Goal: Task Accomplishment & Management: Use online tool/utility

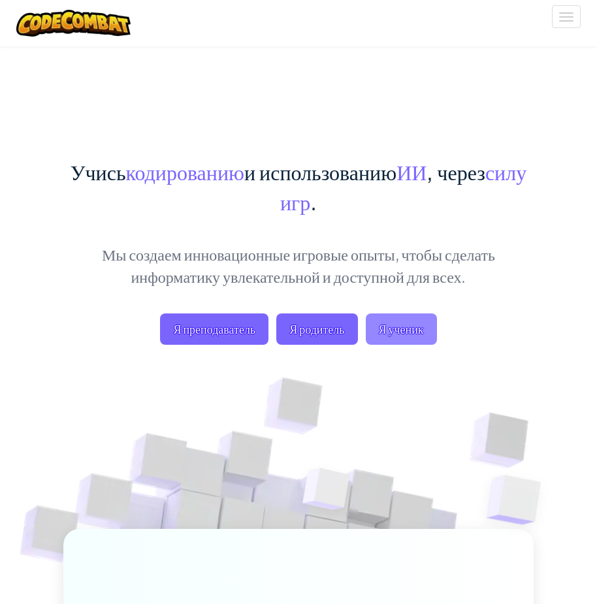
drag, startPoint x: 0, startPoint y: 0, endPoint x: 429, endPoint y: 330, distance: 541.2
click at [429, 330] on span "Я ученик" at bounding box center [401, 328] width 71 height 31
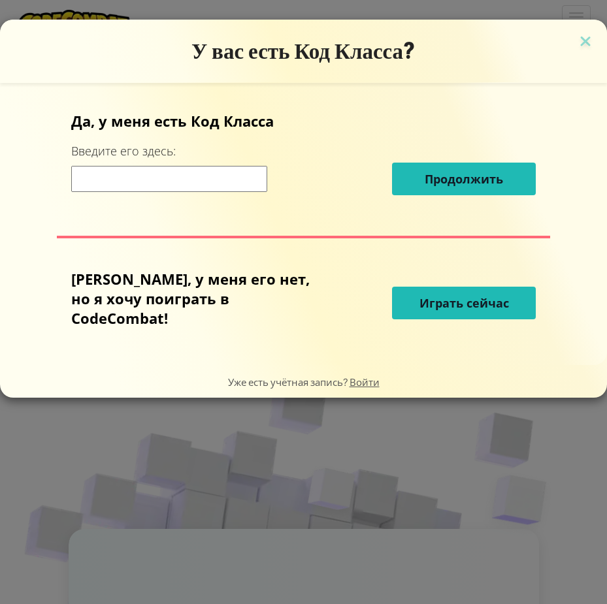
click at [516, 308] on button "Играть сейчас" at bounding box center [464, 303] width 144 height 33
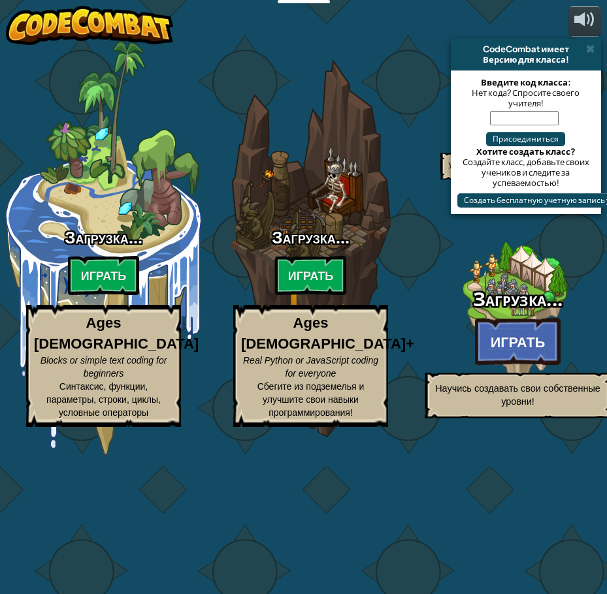
select select "ru"
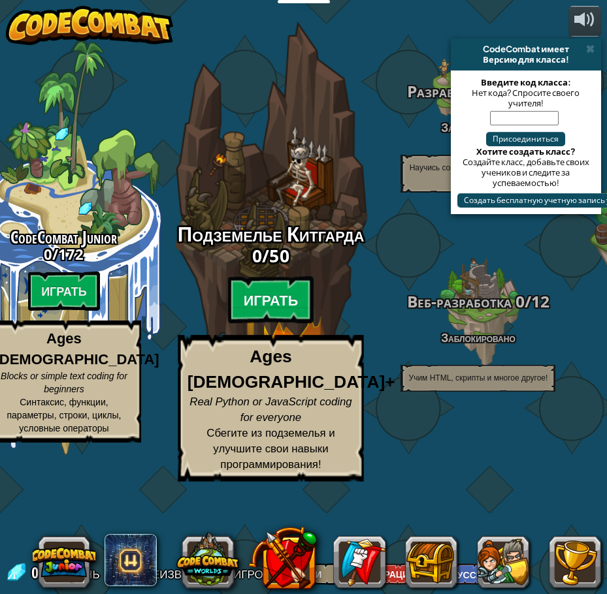
click at [266, 324] on btn "Играть" at bounding box center [271, 300] width 86 height 47
select select "ru"
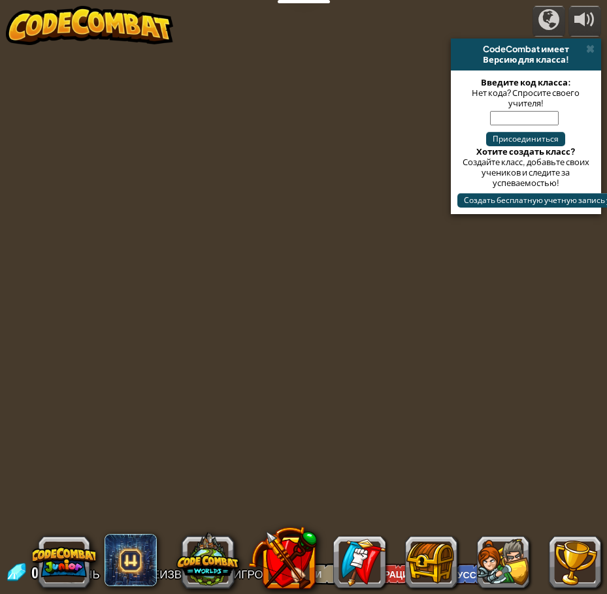
select select "ru"
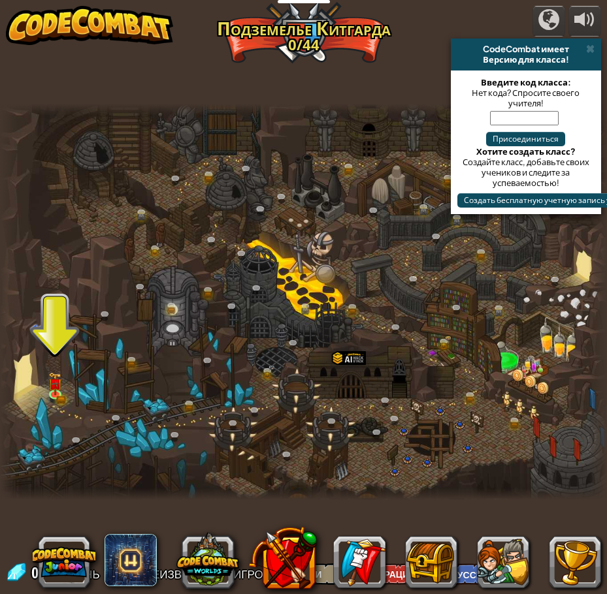
click at [71, 375] on div at bounding box center [303, 302] width 607 height 396
click at [49, 376] on img at bounding box center [55, 378] width 14 height 31
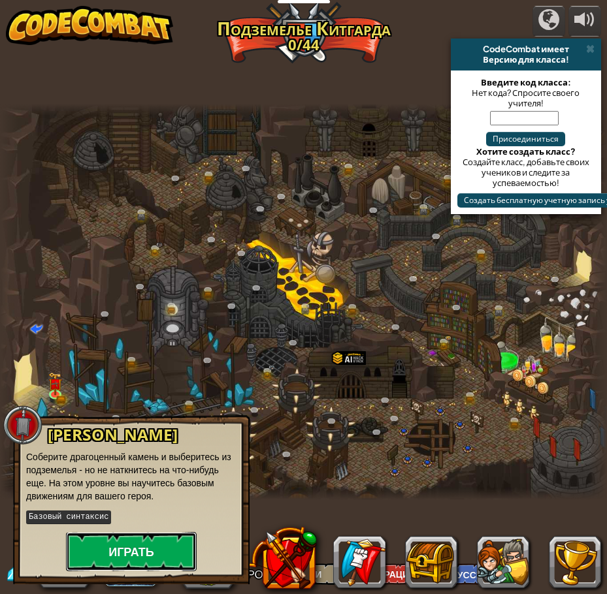
click at [75, 538] on button "Играть" at bounding box center [131, 551] width 131 height 39
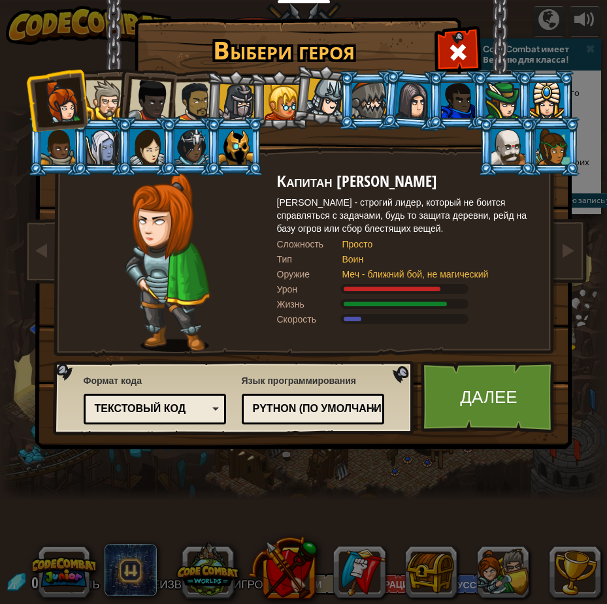
click at [113, 107] on div at bounding box center [106, 100] width 40 height 40
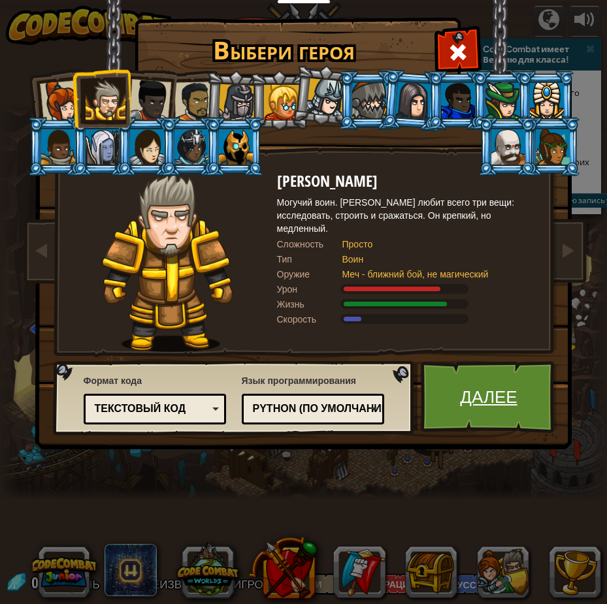
click at [482, 418] on link "Далее" at bounding box center [489, 397] width 136 height 72
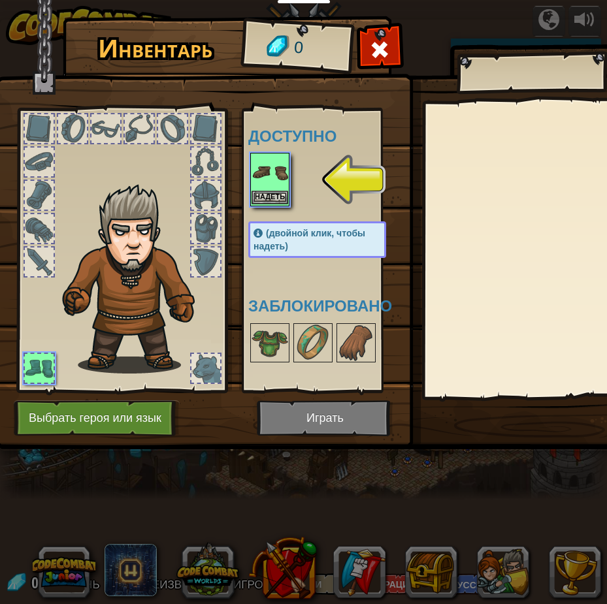
click at [288, 168] on div "Надеть" at bounding box center [269, 180] width 39 height 54
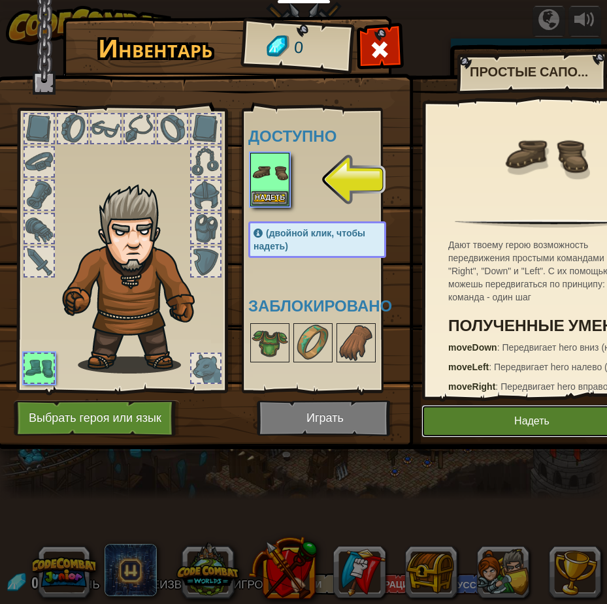
click at [476, 431] on button "Надеть" at bounding box center [531, 421] width 221 height 33
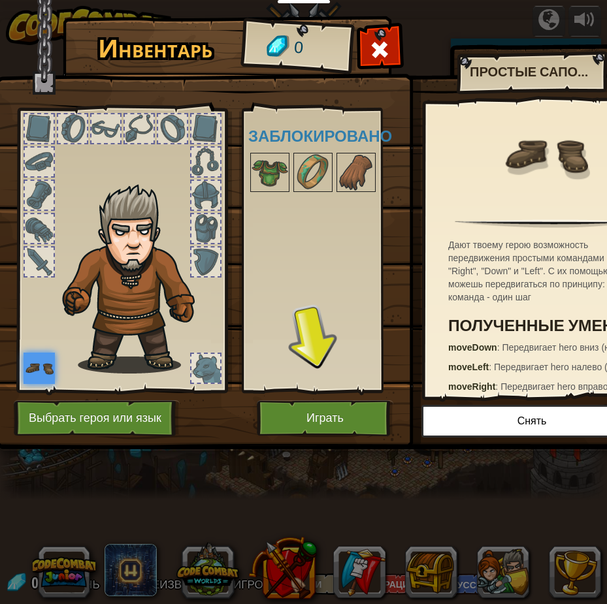
click at [310, 394] on img at bounding box center [327, 212] width 664 height 474
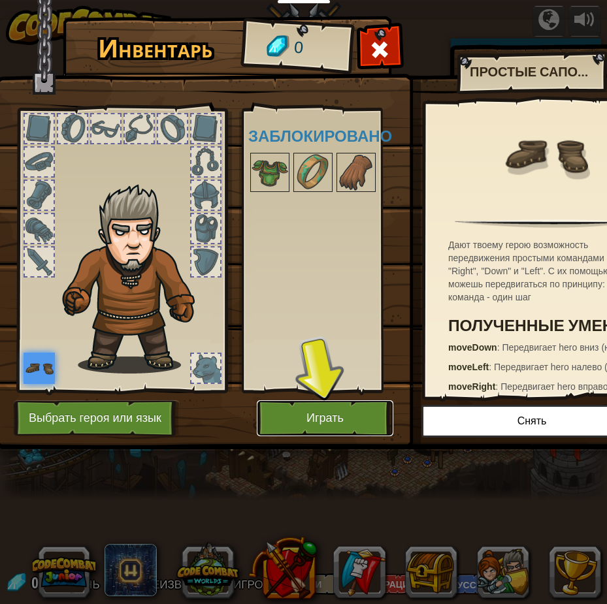
click at [315, 420] on button "Играть" at bounding box center [325, 418] width 136 height 36
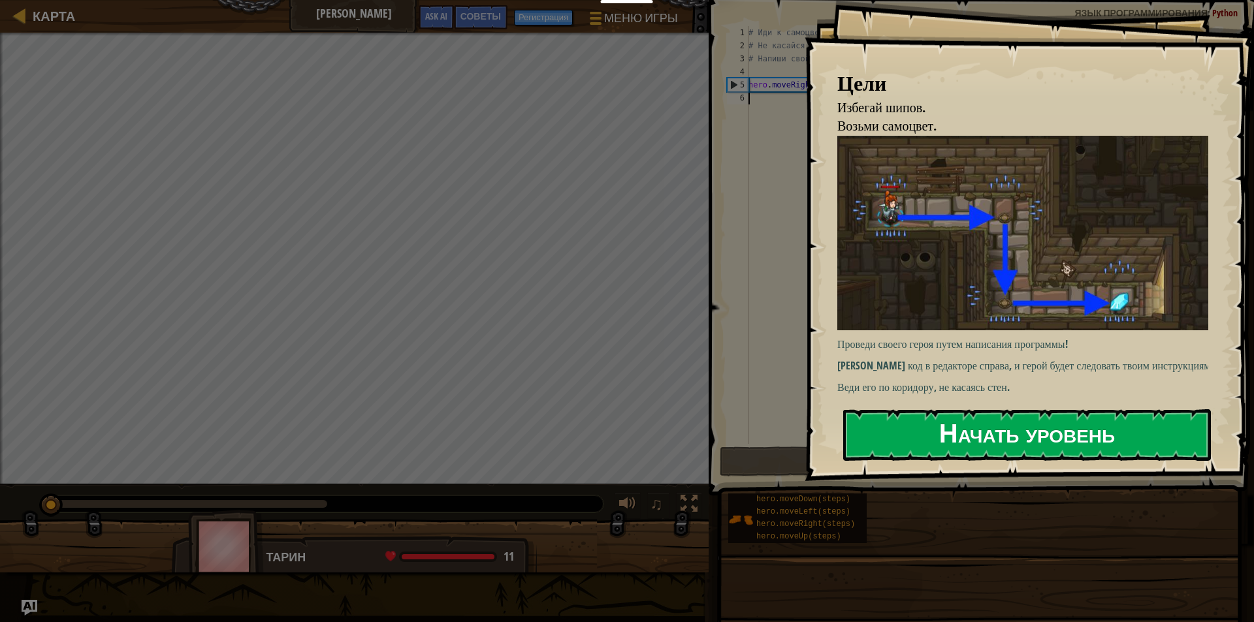
click at [596, 429] on button "Начать уровень" at bounding box center [1027, 435] width 368 height 52
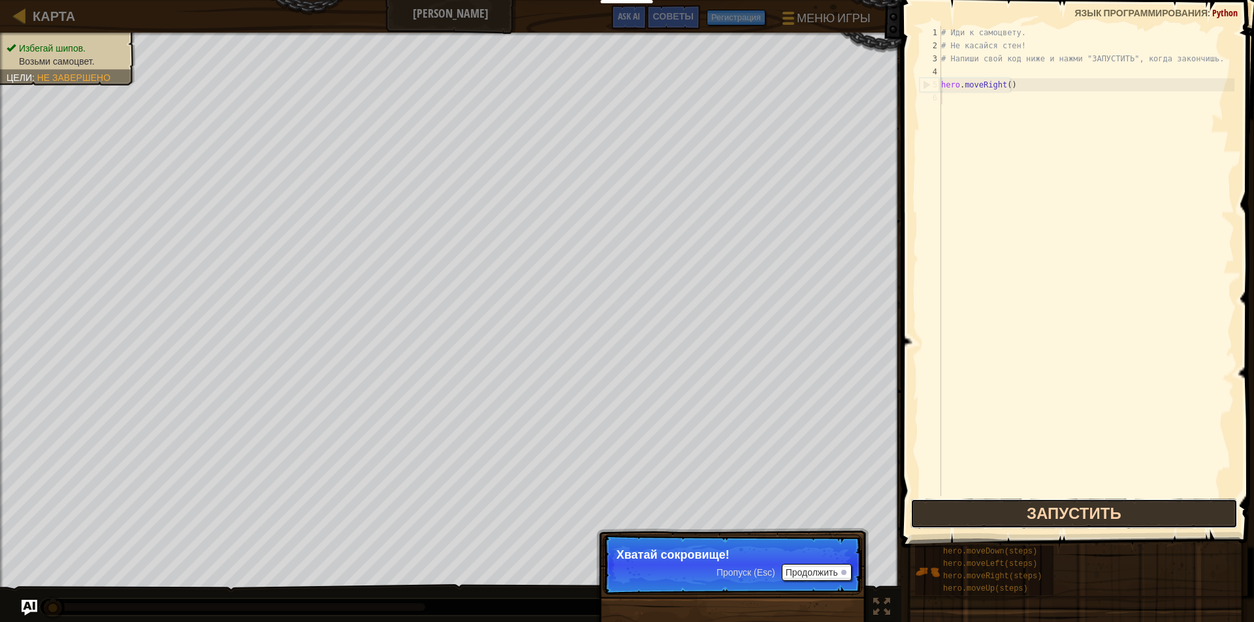
click at [596, 517] on button "Запустить" at bounding box center [1073, 514] width 327 height 30
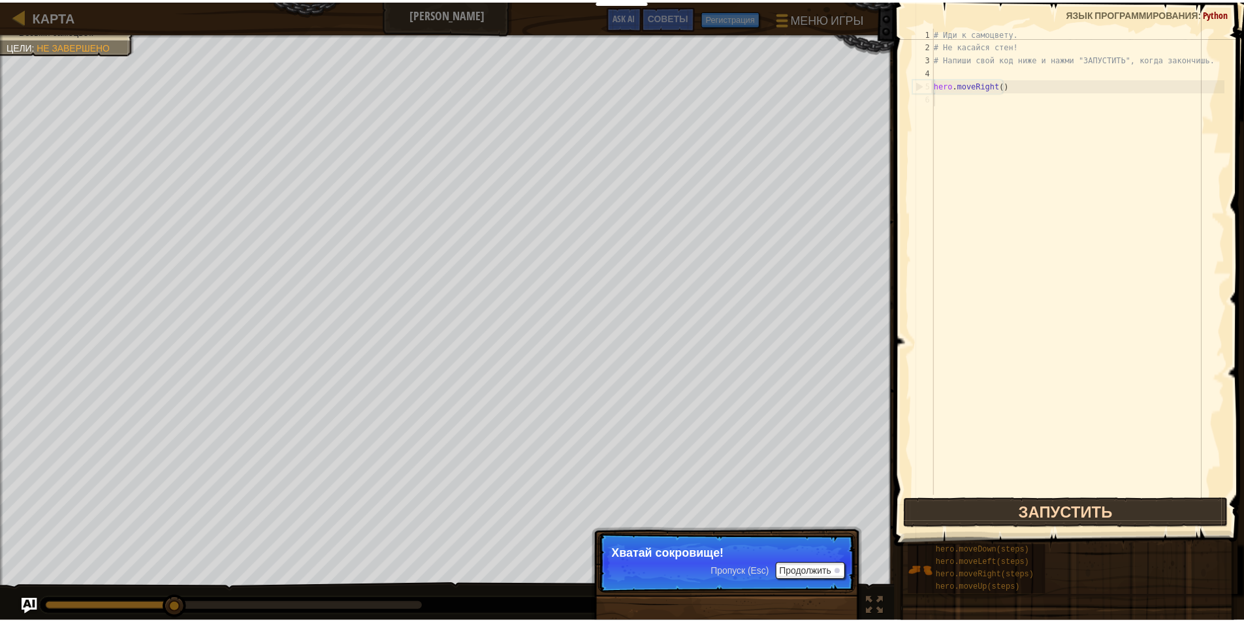
scroll to position [6, 0]
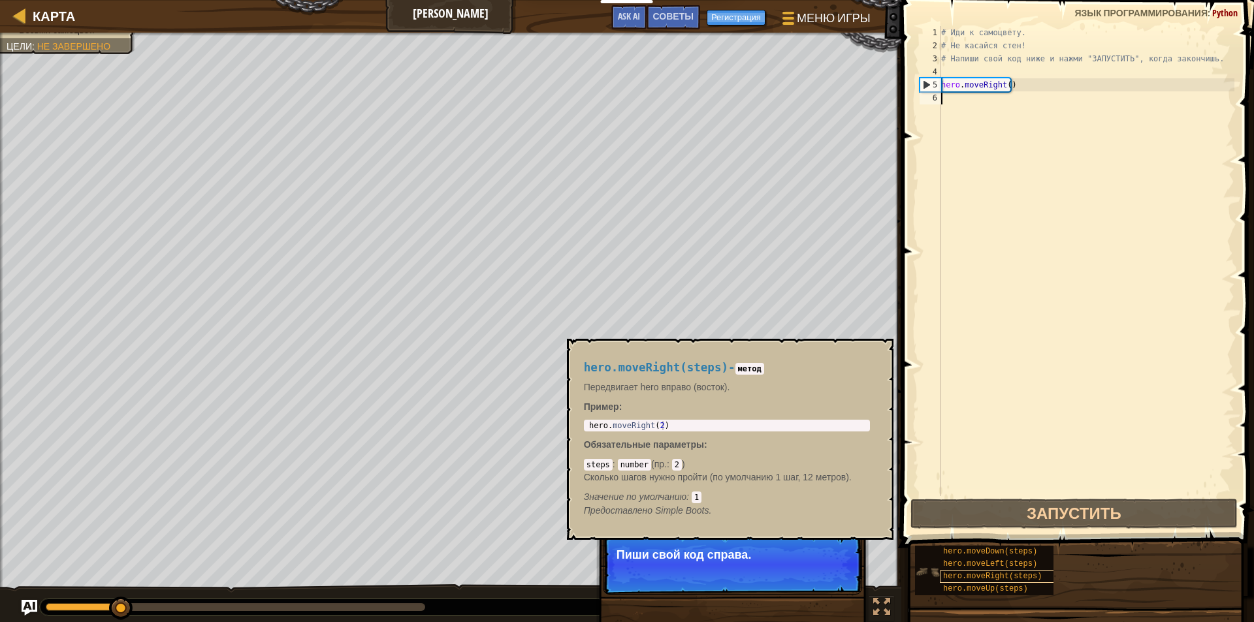
type textarea "# Напиши свой код ниже и нажми "ЗАПУСТИТЬ", когда закончишь."
type textarea "hero.moveRight()"
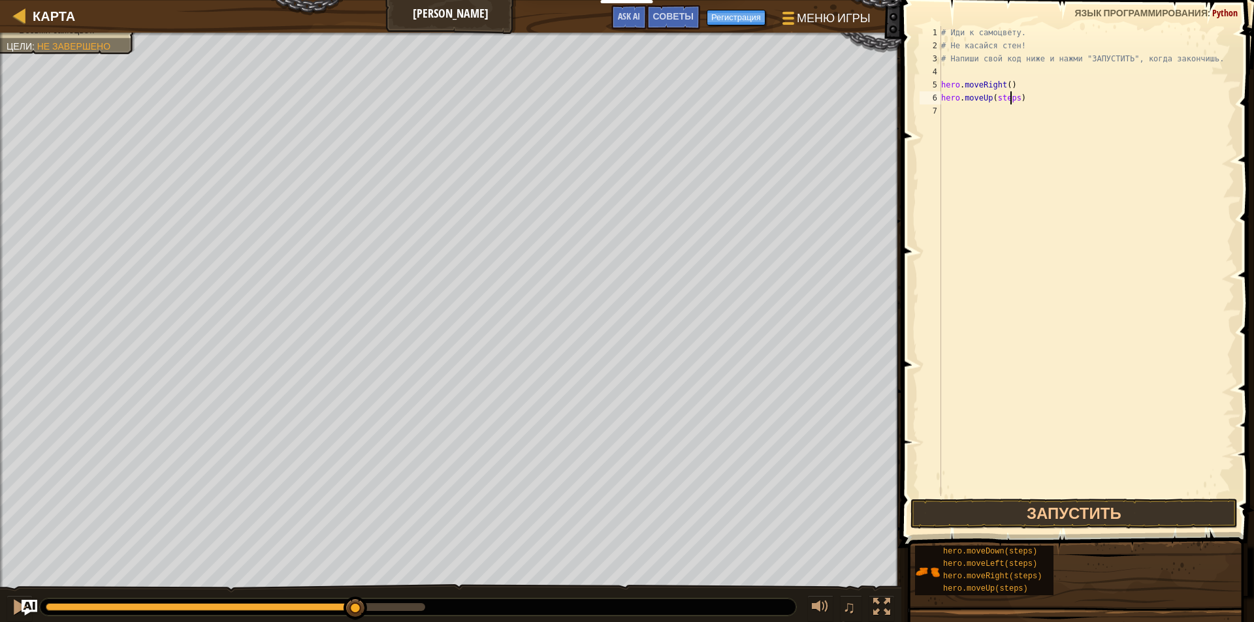
click at [596, 99] on div "# Иди к самоцвету. # Не касайся стен! # Напиши свой код ниже и нажми "ЗАПУСТИТЬ…" at bounding box center [1086, 274] width 296 height 496
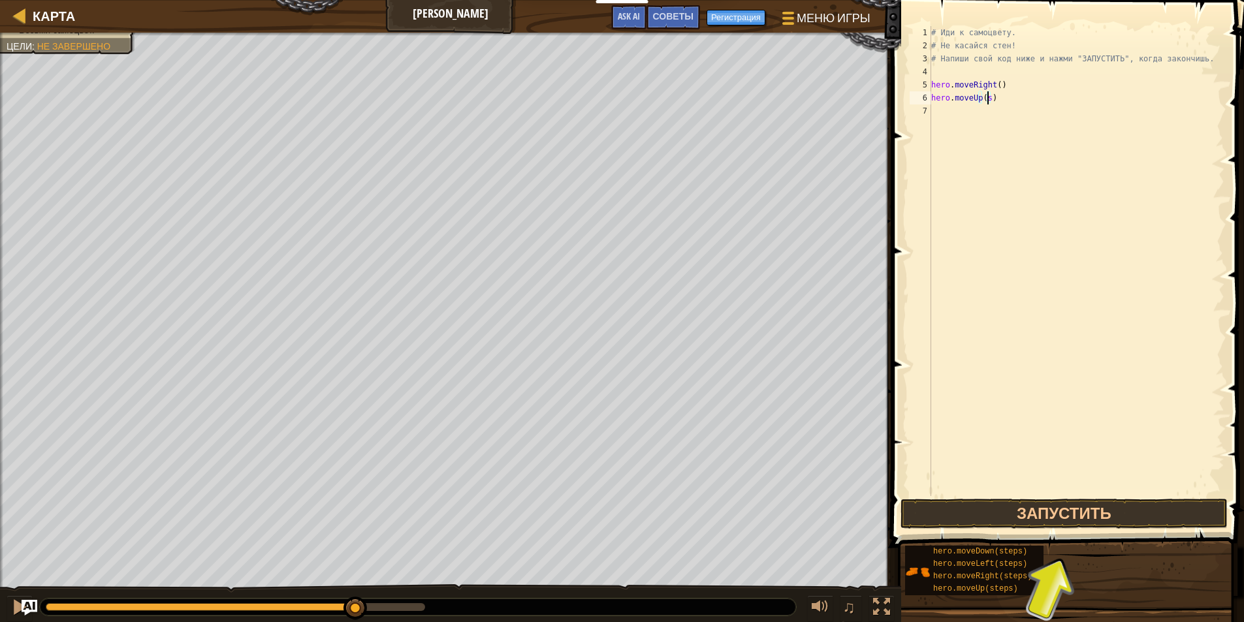
type textarea "hero.moveUp()"
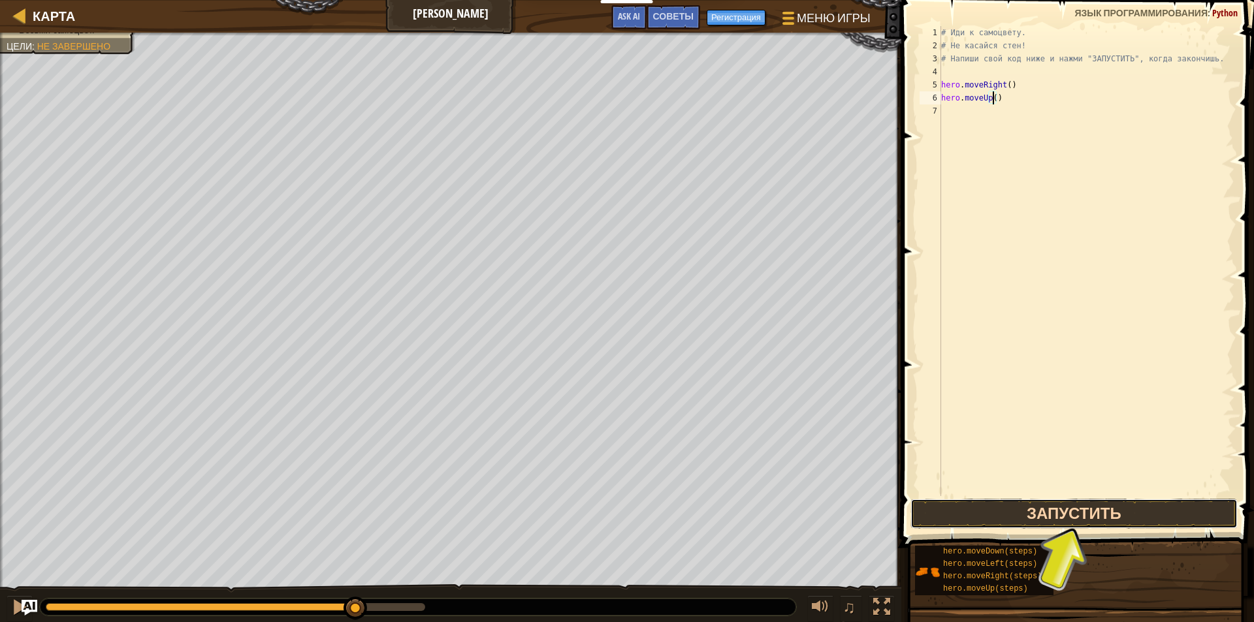
click at [596, 516] on button "Запустить" at bounding box center [1073, 514] width 327 height 30
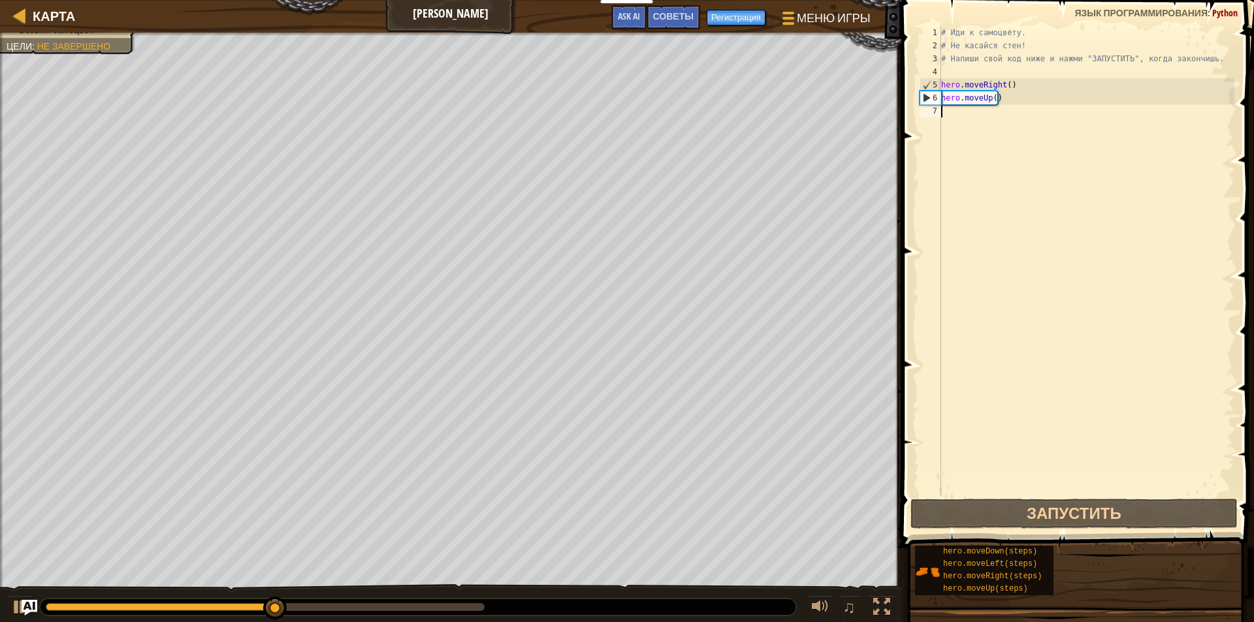
click at [596, 110] on div "# Иди к самоцвету. # Не касайся стен! # Напиши свой код ниже и нажми "ЗАПУСТИТЬ…" at bounding box center [1086, 274] width 296 height 496
click at [596, 107] on div "# Иди к самоцвету. # Не касайся стен! # Напиши свой код ниже и нажми "ЗАПУСТИТЬ…" at bounding box center [1086, 274] width 296 height 496
click at [596, 103] on div "# Иди к самоцвету. # Не касайся стен! # Напиши свой код ниже и нажми "ЗАПУСТИТЬ…" at bounding box center [1086, 274] width 296 height 496
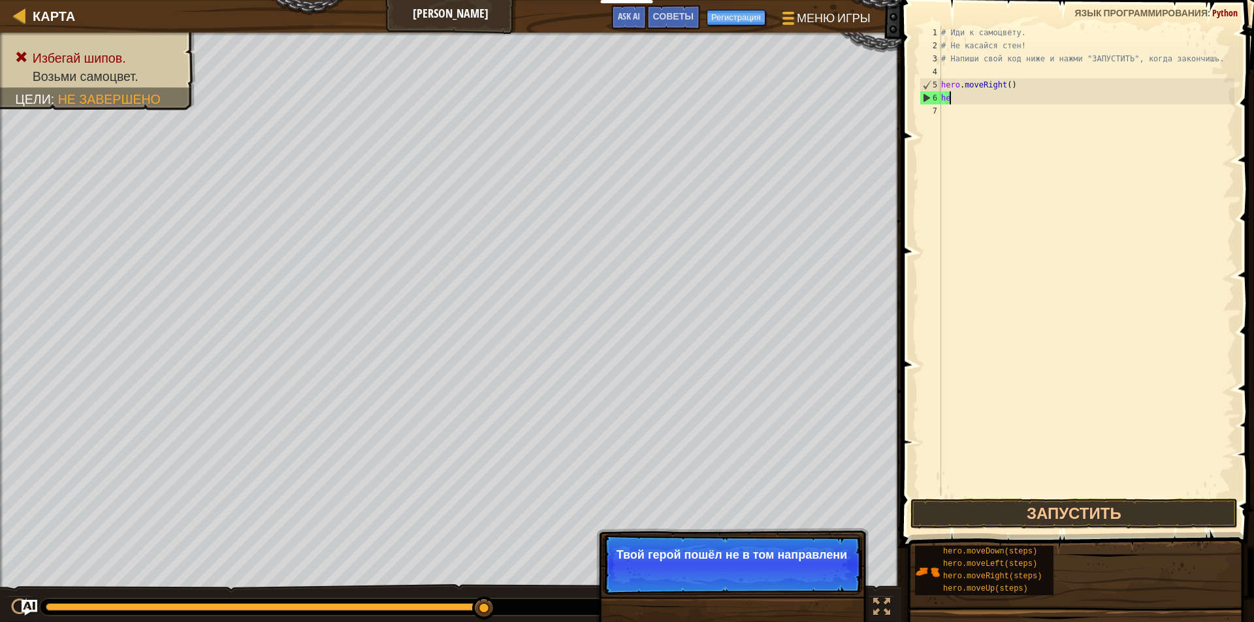
type textarea "h"
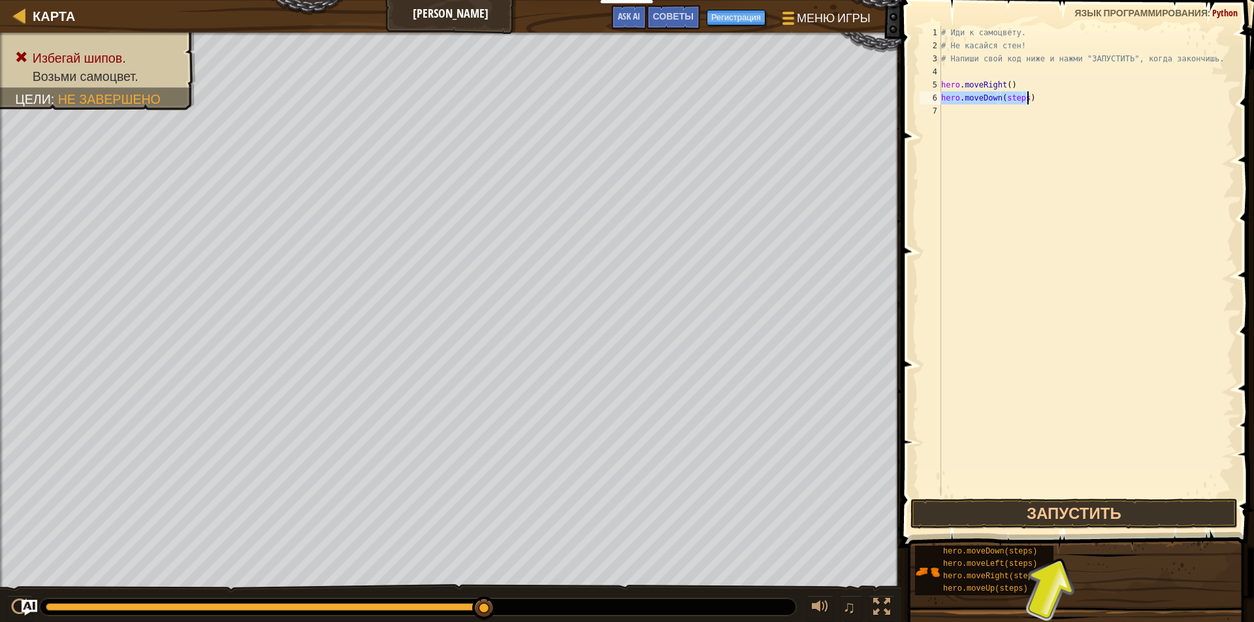
click at [596, 96] on div "# Иди к самоцвету. # Не касайся стен! # Напиши свой код ниже и нажми "ЗАПУСТИТЬ…" at bounding box center [1086, 261] width 296 height 470
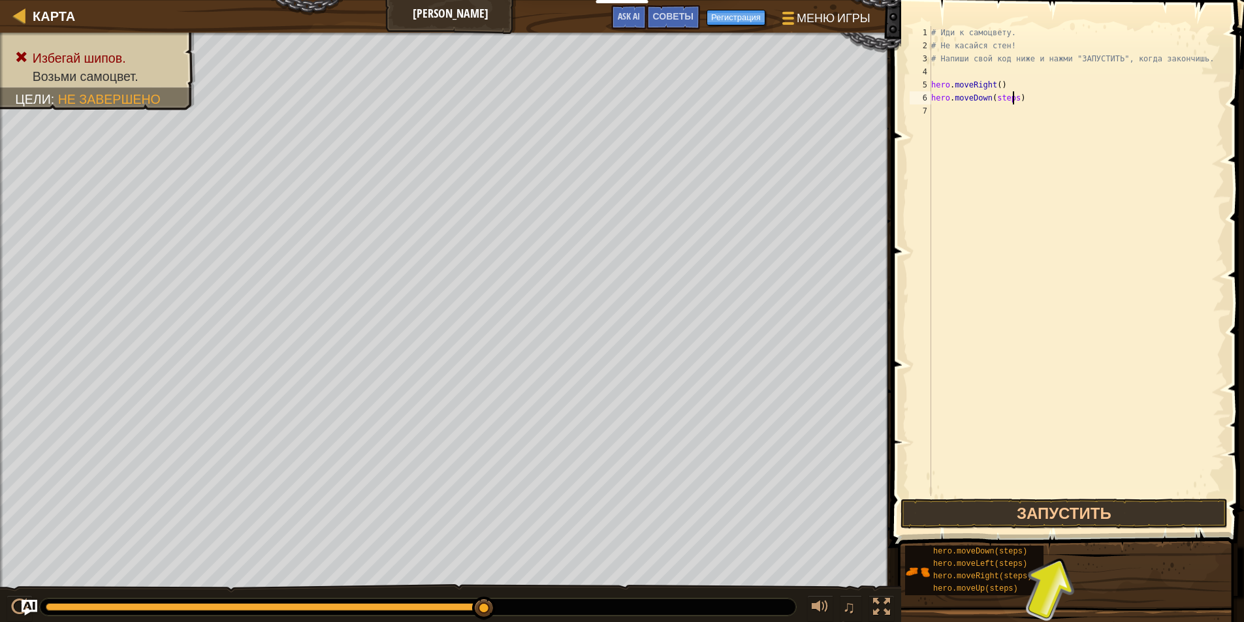
click at [596, 96] on div "# Иди к самоцвету. # Не касайся стен! # Напиши свой код ниже и нажми "ЗАПУСТИТЬ…" at bounding box center [1077, 274] width 296 height 496
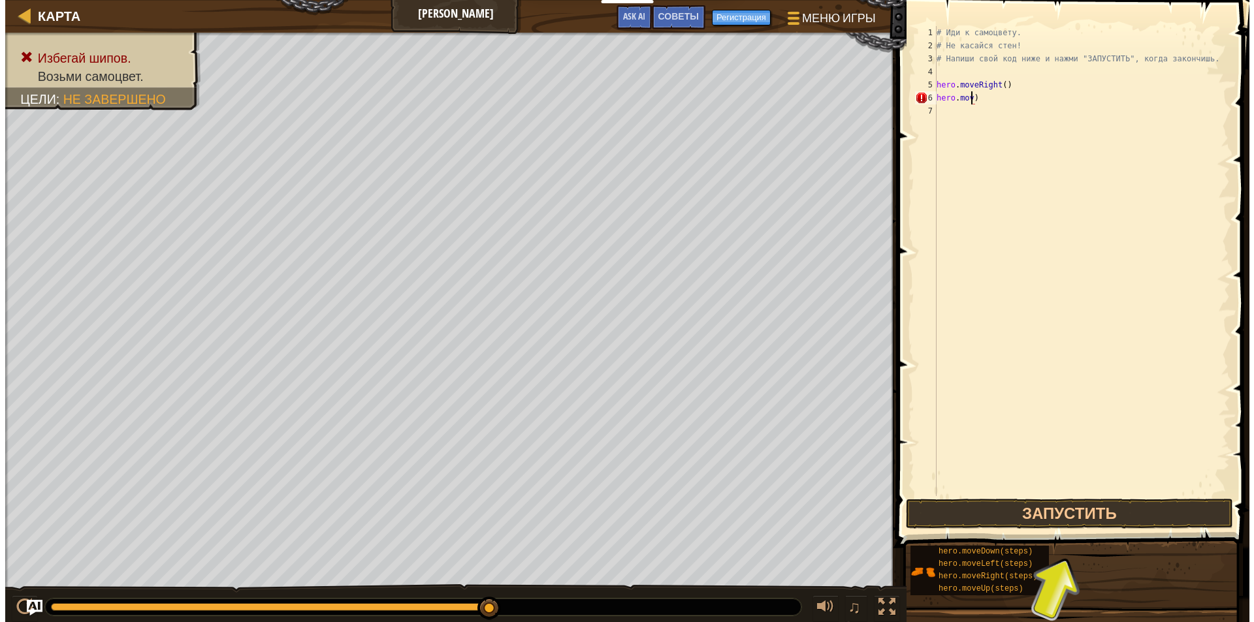
scroll to position [6, 3]
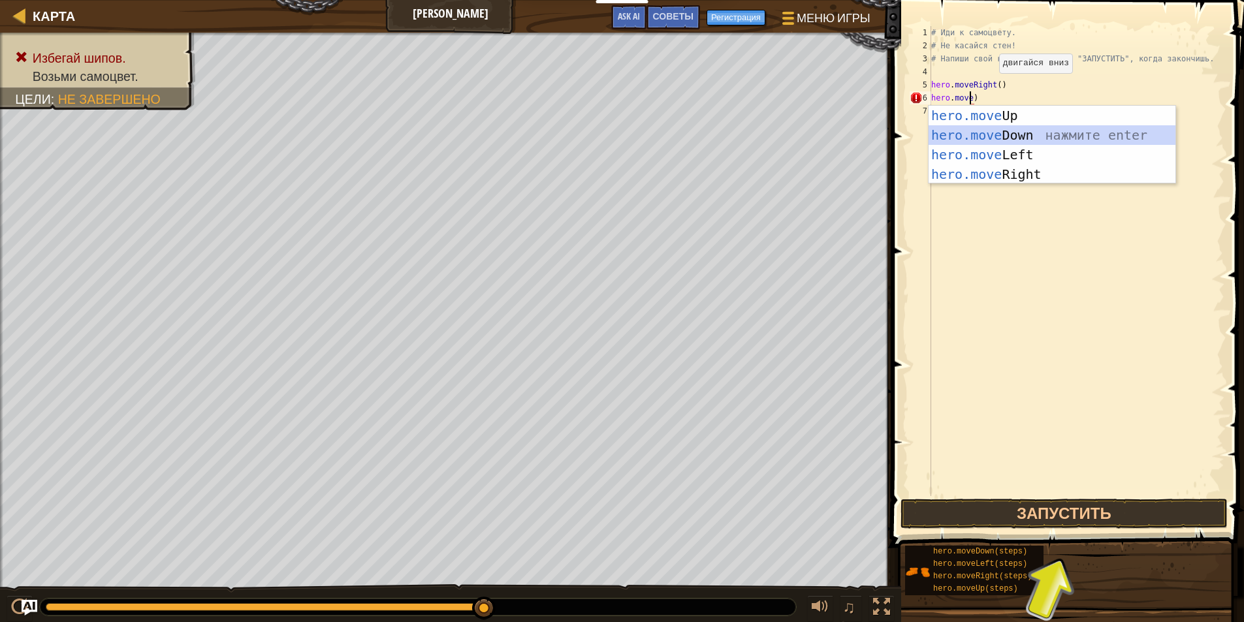
click at [596, 141] on div "hero.move Up нажмите enter hero.move Down нажмите enter hero.move Left нажмите …" at bounding box center [1052, 165] width 247 height 118
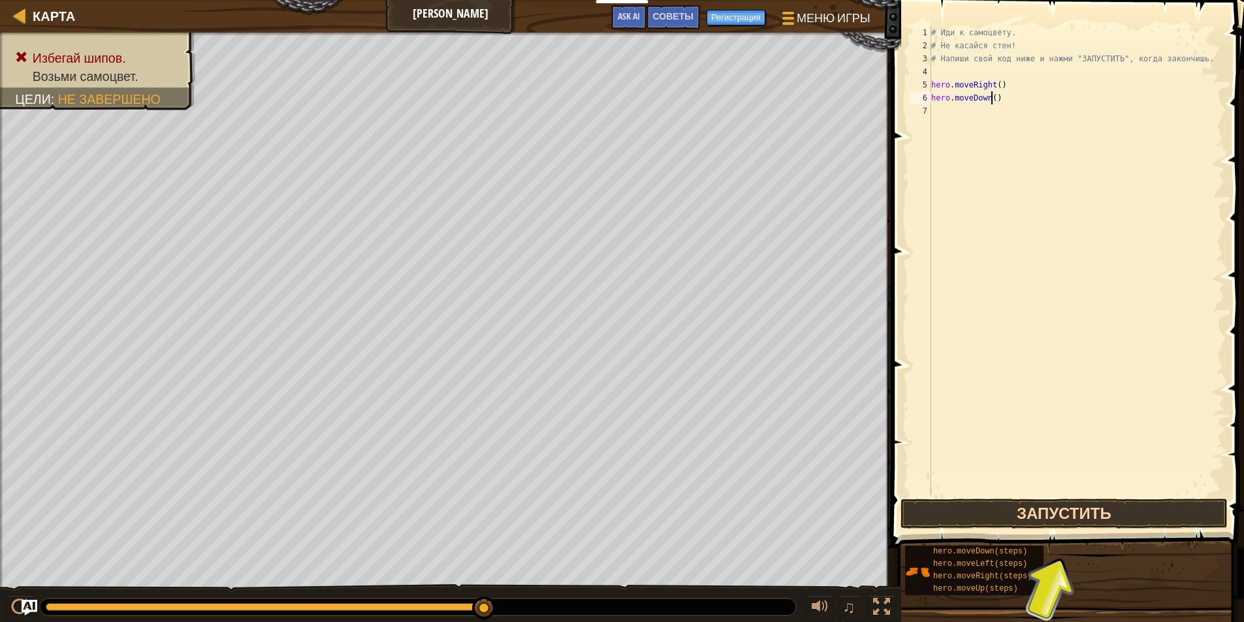
type textarea "hero.moveDown()"
click at [596, 501] on button "Запустить" at bounding box center [1064, 514] width 327 height 30
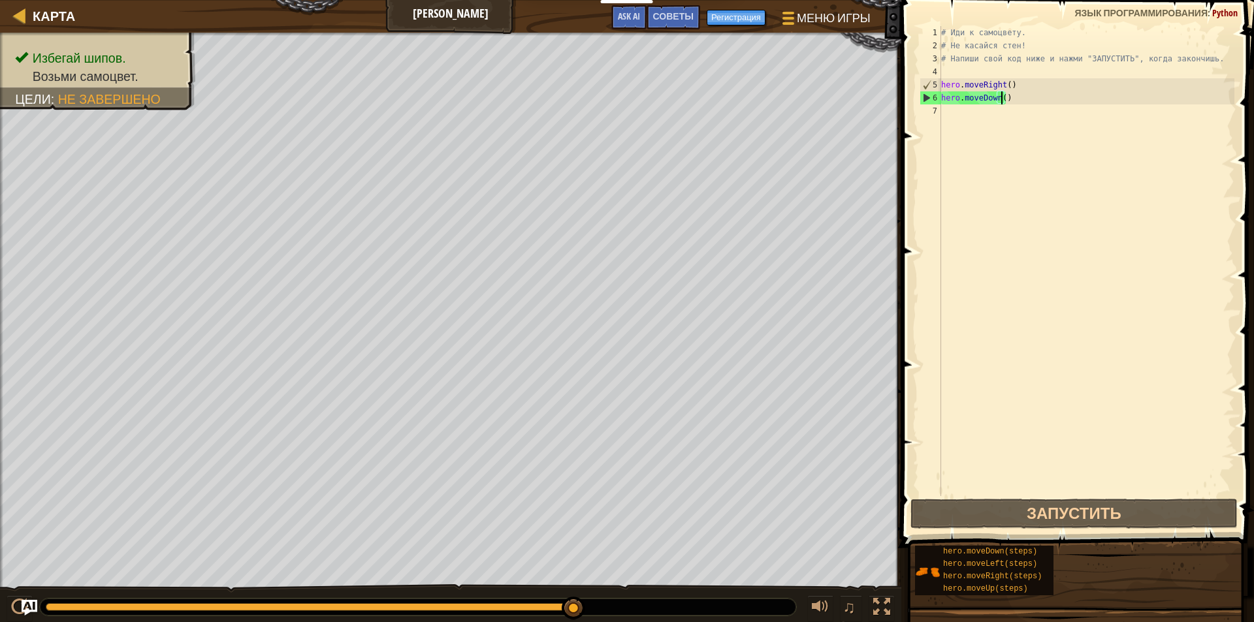
click at [596, 110] on div "# Иди к самоцвету. # Не касайся стен! # Напиши свой код ниже и нажми "ЗАПУСТИТЬ…" at bounding box center [1086, 274] width 296 height 496
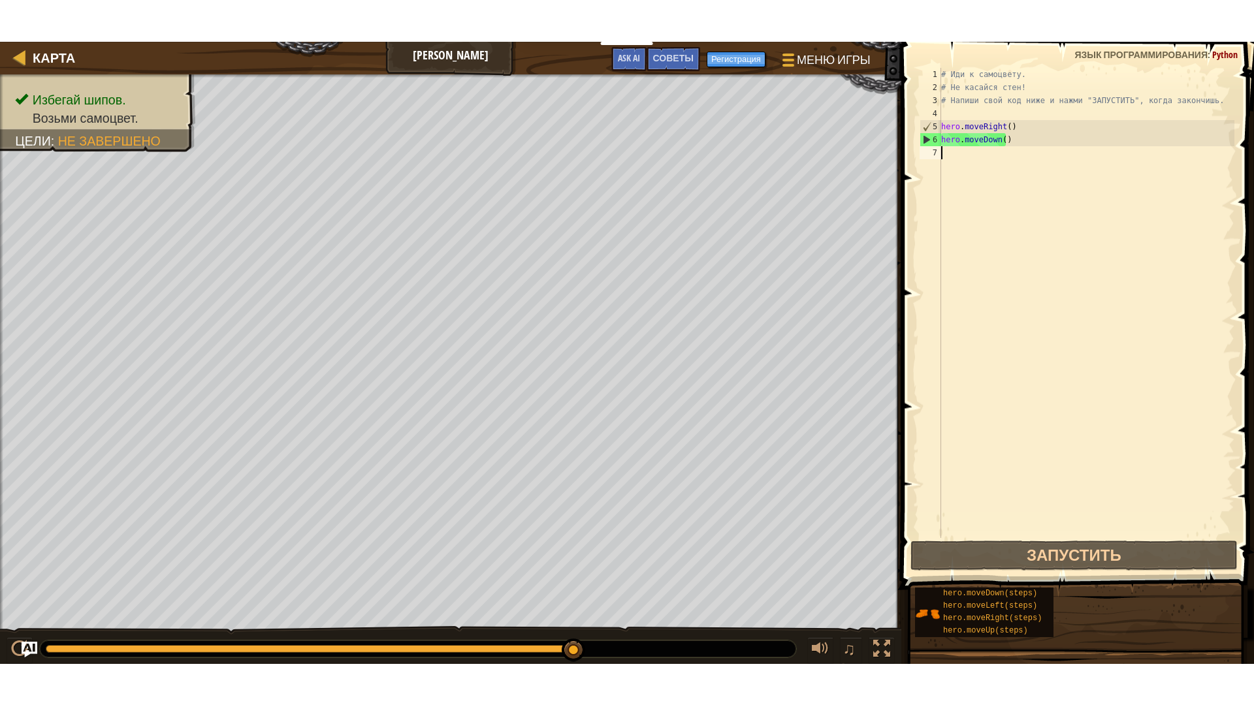
scroll to position [6, 0]
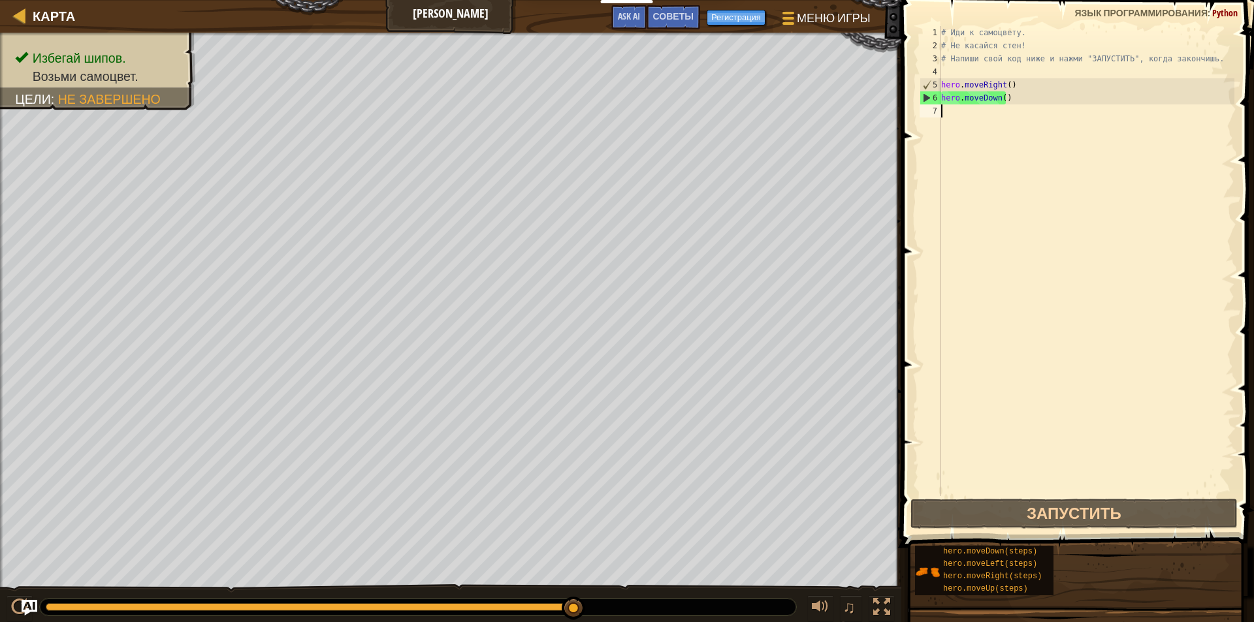
click at [596, 110] on div "# Иди к самоцвету. # Не касайся стен! # Напиши свой код ниже и нажми "ЗАПУСТИТЬ…" at bounding box center [1086, 274] width 296 height 496
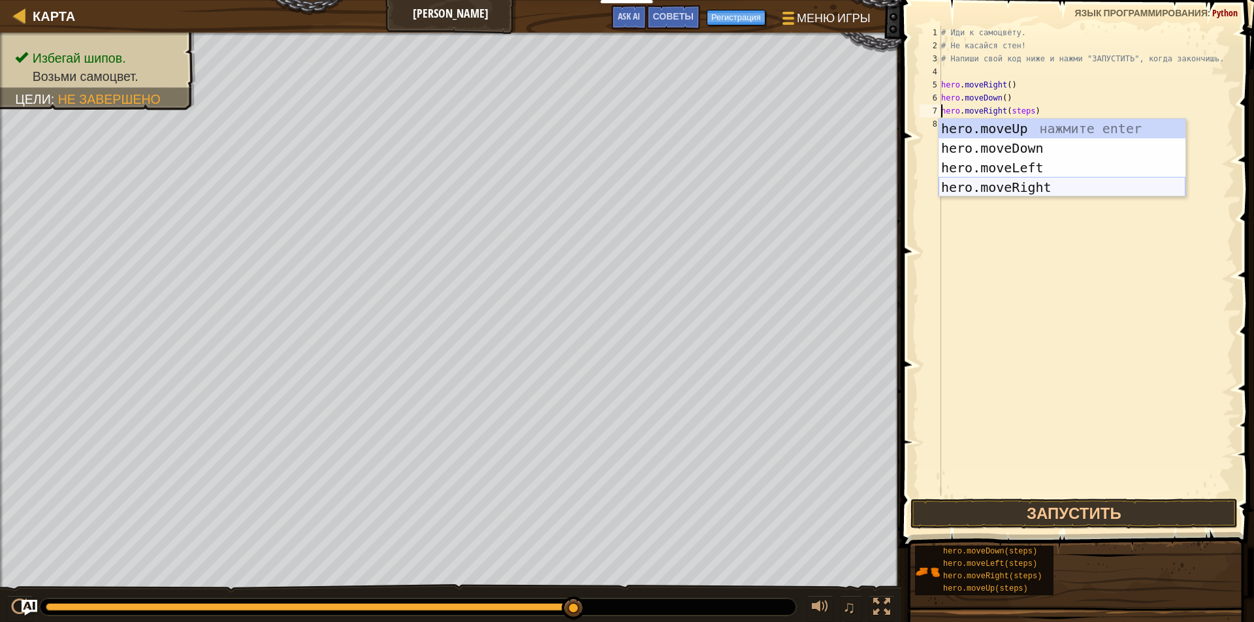
click at [596, 182] on div "hero.moveUp нажмите enter hero.moveDown нажмите enter hero.moveLeft нажмите ent…" at bounding box center [1061, 178] width 247 height 118
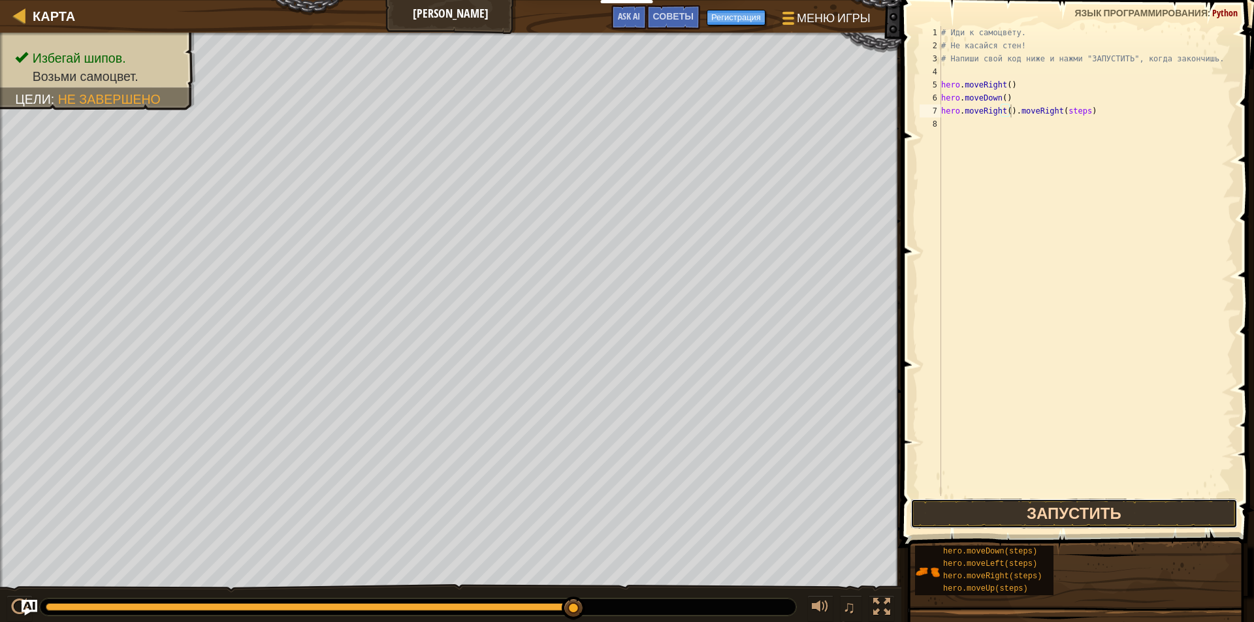
click at [596, 509] on button "Запустить" at bounding box center [1073, 514] width 327 height 30
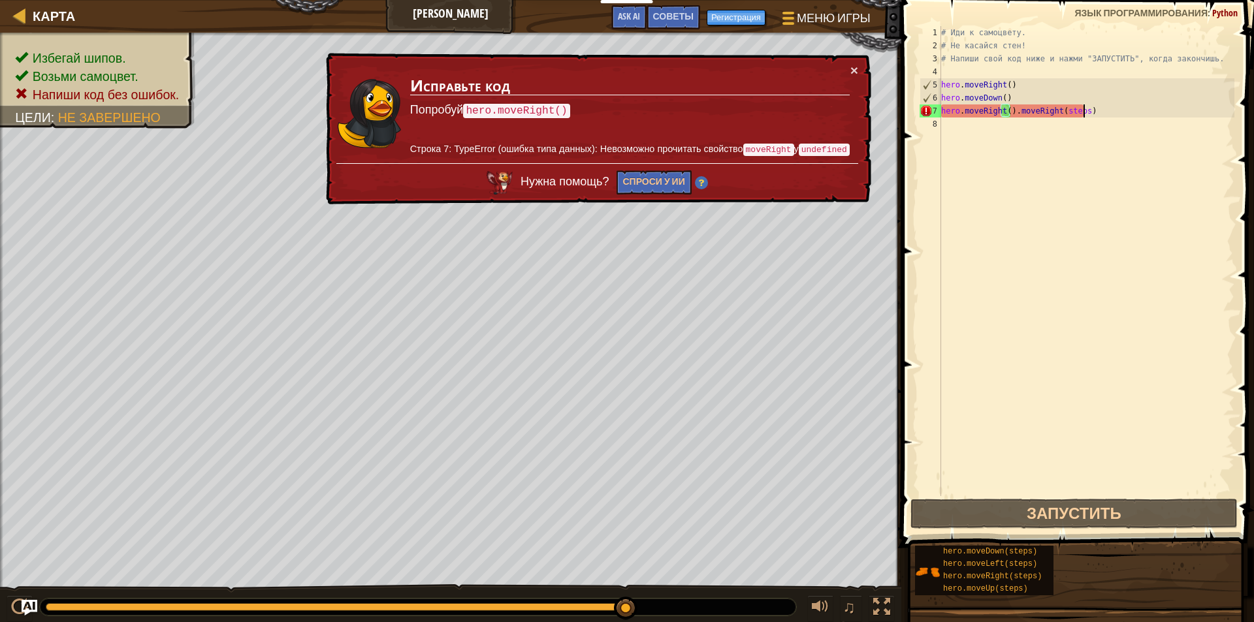
click at [596, 110] on div "# Иди к самоцвету. # Не касайся стен! # Напиши свой код ниже и нажми "ЗАПУСТИТЬ…" at bounding box center [1086, 274] width 296 height 496
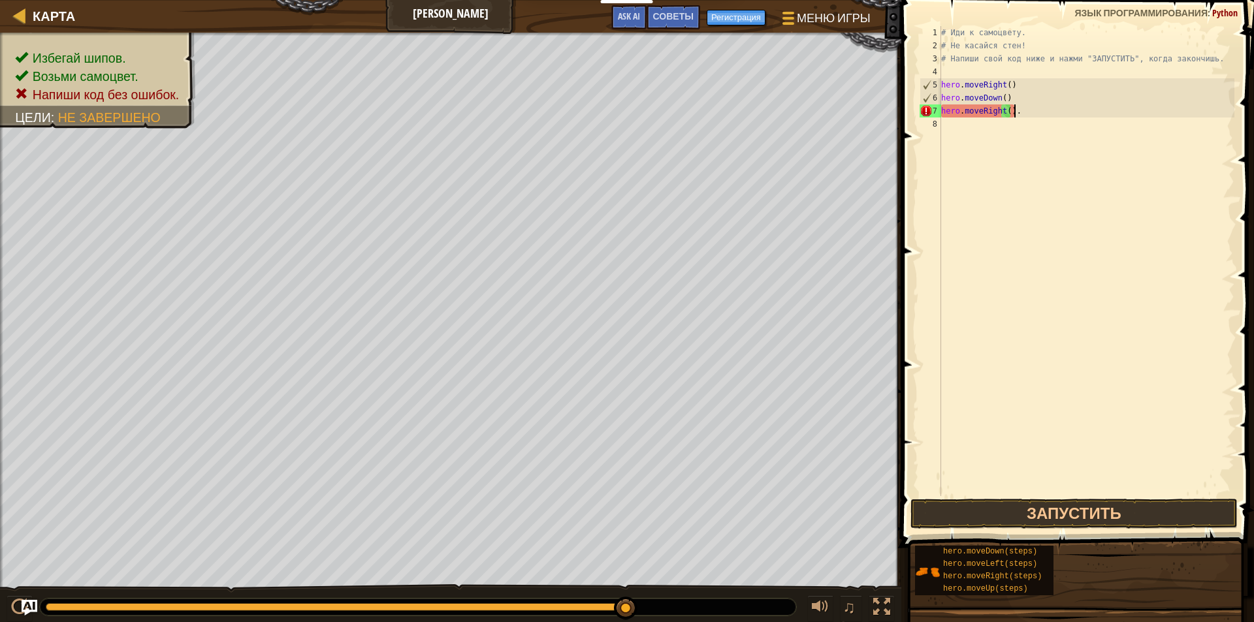
type textarea "hero.moveRight()"
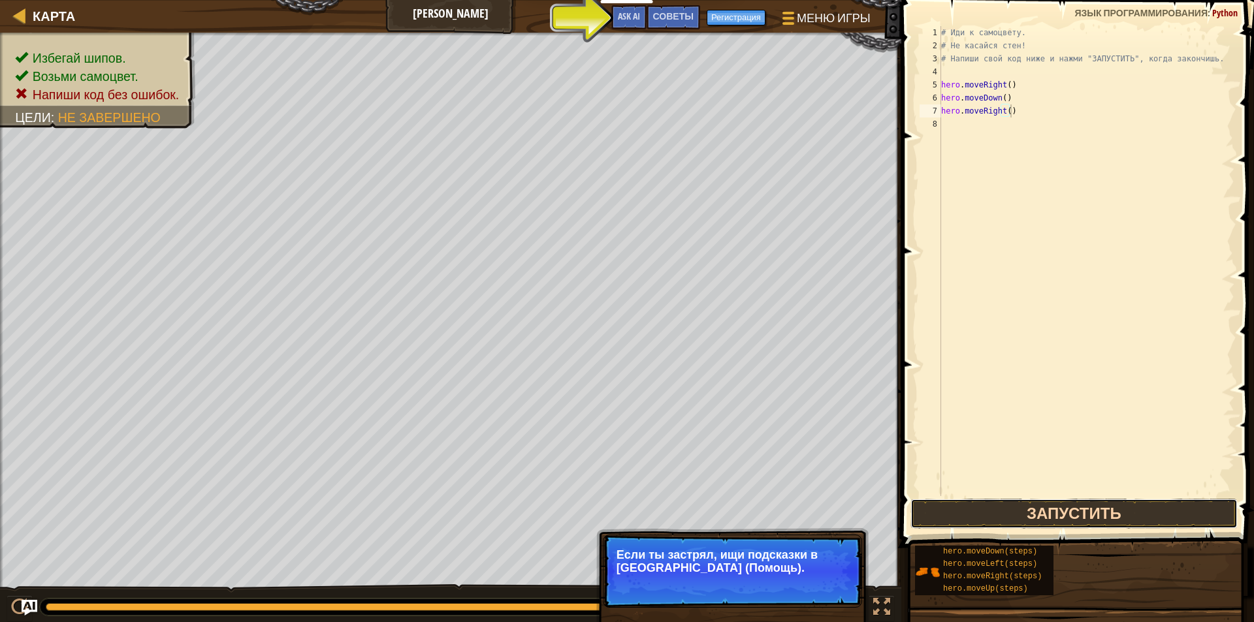
click at [596, 519] on button "Запустить" at bounding box center [1073, 514] width 327 height 30
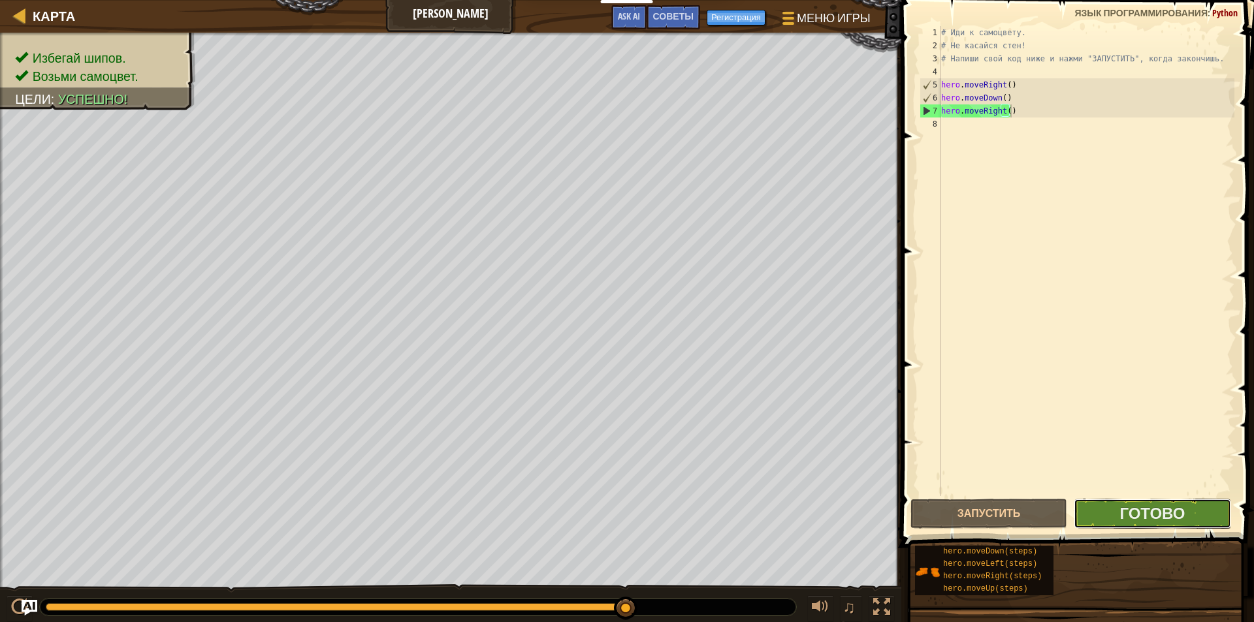
click at [596, 517] on button "Готово" at bounding box center [1152, 514] width 157 height 30
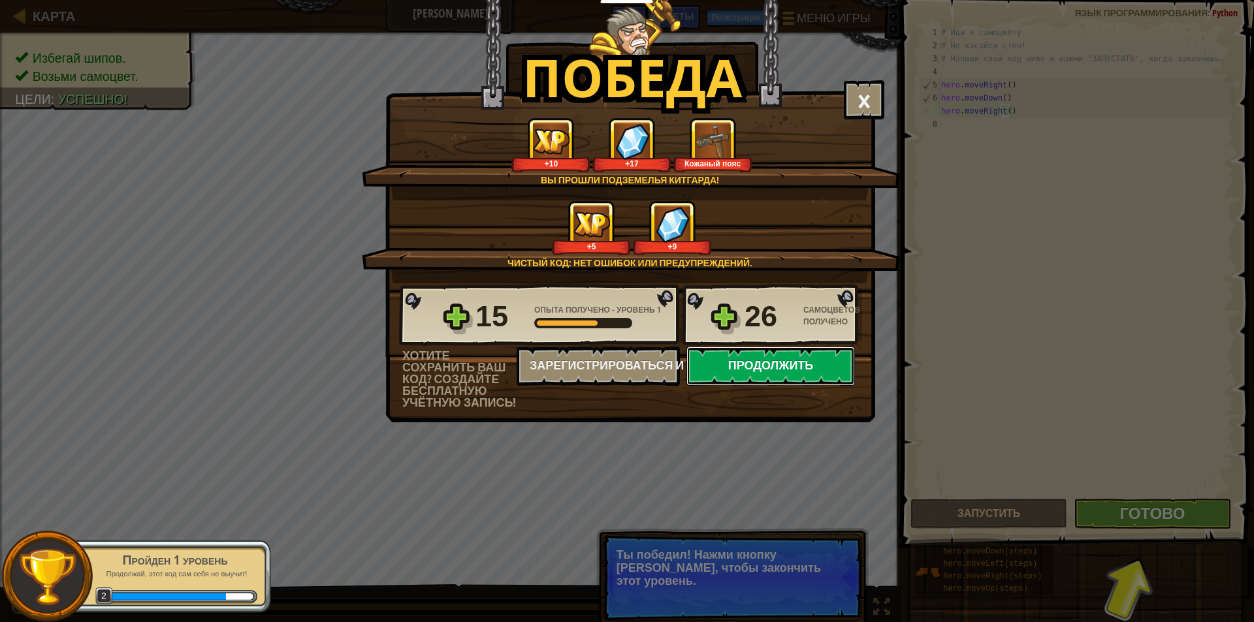
click at [596, 362] on button "Продолжить" at bounding box center [770, 366] width 168 height 39
select select "ru"
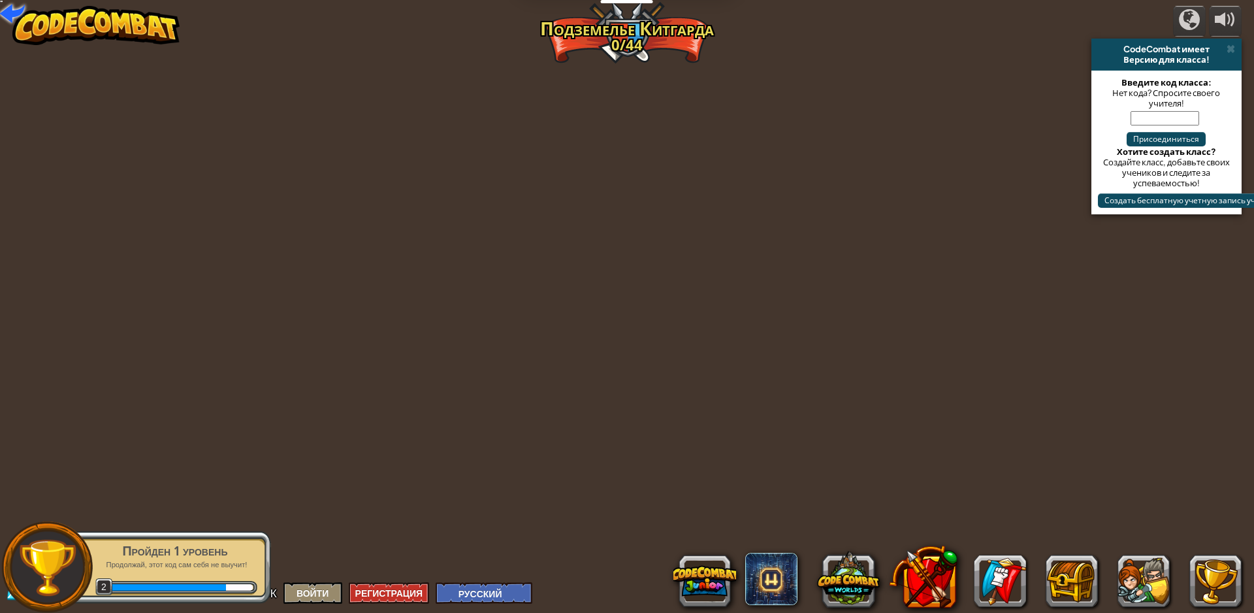
select select "ru"
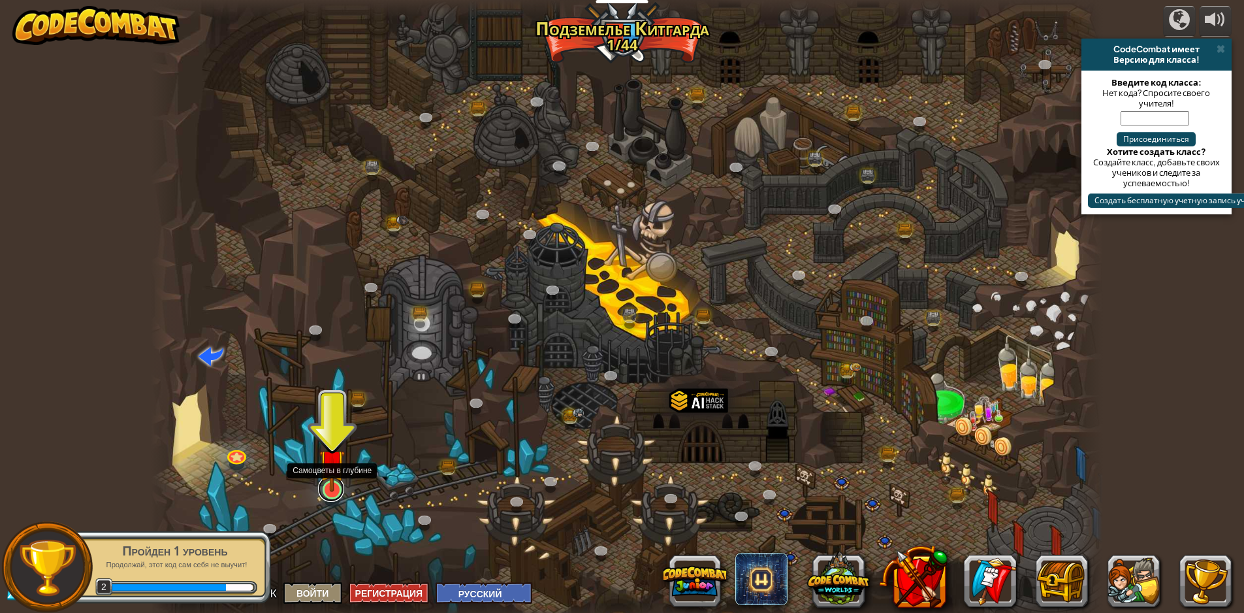
click at [336, 499] on div "Крутой каньон (Заблокировано) Задание: собрать больше золота, используя все нав…" at bounding box center [627, 311] width 952 height 622
click at [331, 487] on img at bounding box center [331, 461] width 25 height 59
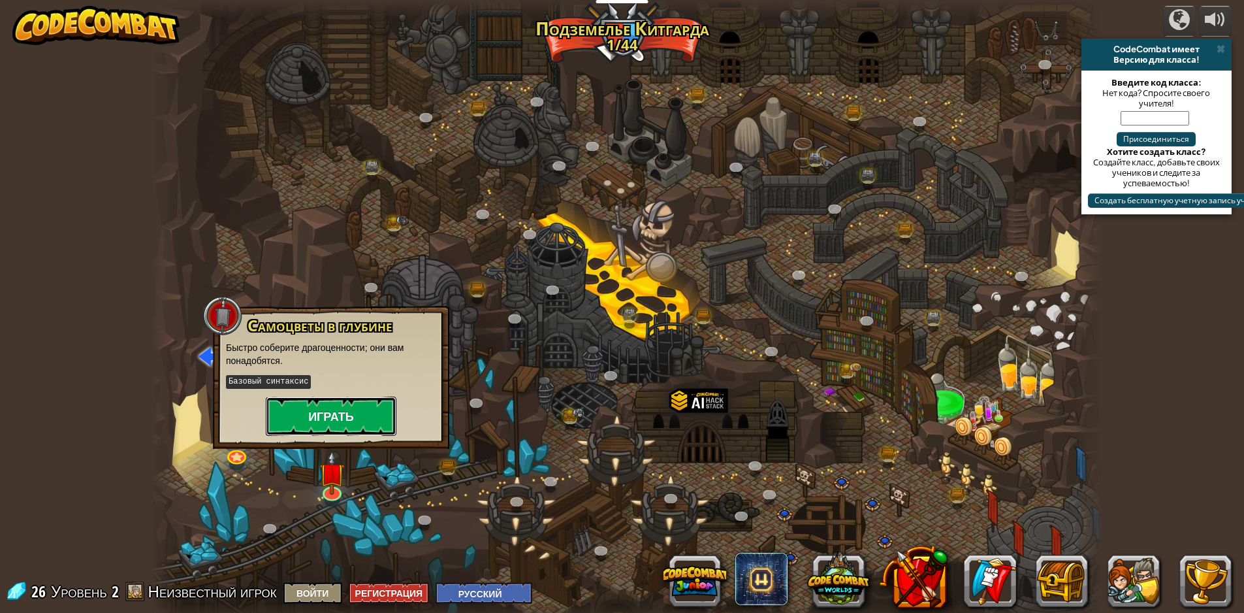
click at [372, 425] on button "Играть" at bounding box center [331, 415] width 131 height 39
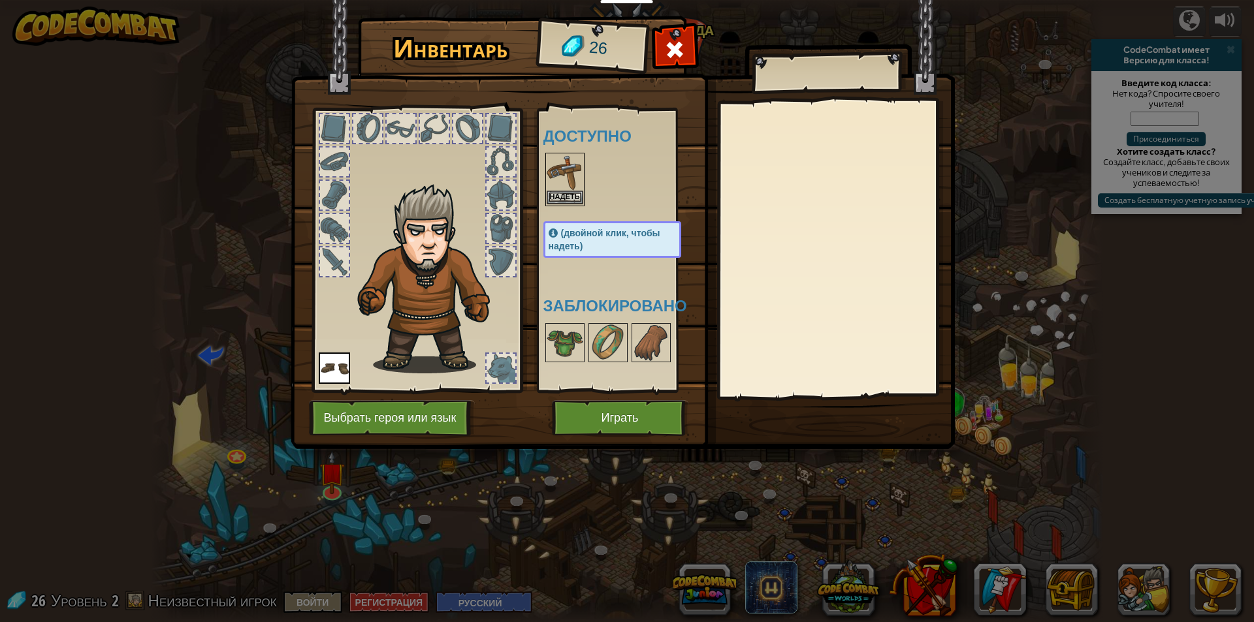
click at [547, 182] on img at bounding box center [565, 172] width 37 height 37
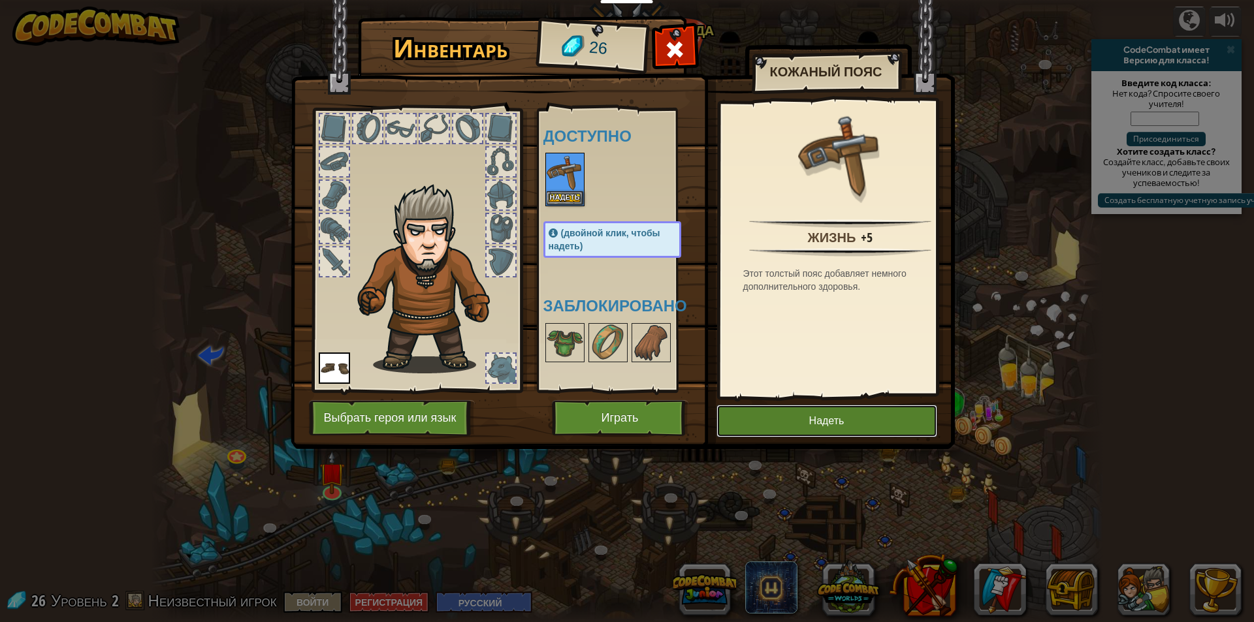
click at [596, 408] on button "Надеть" at bounding box center [826, 421] width 221 height 33
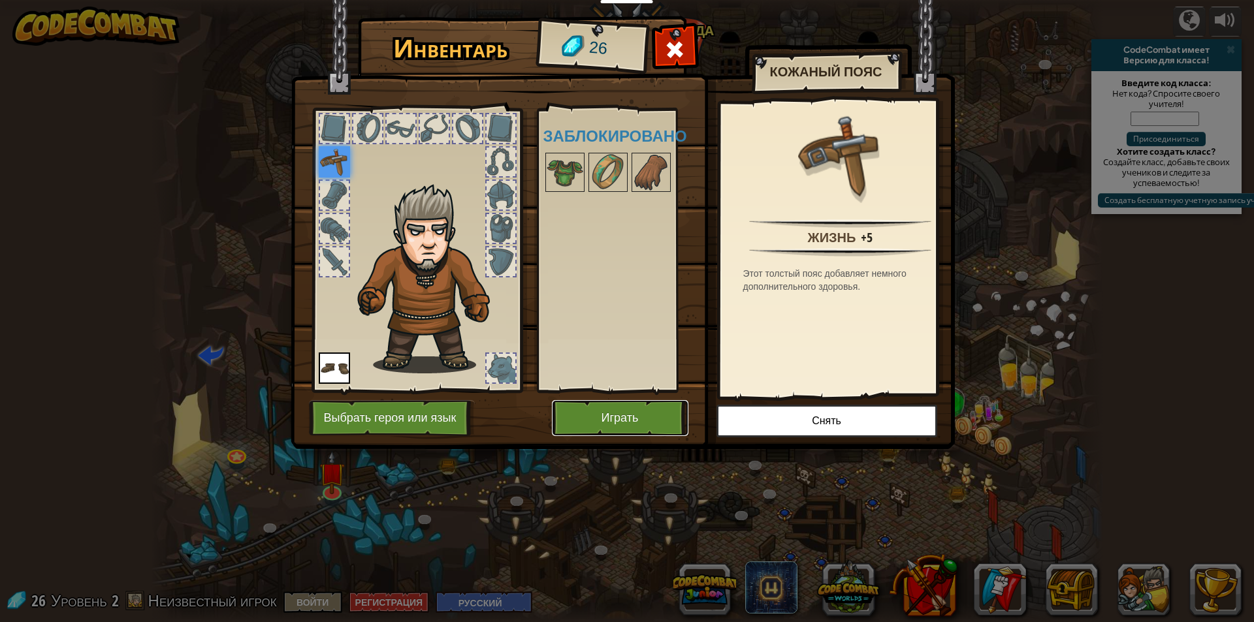
drag, startPoint x: 575, startPoint y: 428, endPoint x: 586, endPoint y: 425, distance: 10.9
click at [586, 425] on button "Играть" at bounding box center [620, 418] width 136 height 36
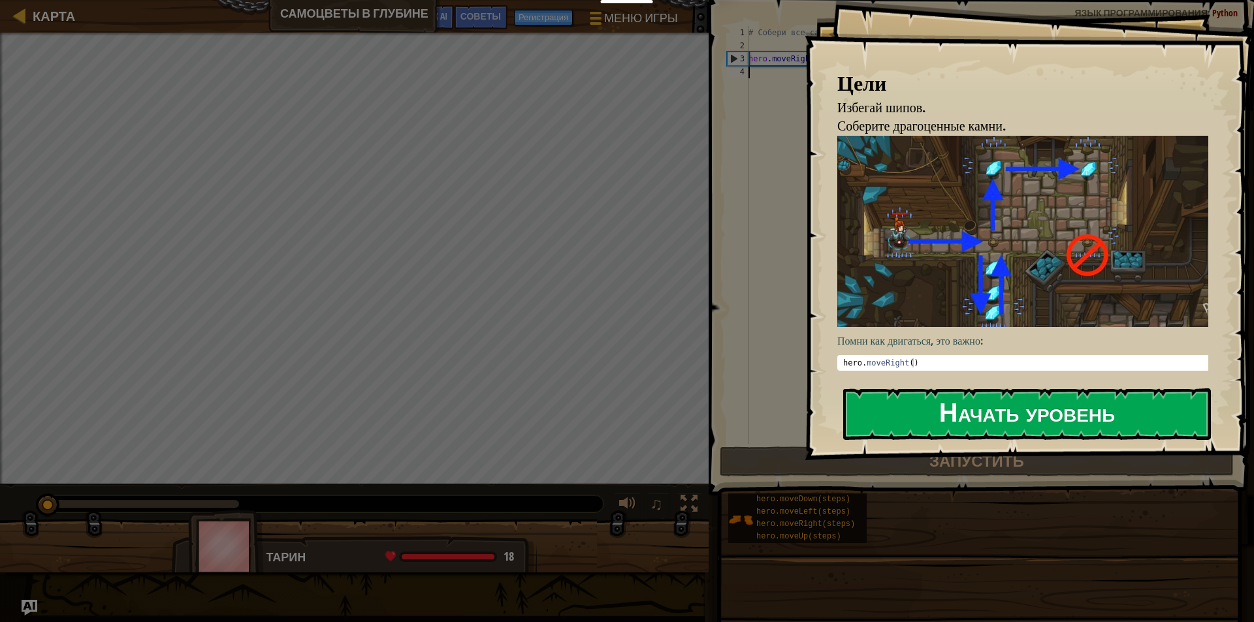
click at [596, 421] on button "Начать уровень" at bounding box center [1027, 415] width 368 height 52
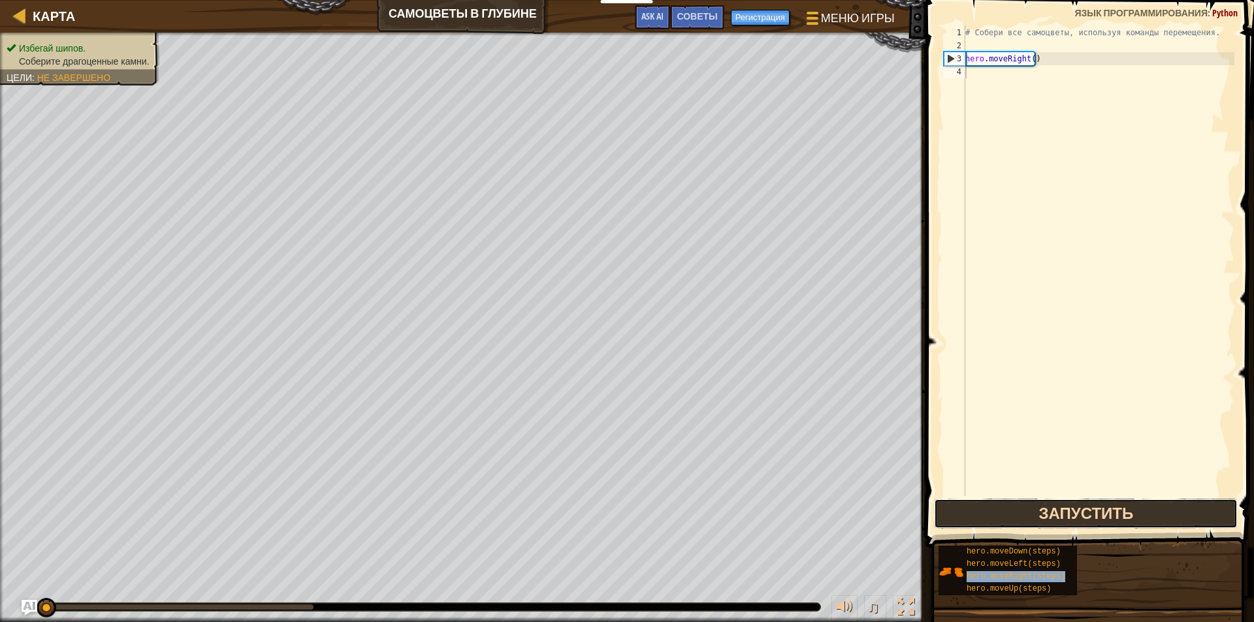
click at [596, 514] on button "Запустить" at bounding box center [1086, 514] width 304 height 30
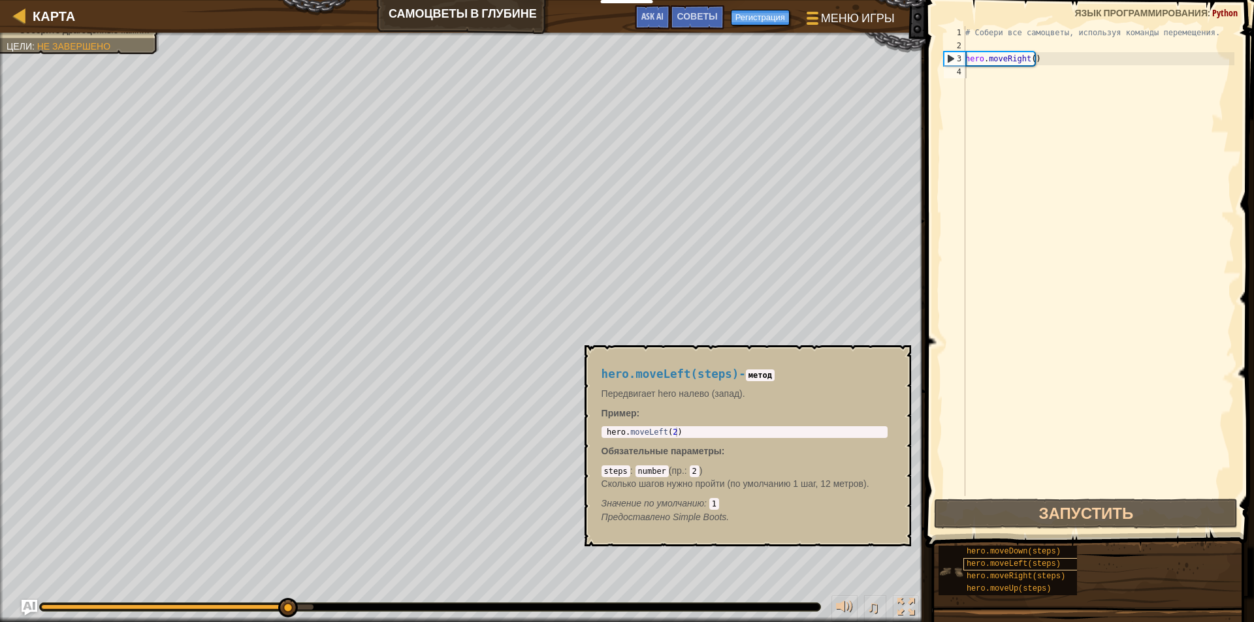
drag, startPoint x: 976, startPoint y: 543, endPoint x: 1001, endPoint y: 563, distance: 31.6
click at [596, 563] on div "hero.moveDown(steps) hero.moveLeft(steps) hero.moveRight(steps) hero.moveUp(ste…" at bounding box center [1091, 570] width 307 height 51
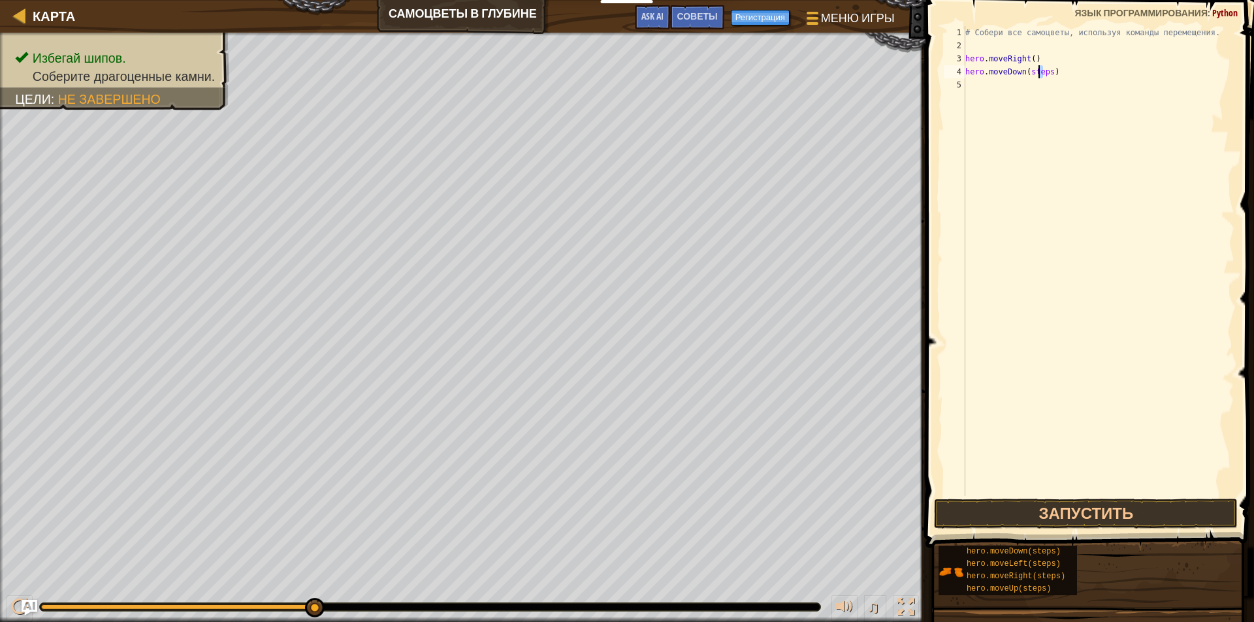
click at [596, 76] on div "# Собери все самоцветы, используя команды перемещения. hero . moveRight ( ) her…" at bounding box center [1099, 274] width 272 height 496
click at [596, 77] on div "# Собери все самоцветы, используя команды перемещения. hero . moveRight ( ) her…" at bounding box center [1099, 274] width 272 height 496
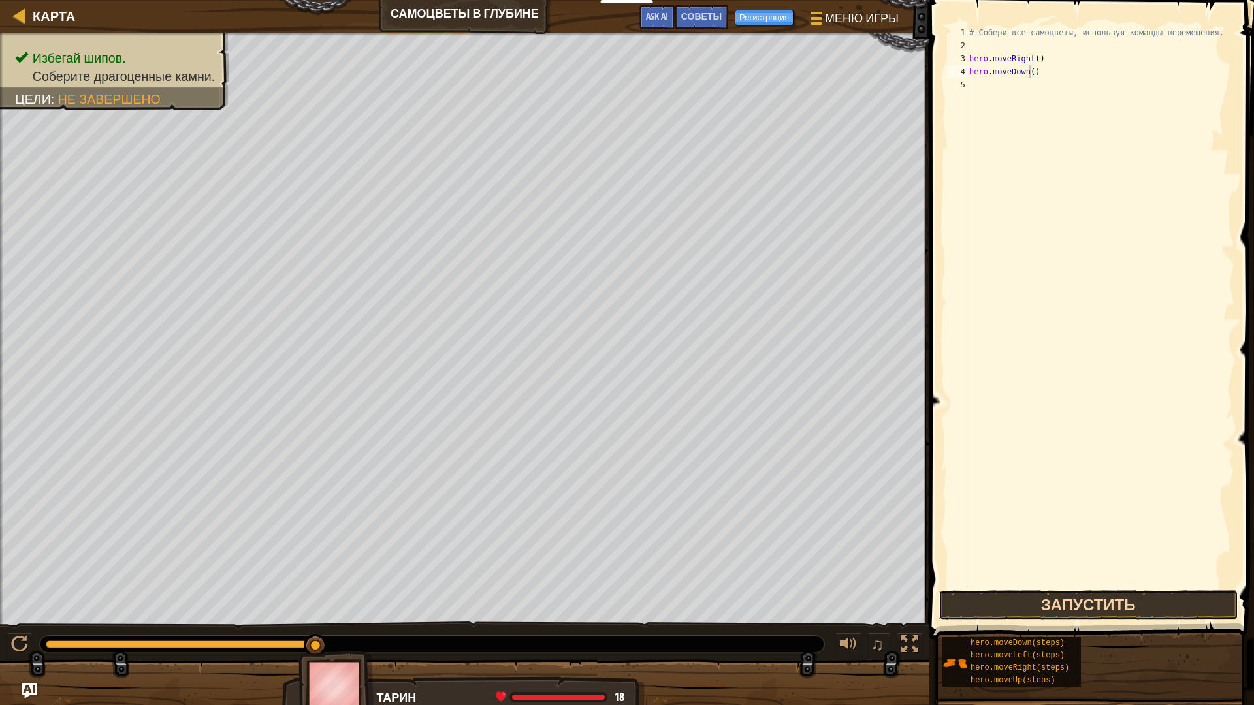
click at [596, 603] on button "Запустить" at bounding box center [1088, 605] width 300 height 30
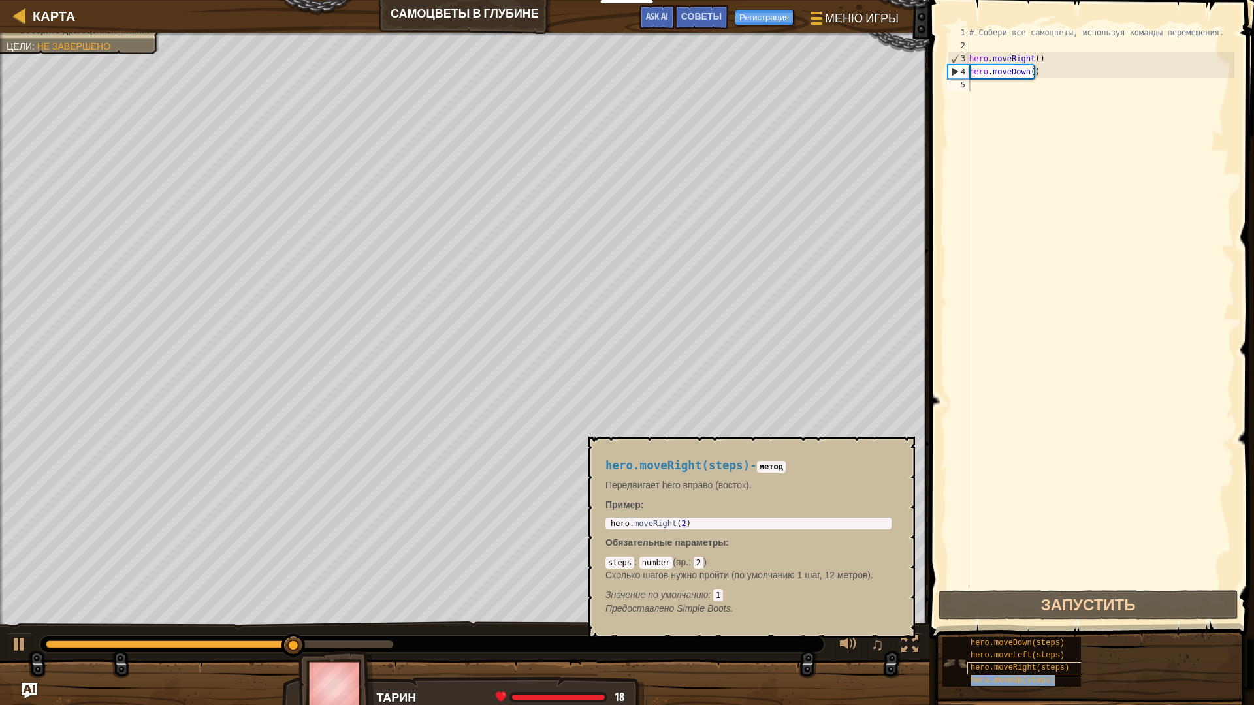
type textarea "hero.moveUp(steps)"
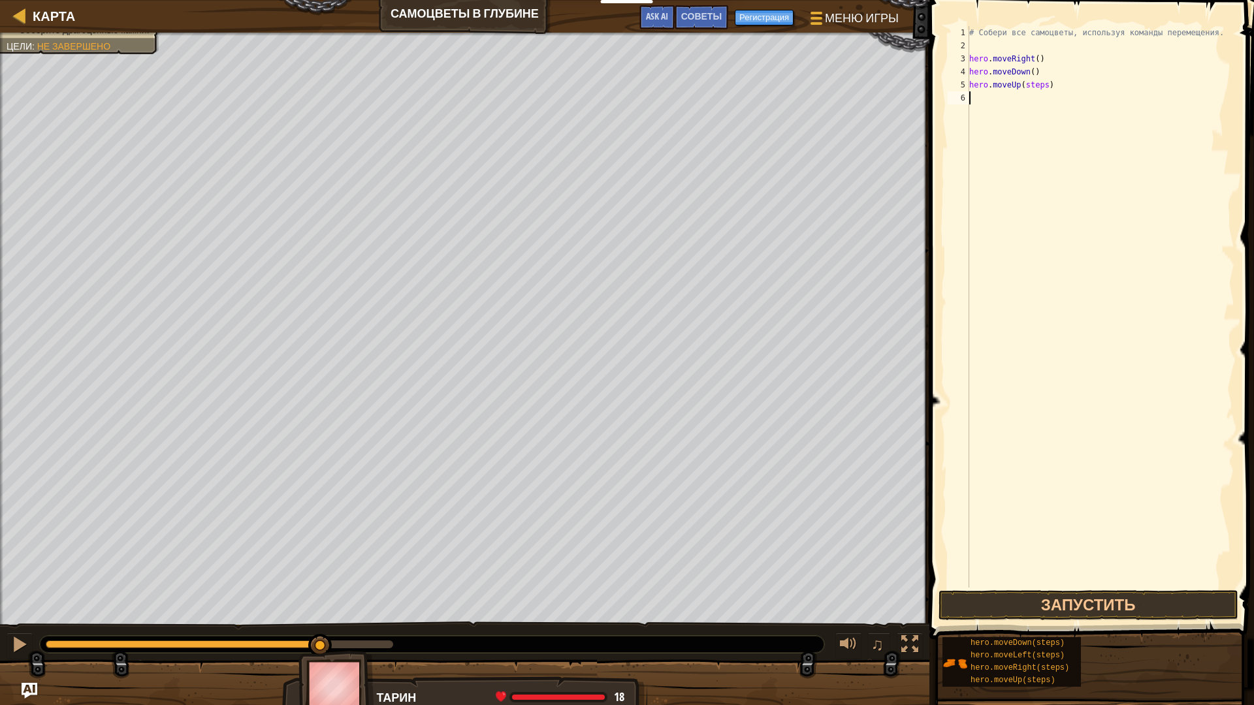
click at [596, 93] on div "# Собери все самоцветы, используя команды перемещения. hero . moveRight ( ) her…" at bounding box center [1101, 320] width 268 height 588
drag, startPoint x: 1038, startPoint y: 81, endPoint x: 1050, endPoint y: 85, distance: 12.4
click at [596, 85] on div "# Собери все самоцветы, используя команды перемещения. hero . moveRight ( ) her…" at bounding box center [1101, 320] width 268 height 588
click at [596, 85] on div "# Собери все самоцветы, используя команды перемещения. hero . moveRight ( ) her…" at bounding box center [1101, 307] width 268 height 562
click at [596, 600] on button "Запустить" at bounding box center [1088, 605] width 300 height 30
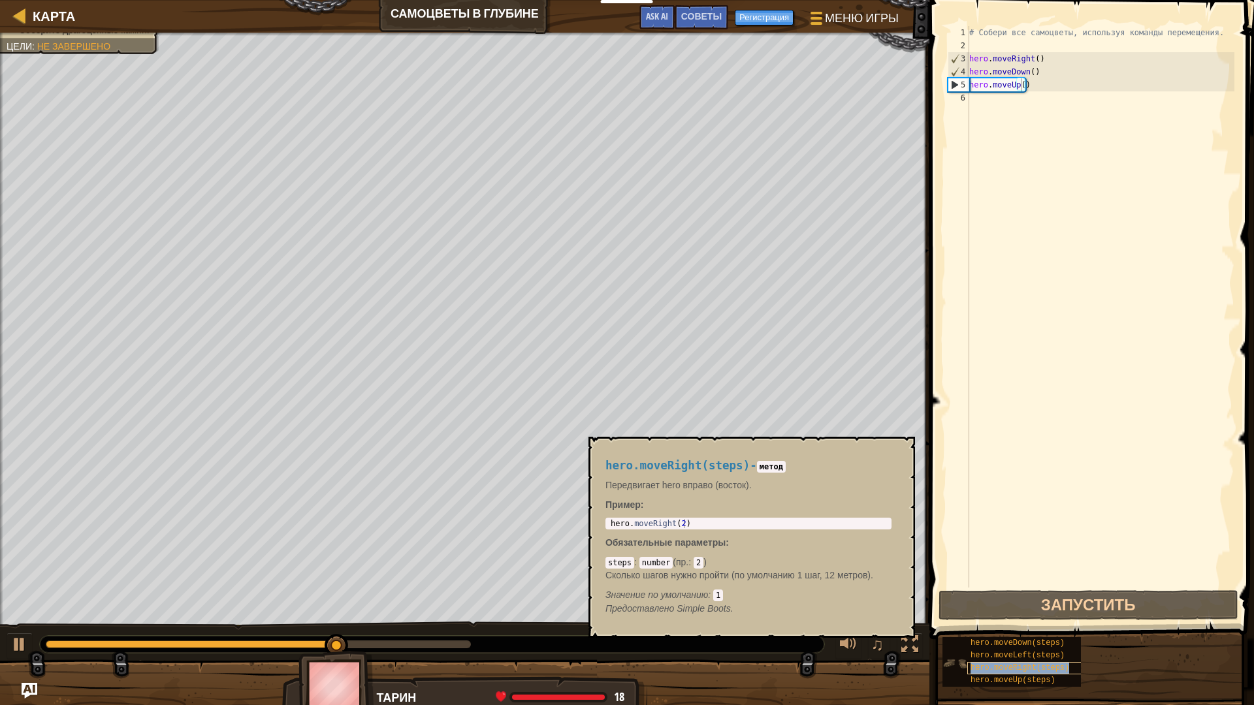
click at [596, 603] on span "hero.moveRight(steps)" at bounding box center [1019, 668] width 99 height 9
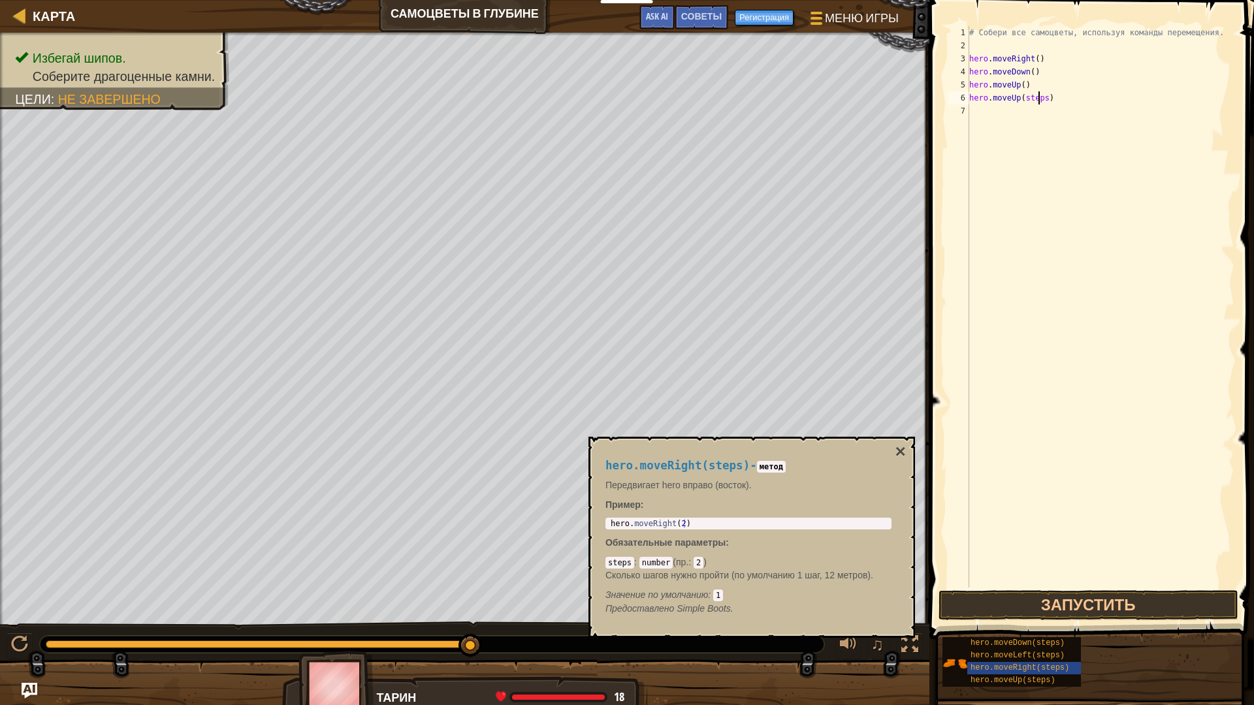
click at [596, 103] on div "# Собери все самоцветы, используя команды перемещения. hero . moveRight ( ) her…" at bounding box center [1101, 320] width 268 height 588
type textarea "hero.moveUp()"
click at [596, 603] on button "Запустить" at bounding box center [1088, 605] width 300 height 30
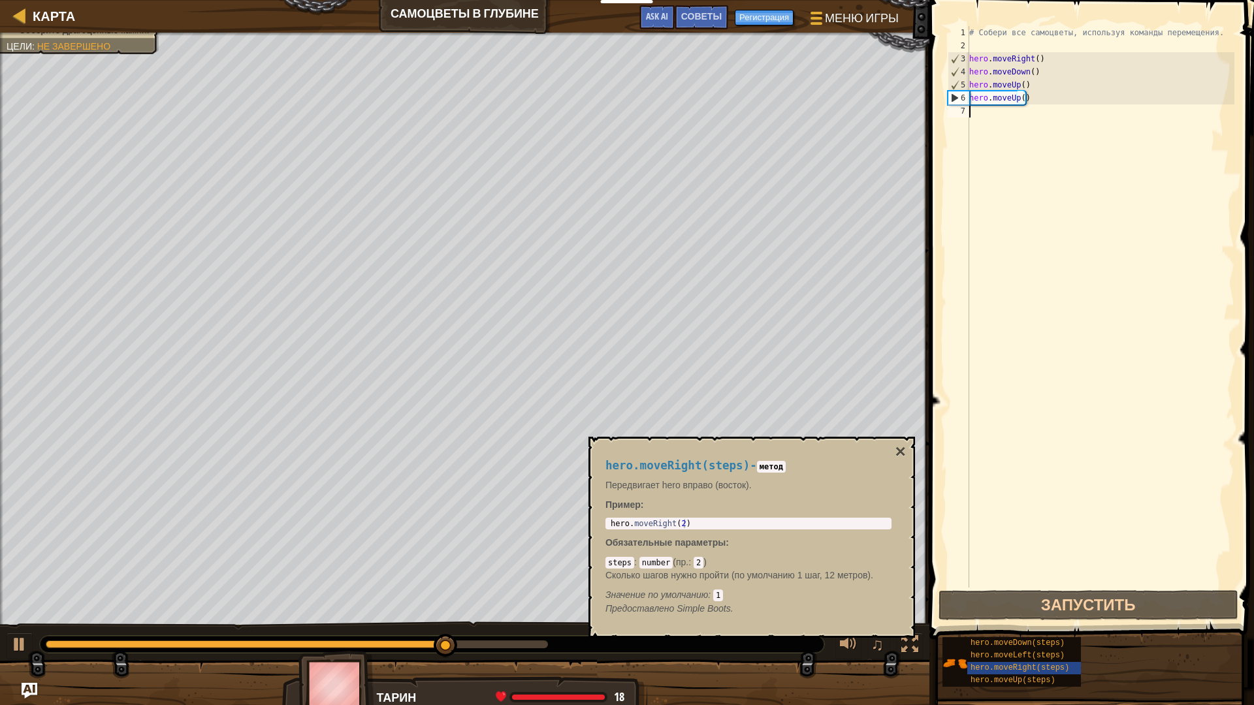
click at [596, 118] on div "# Собери все самоцветы, используя команды перемещения. hero . moveRight ( ) her…" at bounding box center [1101, 320] width 268 height 588
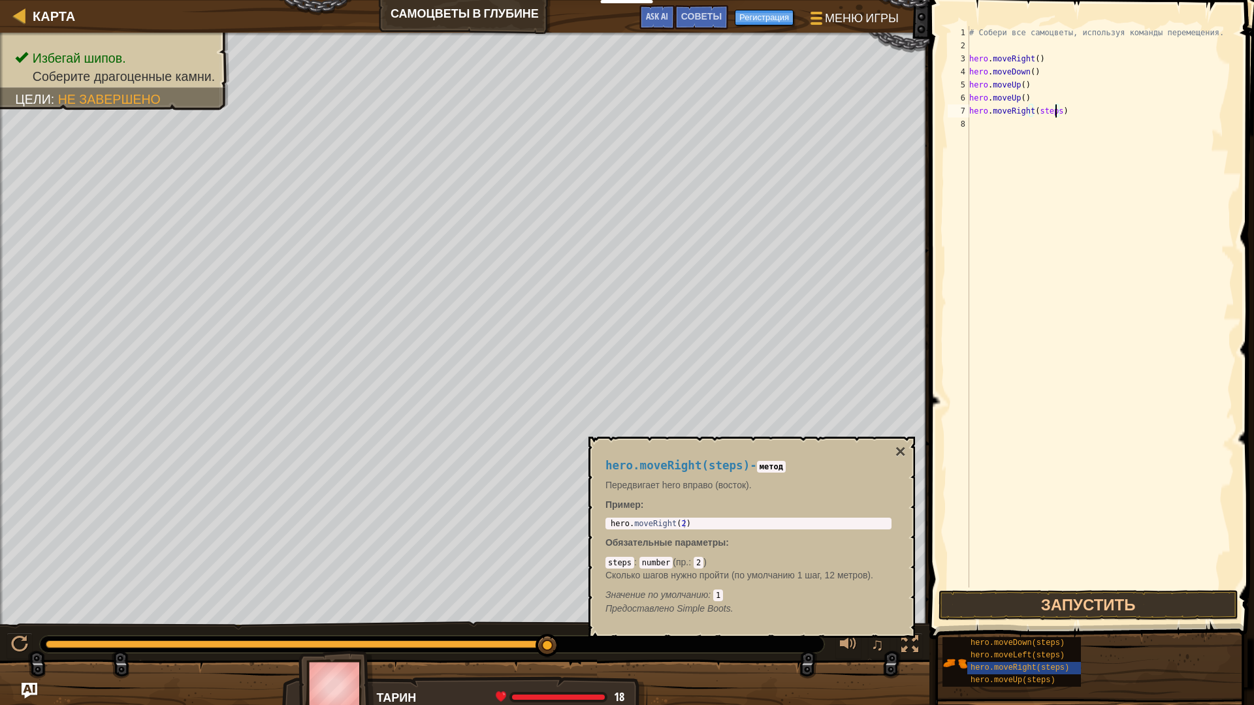
click at [596, 110] on div "# Собери все самоцветы, используя команды перемещения. hero . moveRight ( ) her…" at bounding box center [1101, 320] width 268 height 588
type textarea "hero.moveRight()"
click at [596, 603] on button "Запустить" at bounding box center [1088, 605] width 300 height 30
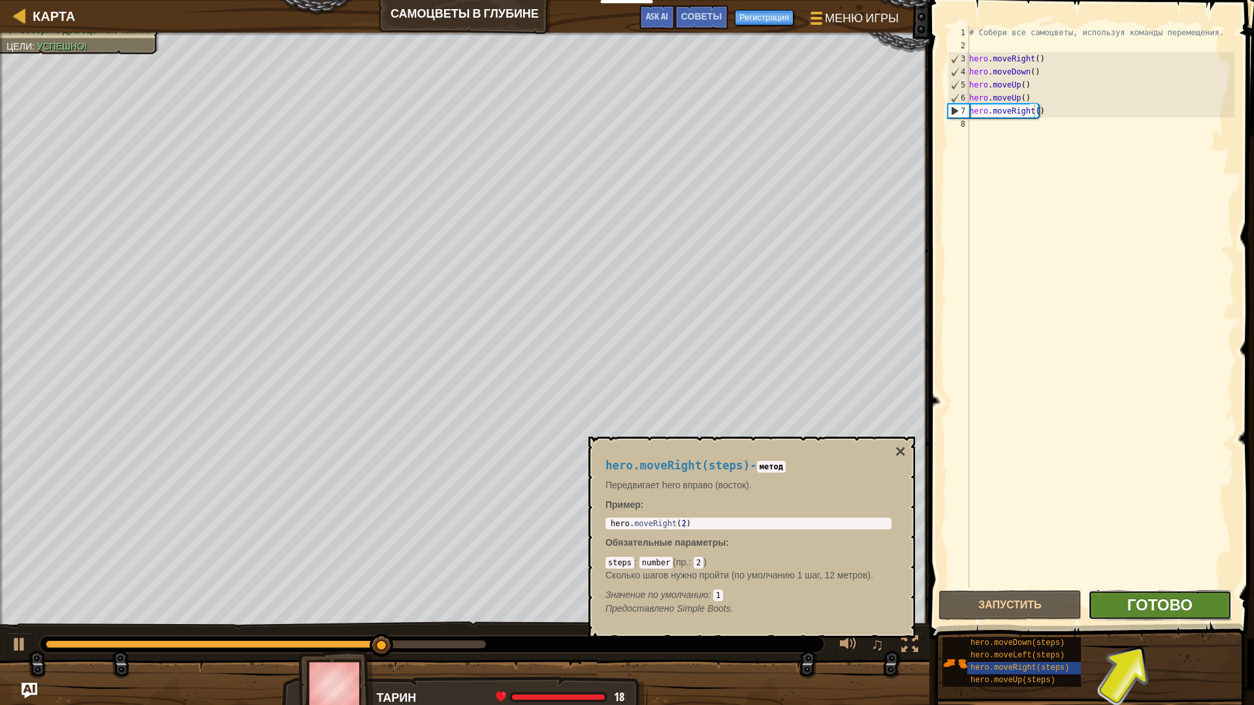
click at [596, 603] on span "Готово" at bounding box center [1159, 604] width 65 height 21
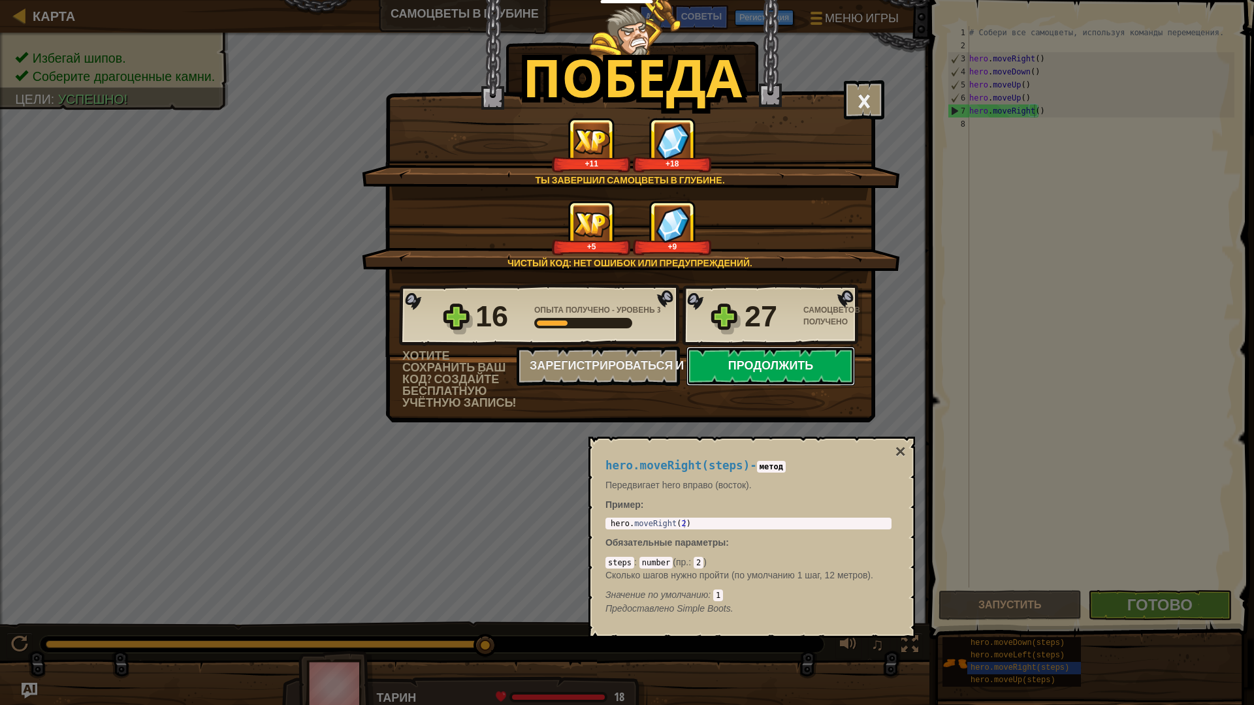
click at [596, 364] on button "Продолжить" at bounding box center [770, 366] width 168 height 39
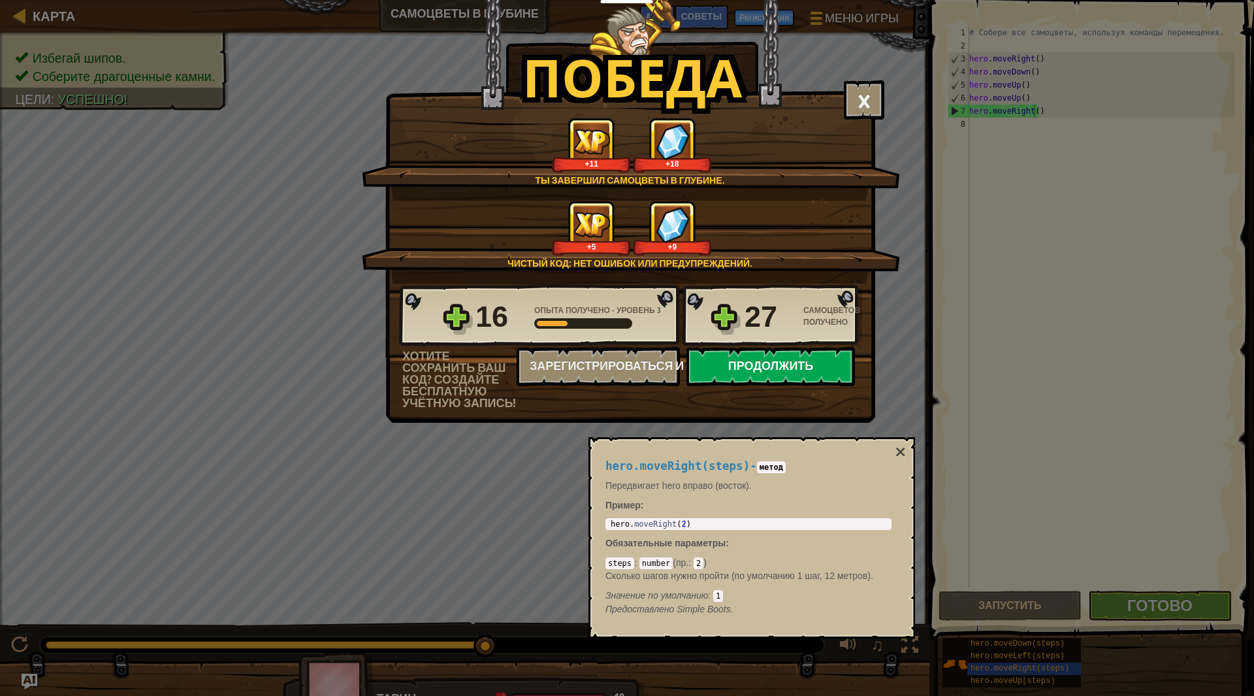
select select "ru"
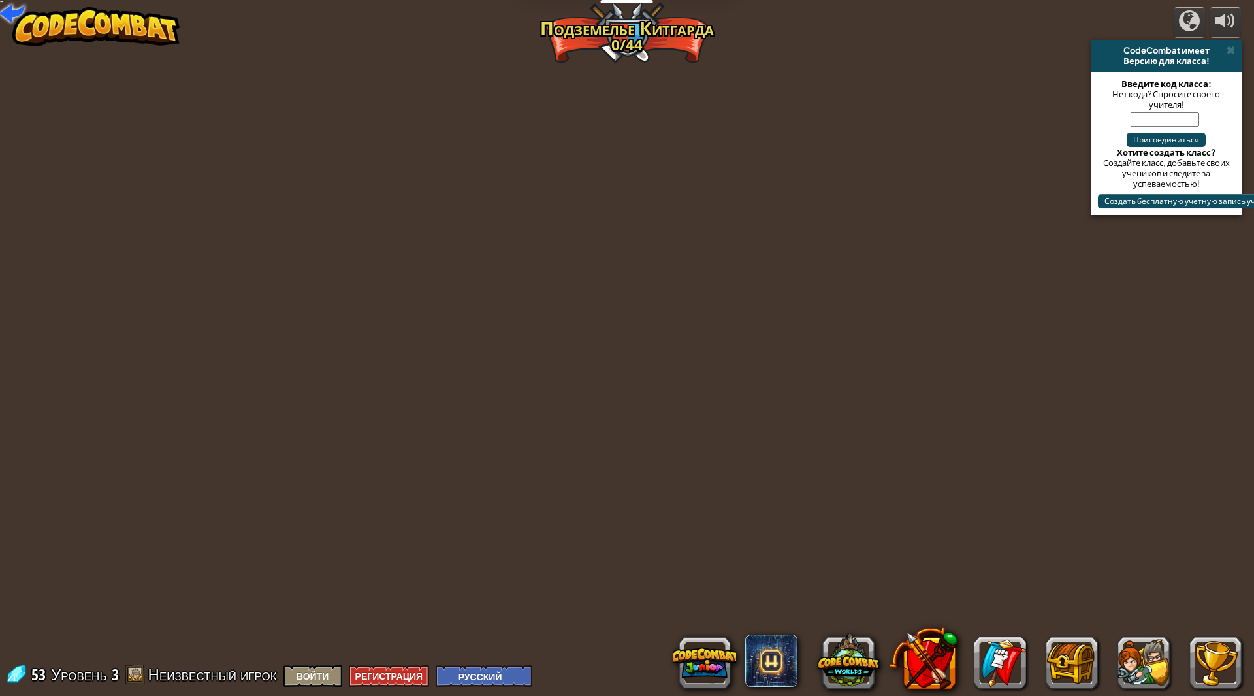
select select "ru"
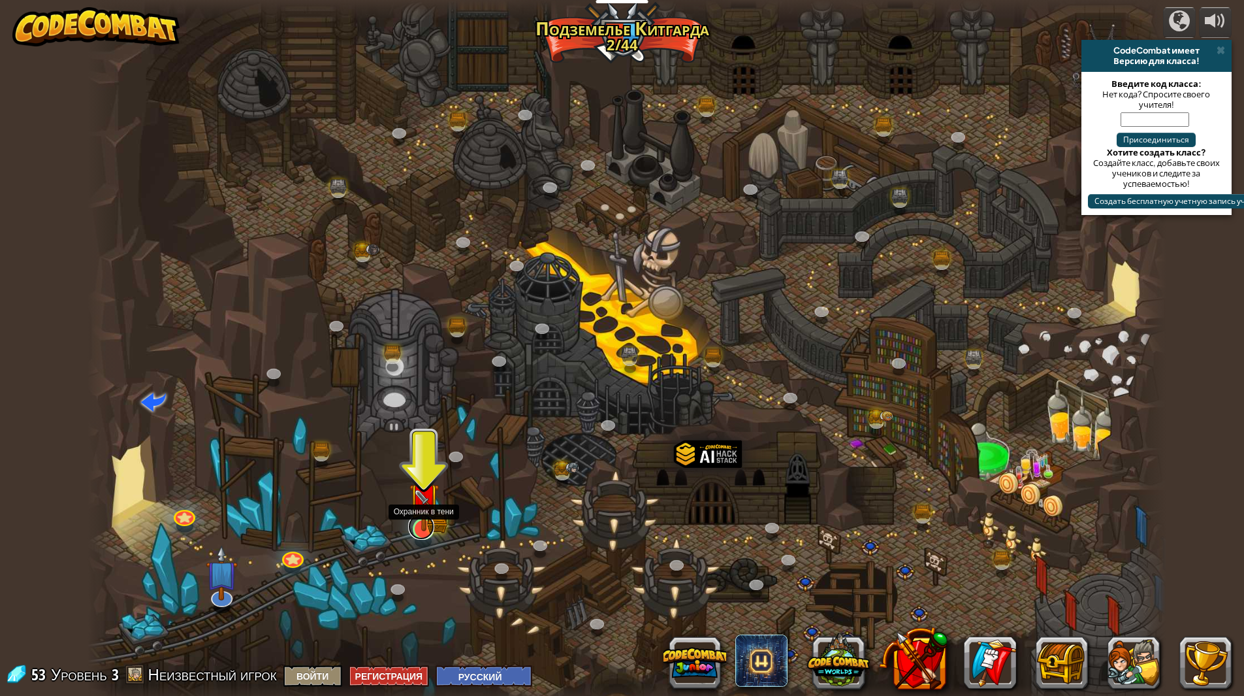
click at [425, 532] on link at bounding box center [421, 526] width 26 height 26
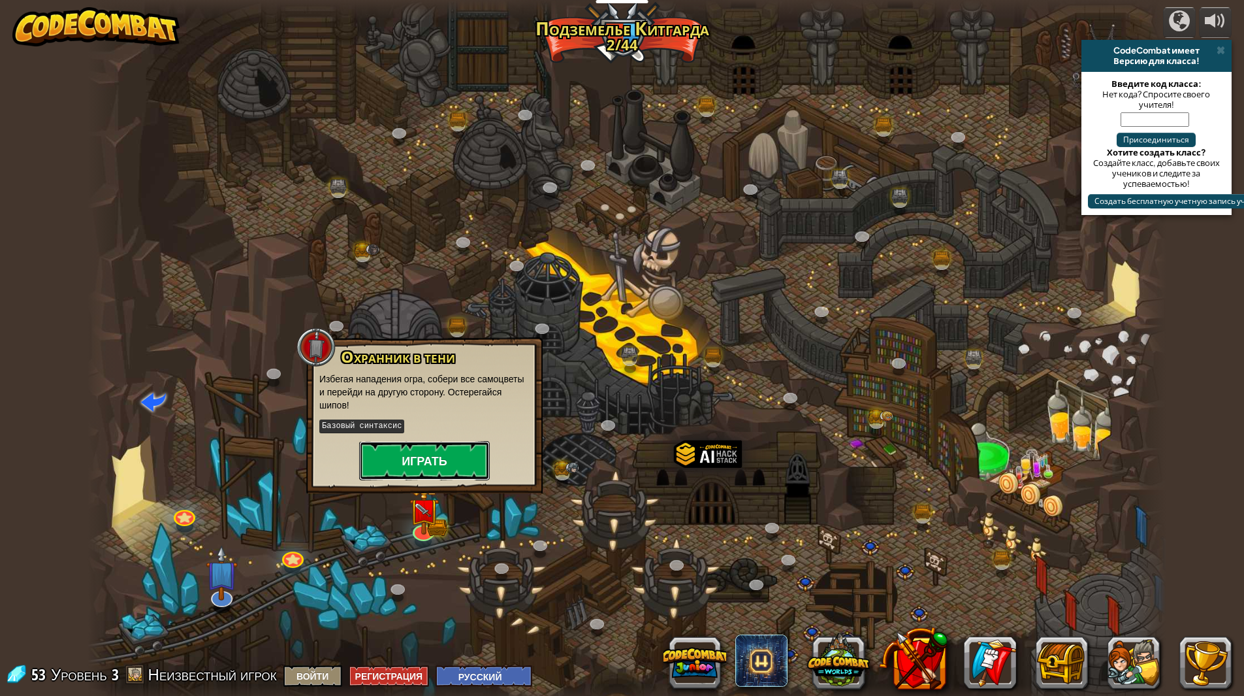
click at [470, 443] on button "Играть" at bounding box center [424, 460] width 131 height 39
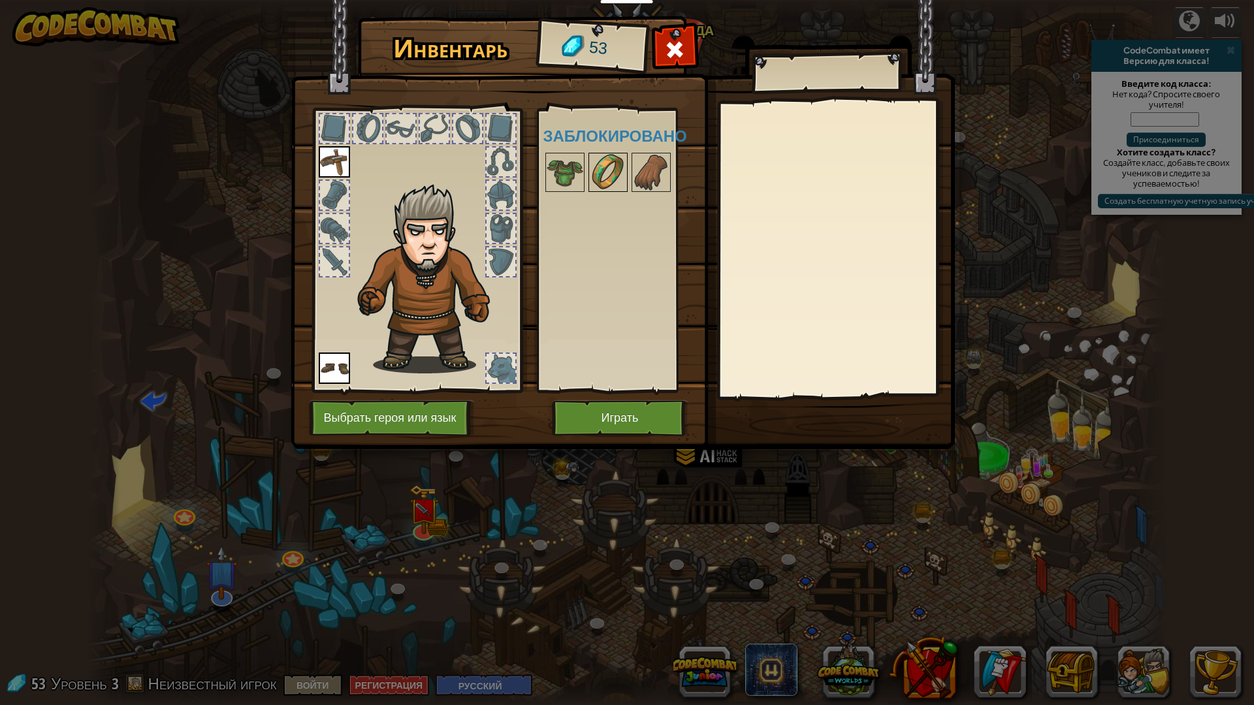
click at [596, 157] on img at bounding box center [608, 172] width 37 height 37
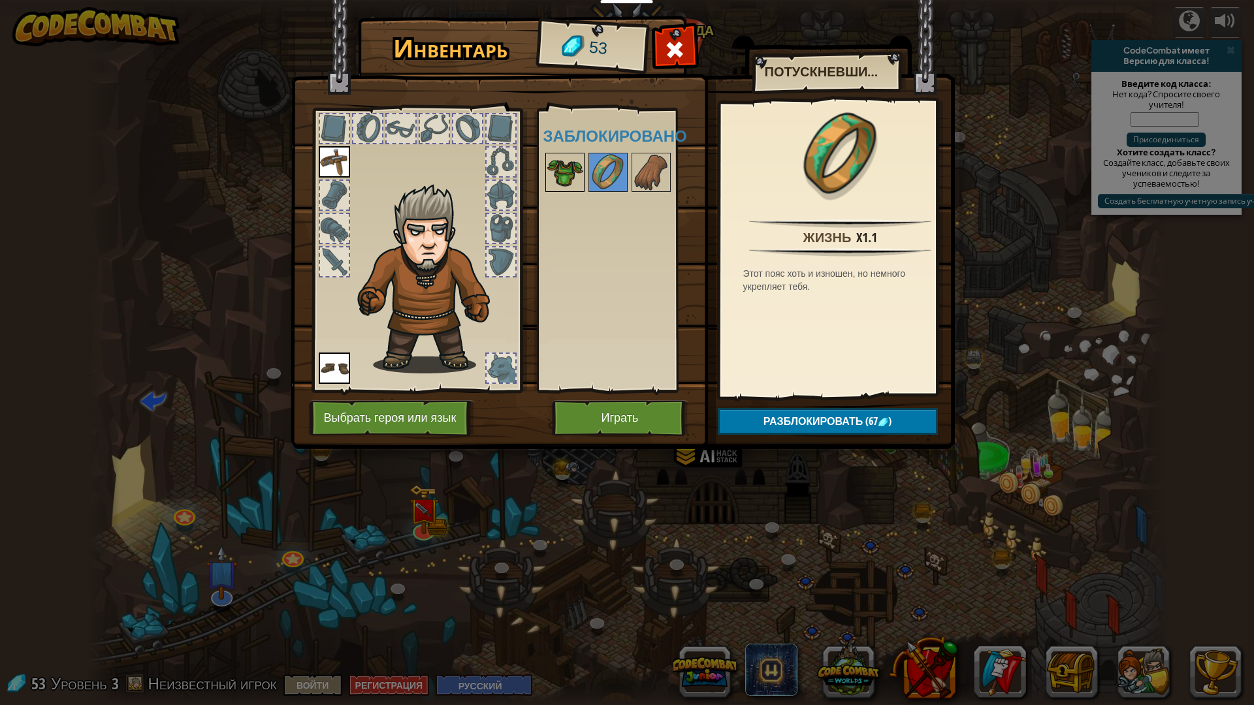
click at [584, 159] on div at bounding box center [564, 172] width 39 height 39
click at [596, 150] on div "Доступно [PERSON_NAME] (двойной клик, чтобы надеть) Заблокировано" at bounding box center [625, 250] width 164 height 272
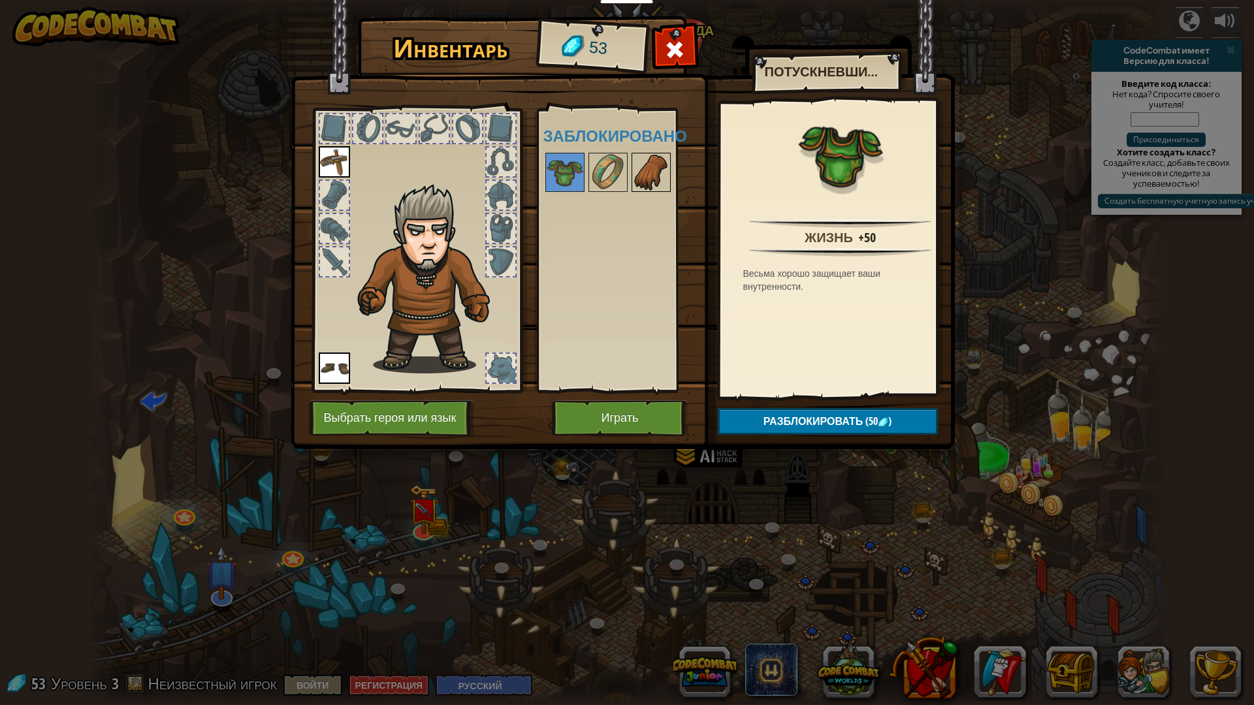
click at [596, 169] on img at bounding box center [651, 172] width 37 height 37
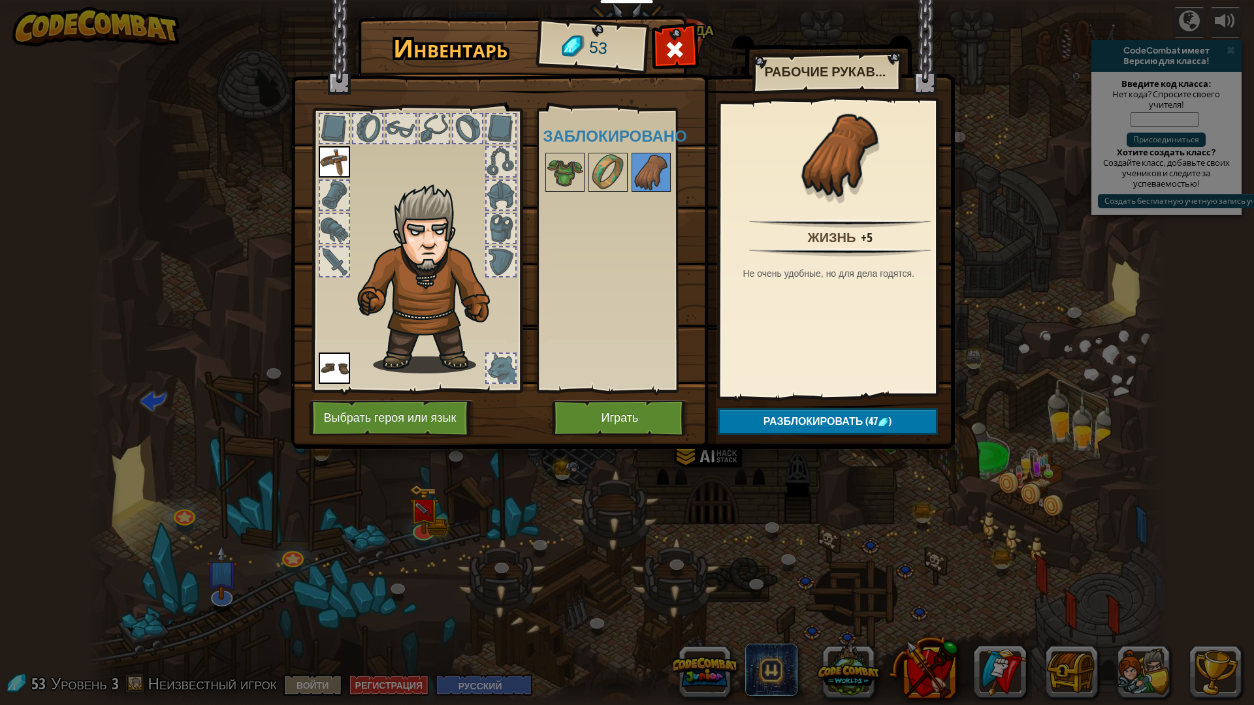
click at [596, 152] on div at bounding box center [625, 172] width 164 height 43
drag, startPoint x: 590, startPoint y: 155, endPoint x: 580, endPoint y: 157, distance: 10.0
click at [580, 157] on div "Доступно [PERSON_NAME] (двойной клик, чтобы надеть) Заблокировано" at bounding box center [625, 250] width 164 height 272
click at [596, 167] on img at bounding box center [608, 172] width 37 height 37
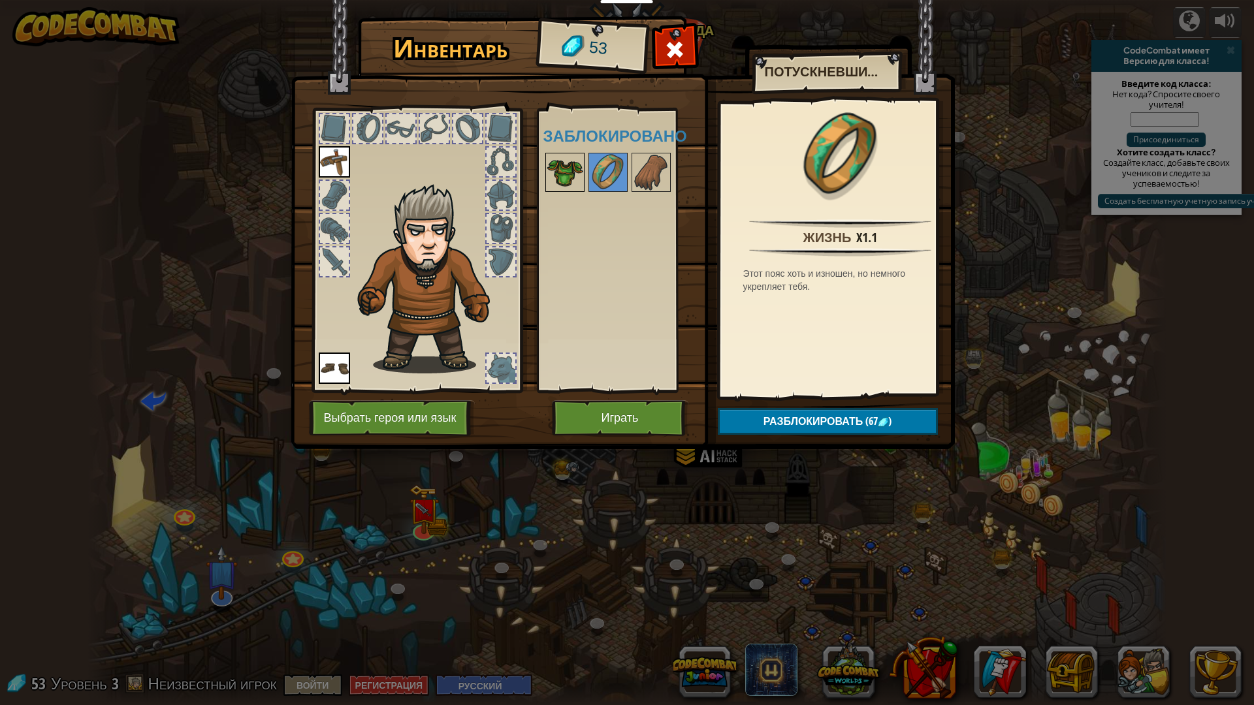
click at [566, 168] on img at bounding box center [565, 172] width 37 height 37
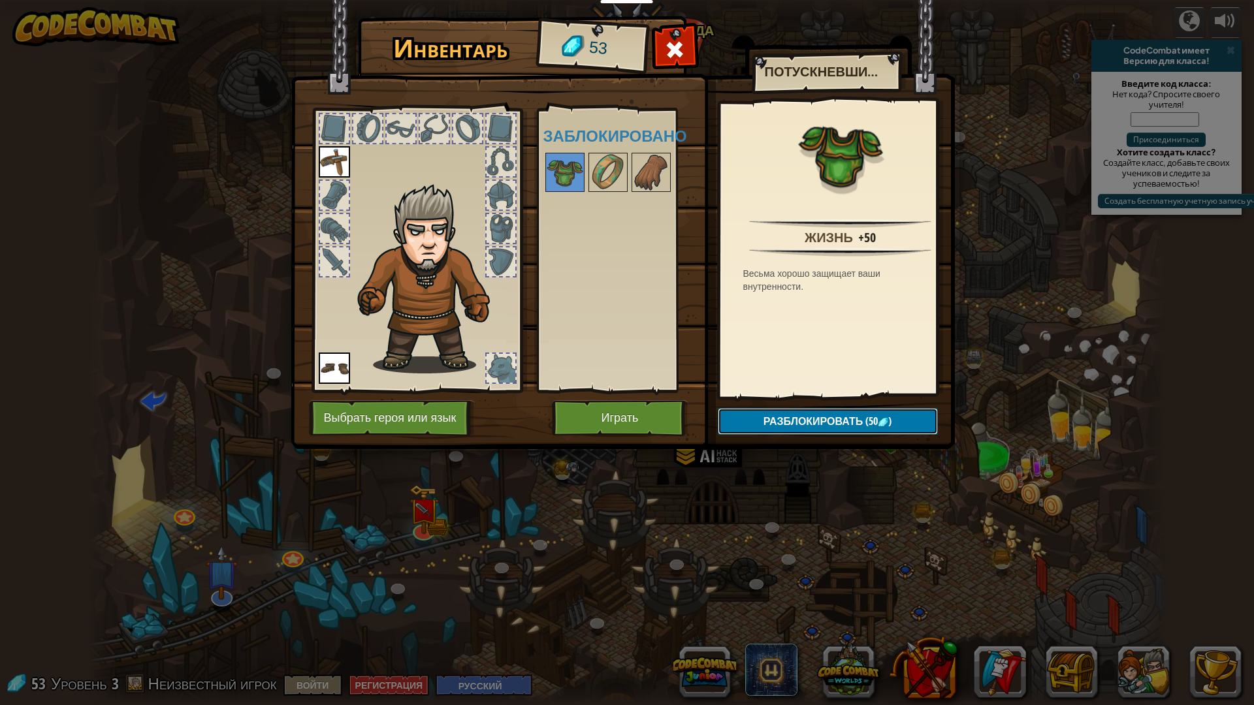
click at [596, 416] on span "(50" at bounding box center [870, 421] width 15 height 14
click at [596, 423] on button "Подтвердить" at bounding box center [828, 421] width 220 height 27
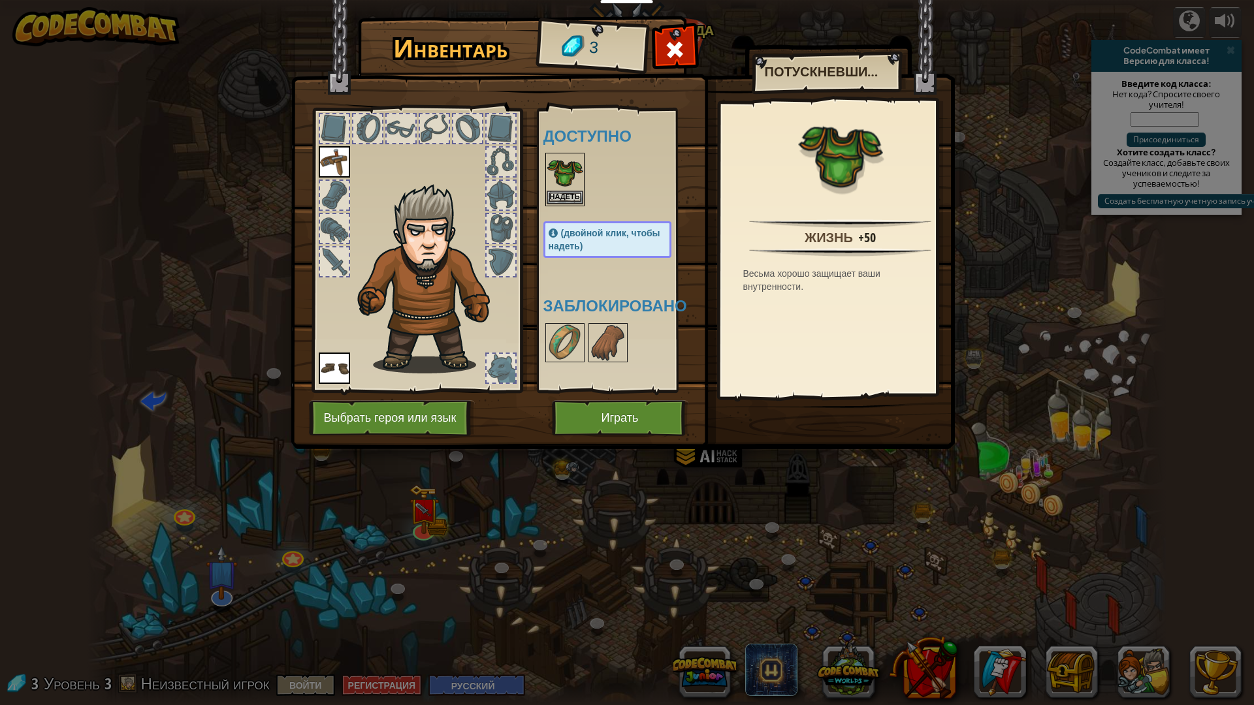
click at [569, 177] on img at bounding box center [565, 172] width 37 height 37
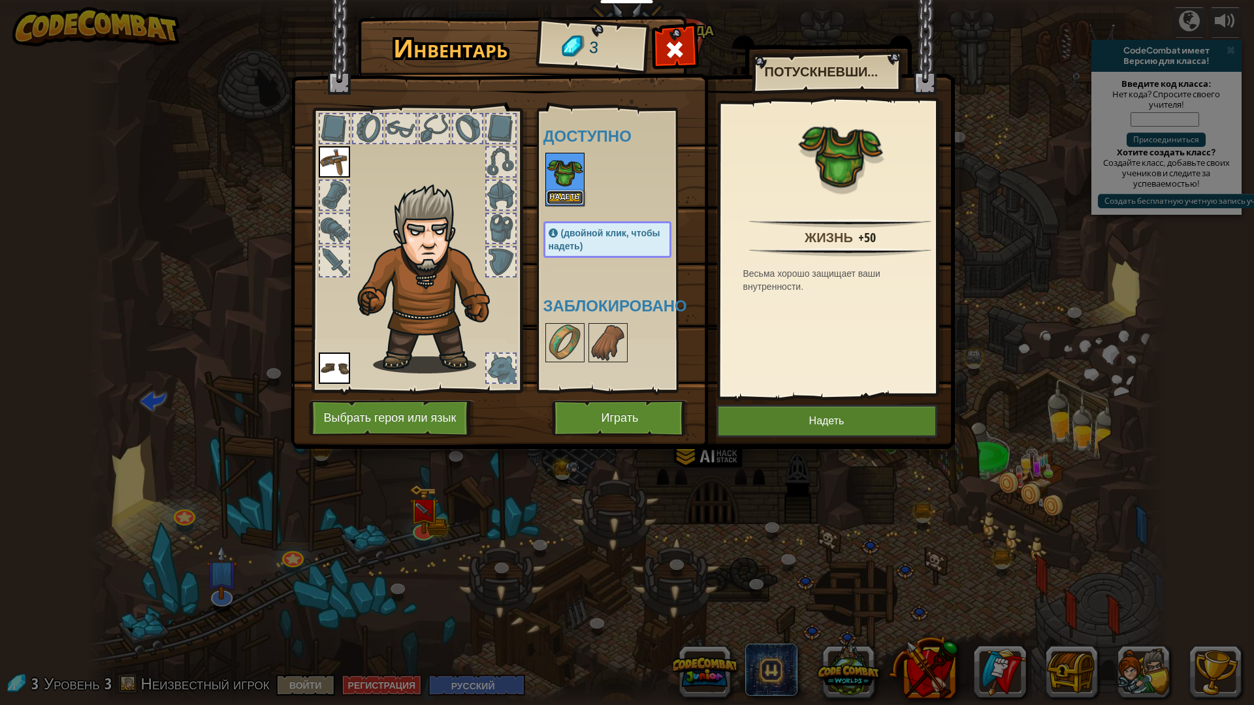
click at [550, 193] on button "Надеть" at bounding box center [565, 198] width 37 height 14
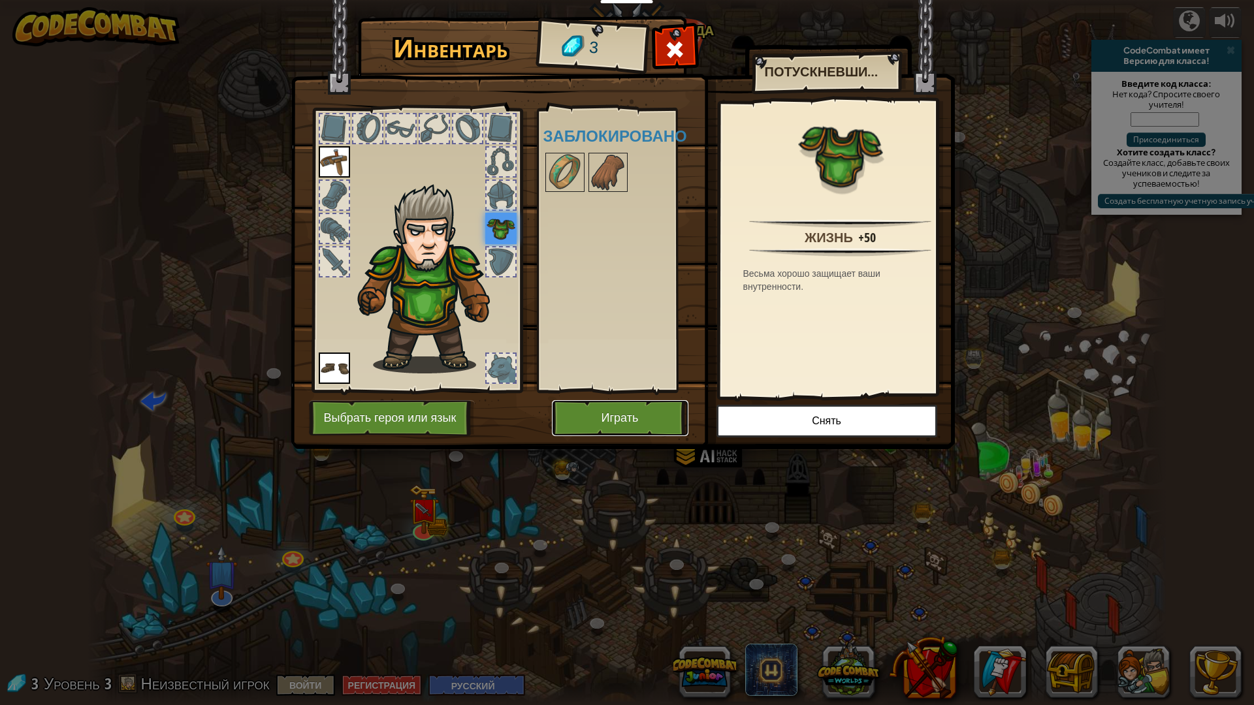
click at [596, 428] on button "Играть" at bounding box center [620, 418] width 136 height 36
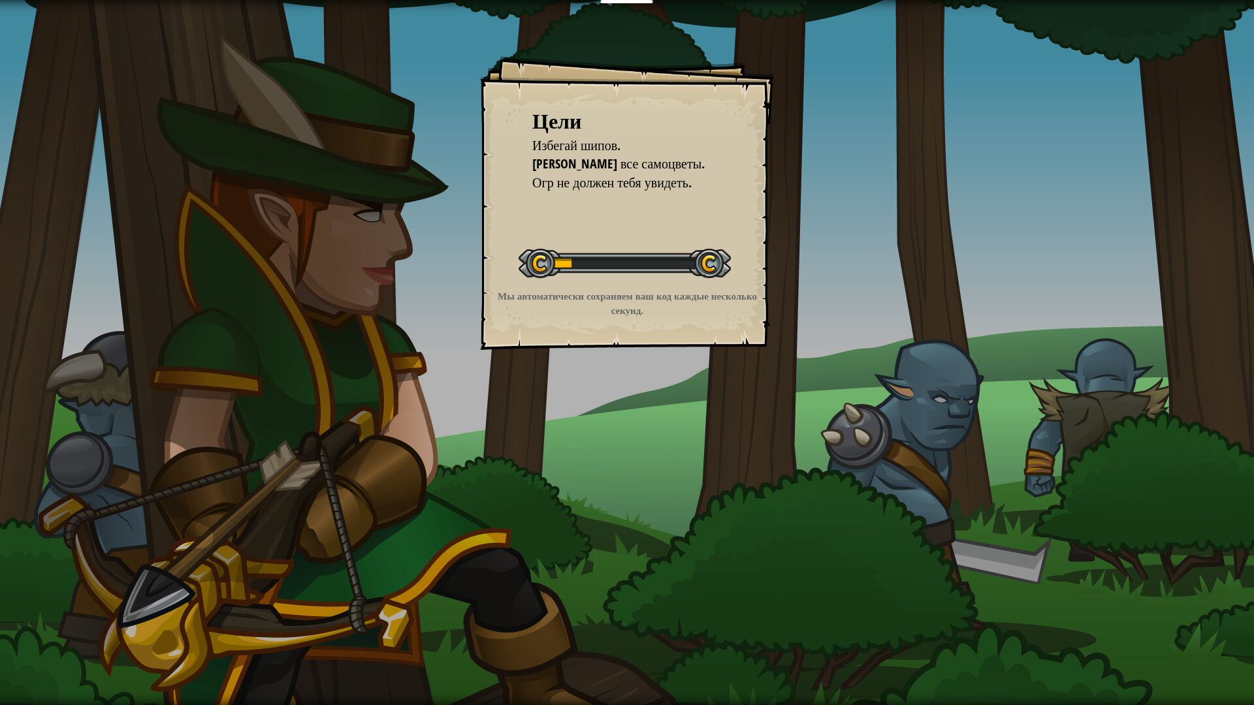
click at [596, 419] on div "Цели Избегай шипов. Собери все самоцветы. Огр не должен тебя увидеть. Начать ур…" at bounding box center [627, 352] width 1254 height 705
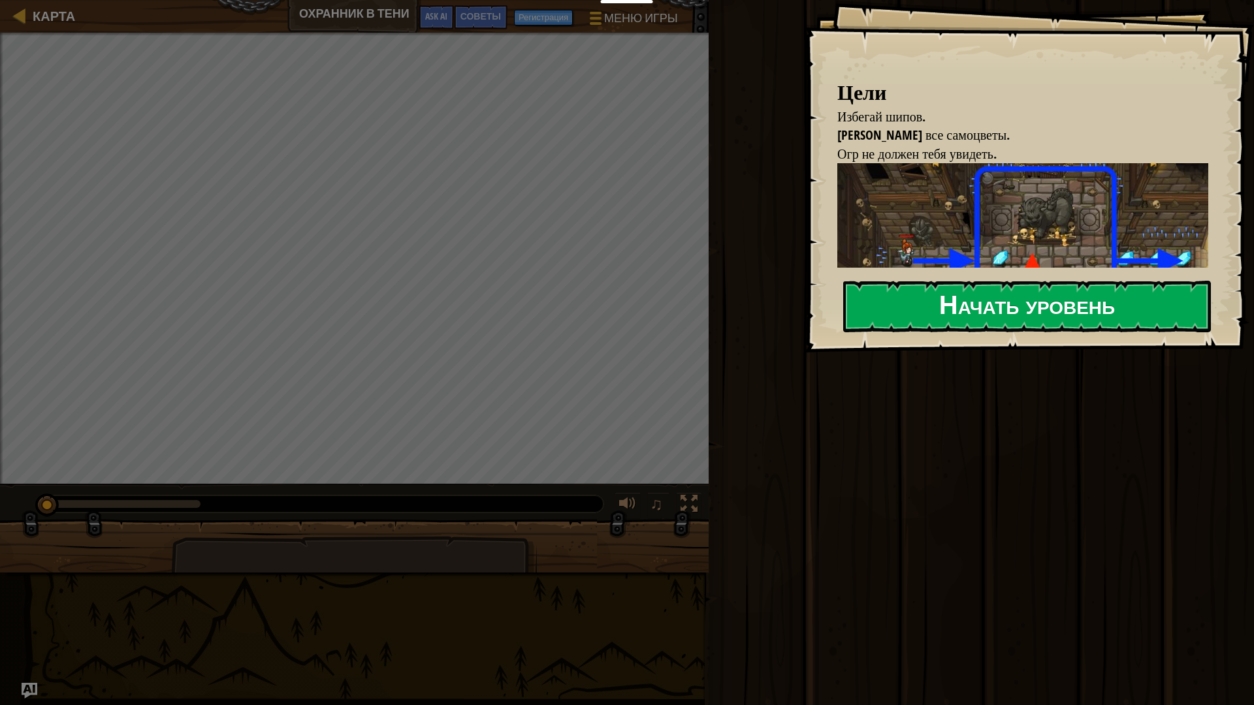
click at [596, 321] on button "Начать уровень" at bounding box center [1027, 307] width 368 height 52
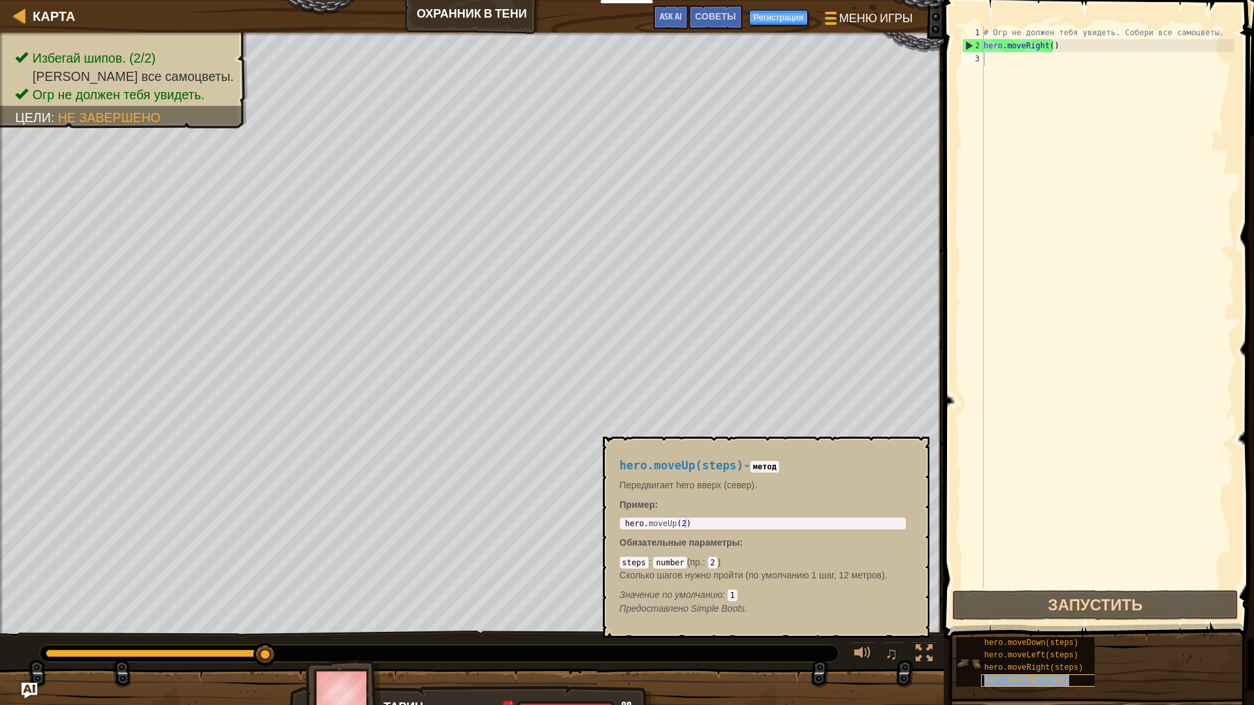
type textarea "hero.moveUp(steps)"
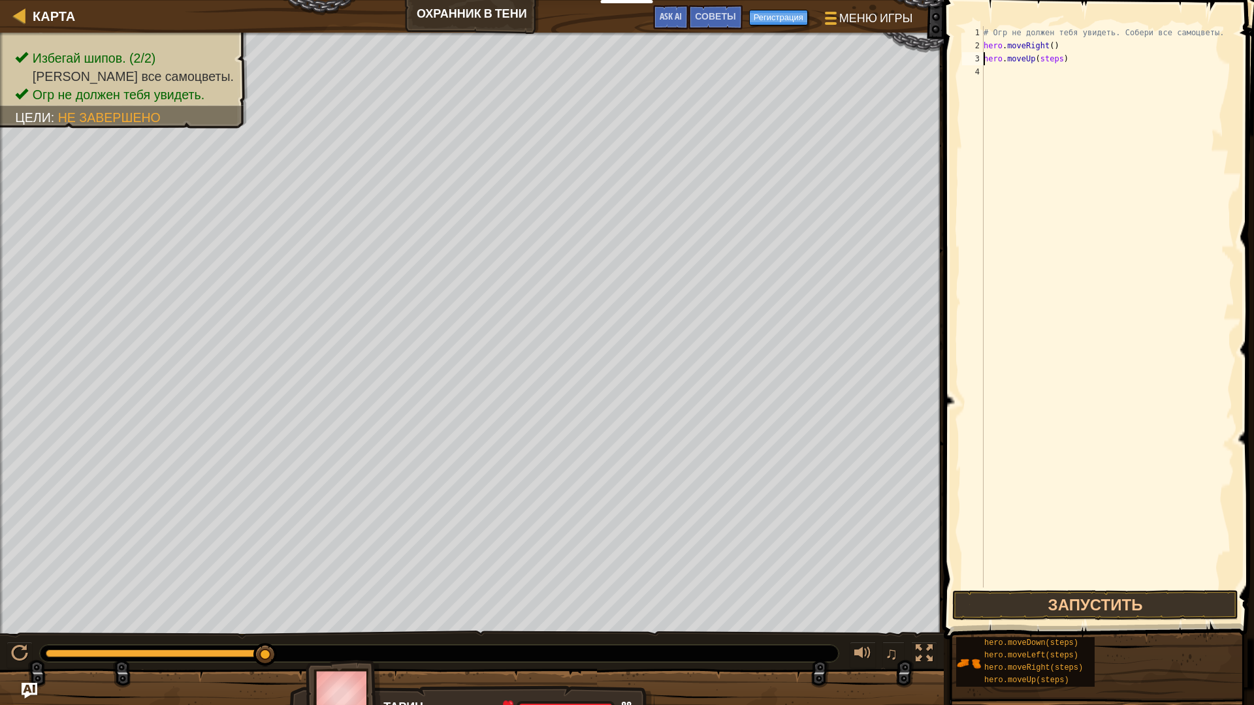
click at [596, 66] on div "# Огр не должен тебя увидеть. Собери все самоцветы. hero . moveRight ( ) hero .…" at bounding box center [1107, 320] width 253 height 588
click at [596, 61] on div "# Огр не должен тебя увидеть. Собери все самоцветы. hero . moveRight ( ) hero .…" at bounding box center [1107, 320] width 253 height 588
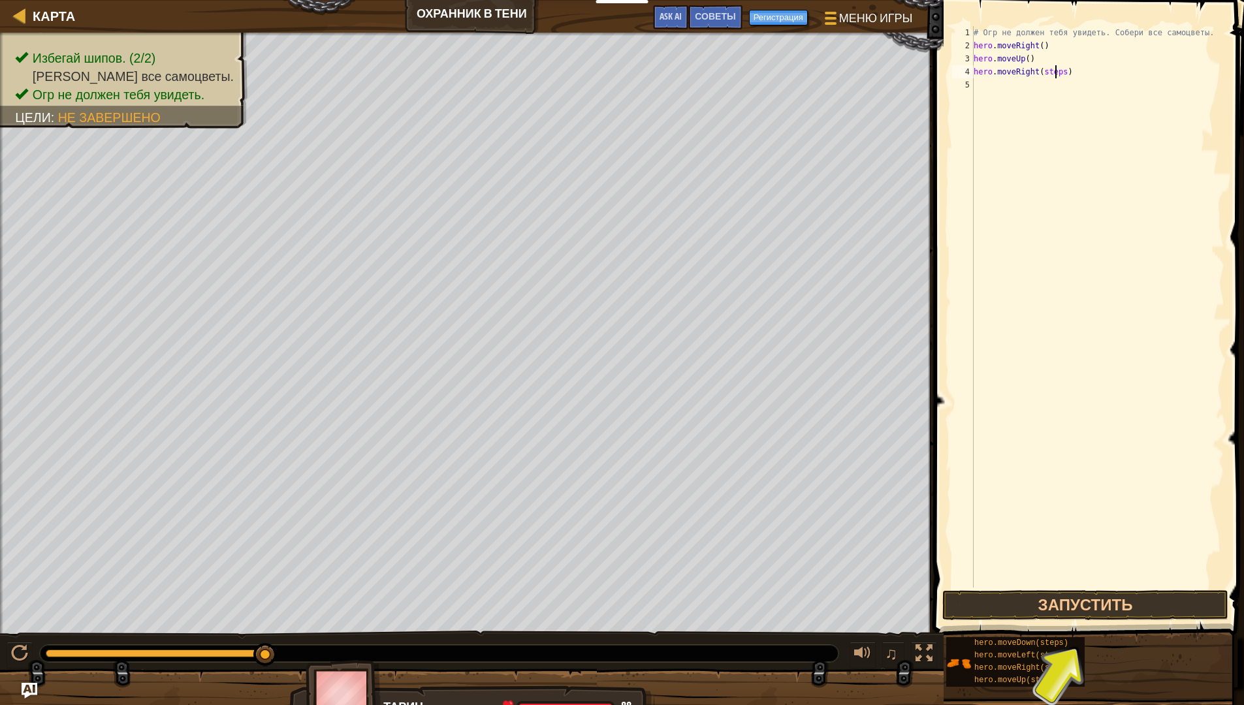
click at [596, 70] on div "# Огр не должен тебя увидеть. Собери все самоцветы. hero . moveRight ( ) hero .…" at bounding box center [1097, 320] width 253 height 588
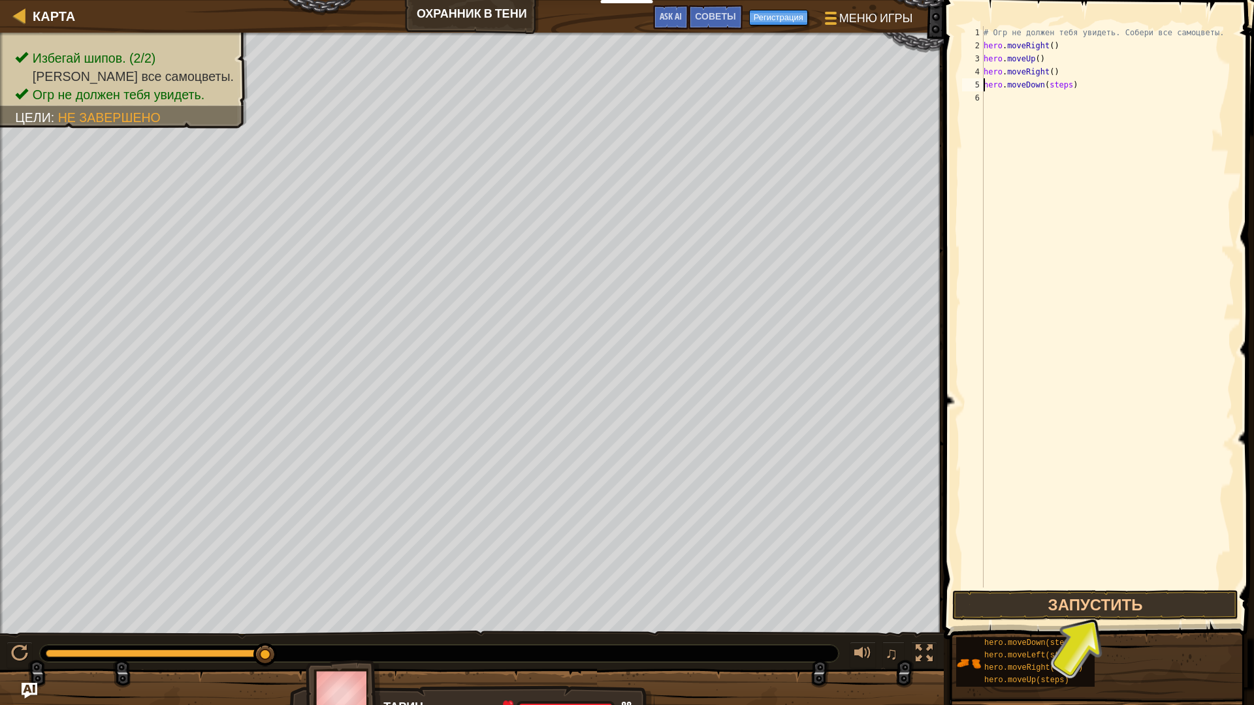
click at [596, 84] on div "# Огр не должен тебя увидеть. Собери все самоцветы. hero . moveRight ( ) hero .…" at bounding box center [1107, 320] width 253 height 588
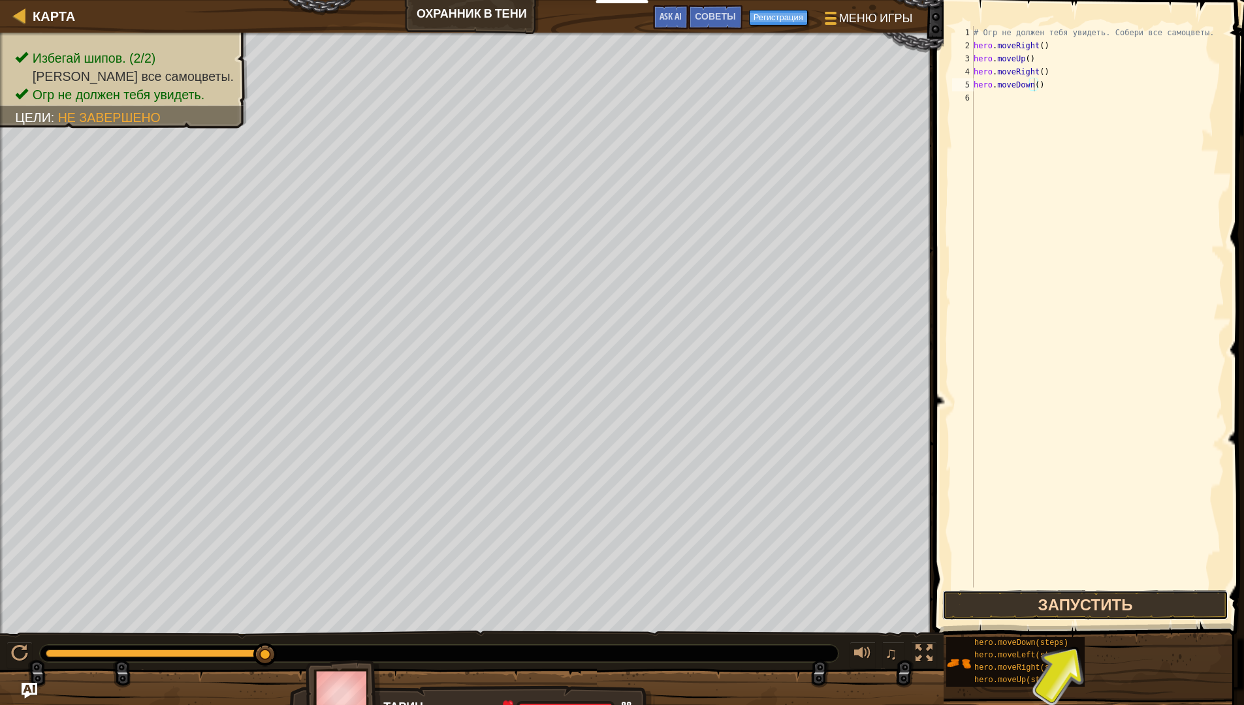
click at [596, 603] on button "Запустить" at bounding box center [1085, 605] width 286 height 30
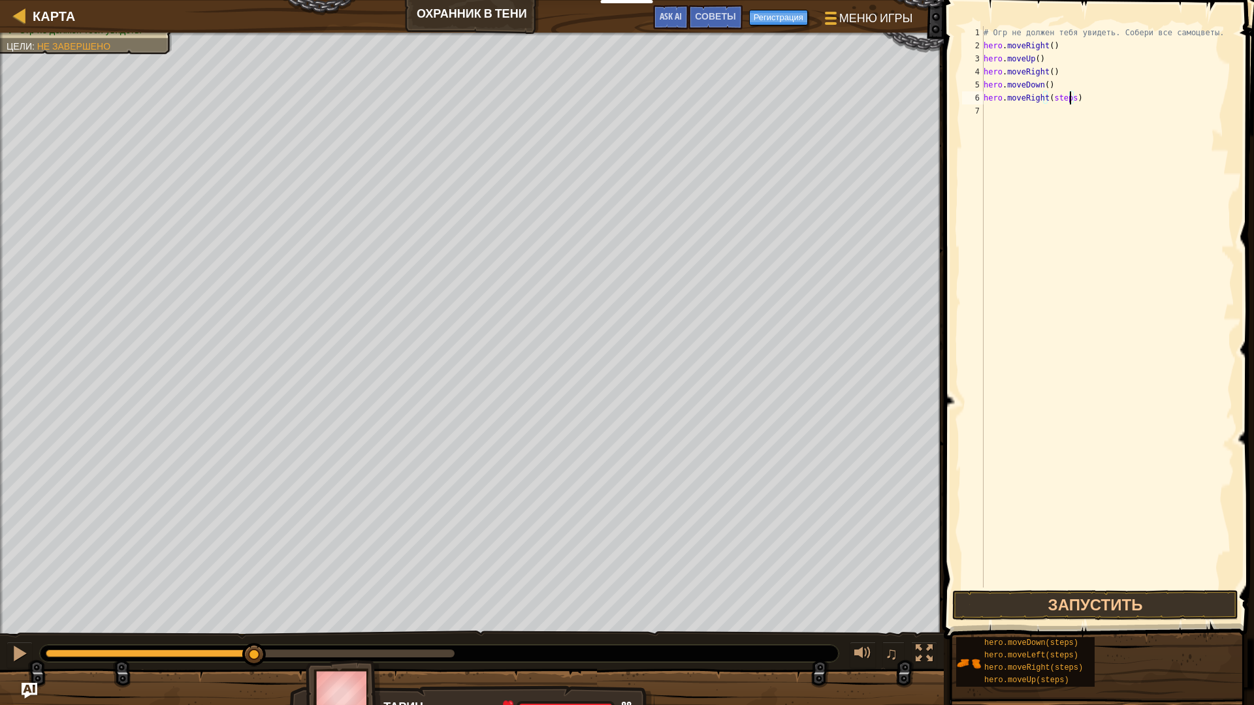
click at [596, 99] on div "# Огр не должен тебя увидеть. Собери все самоцветы. hero . moveRight ( ) hero .…" at bounding box center [1107, 320] width 253 height 588
type textarea "hero.moveRight()"
click at [596, 590] on span at bounding box center [1100, 301] width 321 height 678
click at [596, 598] on button "Запустить" at bounding box center [1095, 605] width 286 height 30
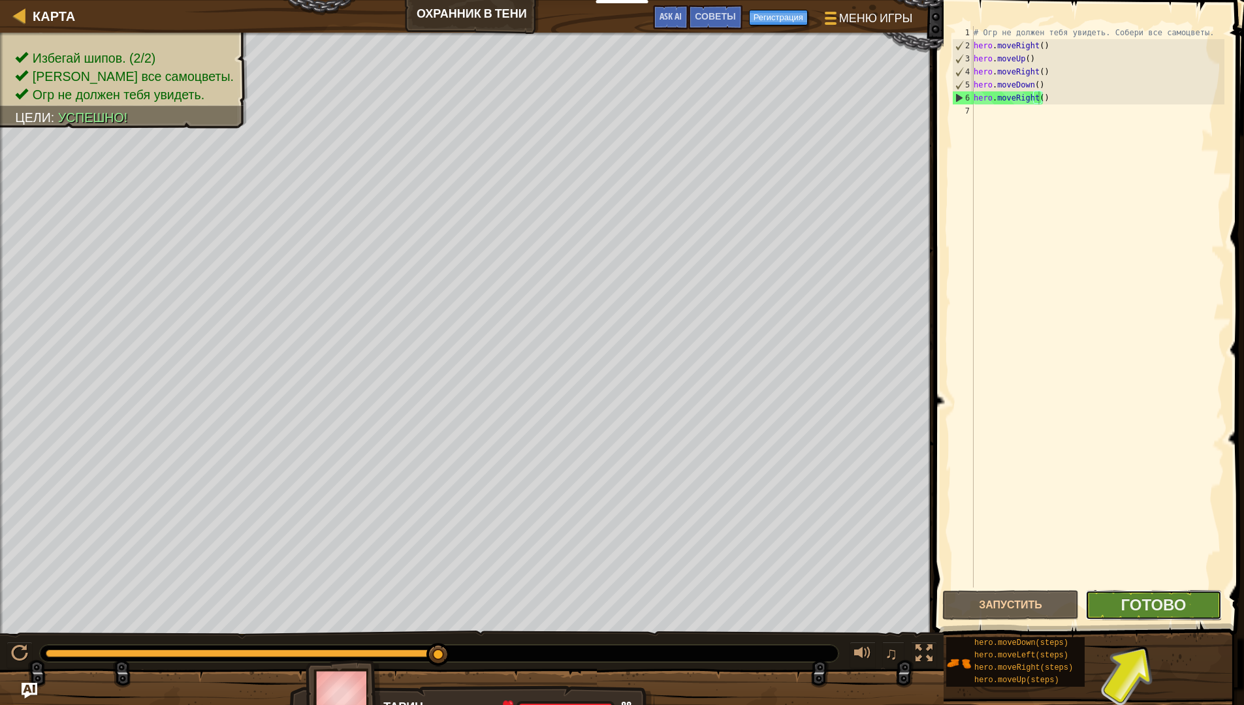
click at [596, 598] on button "Готово" at bounding box center [1153, 605] width 136 height 30
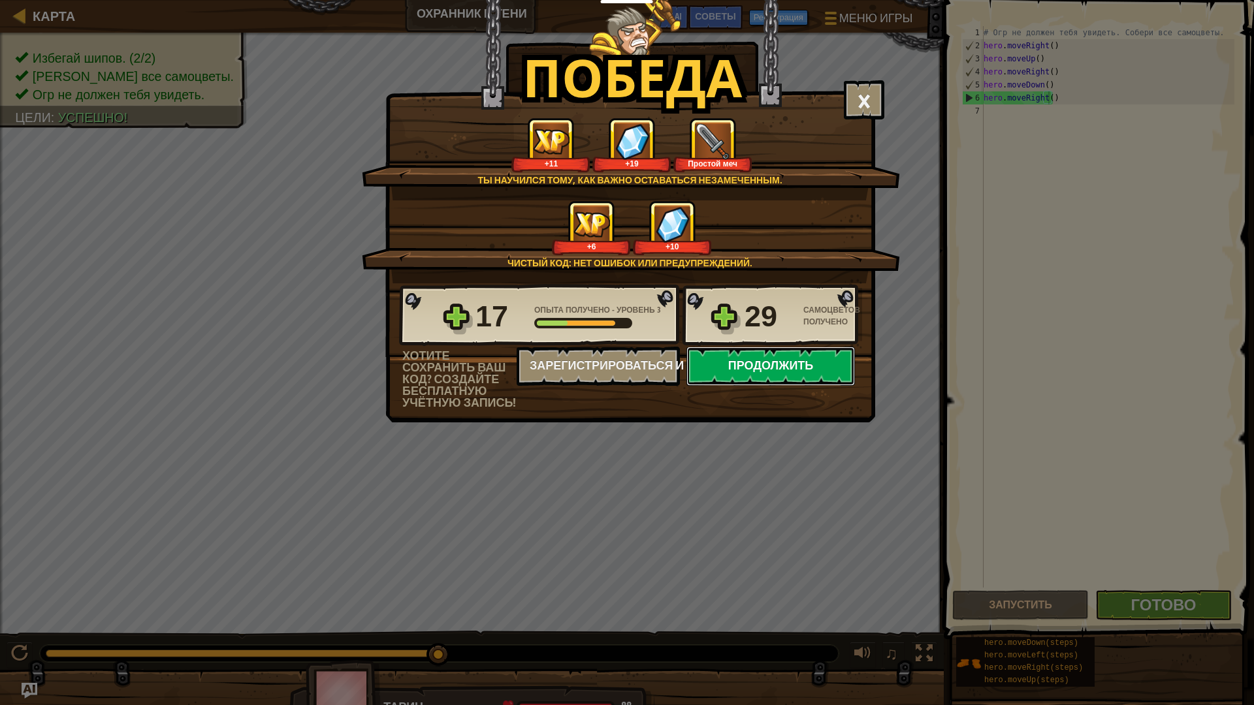
click at [596, 358] on button "Продолжить" at bounding box center [770, 366] width 168 height 39
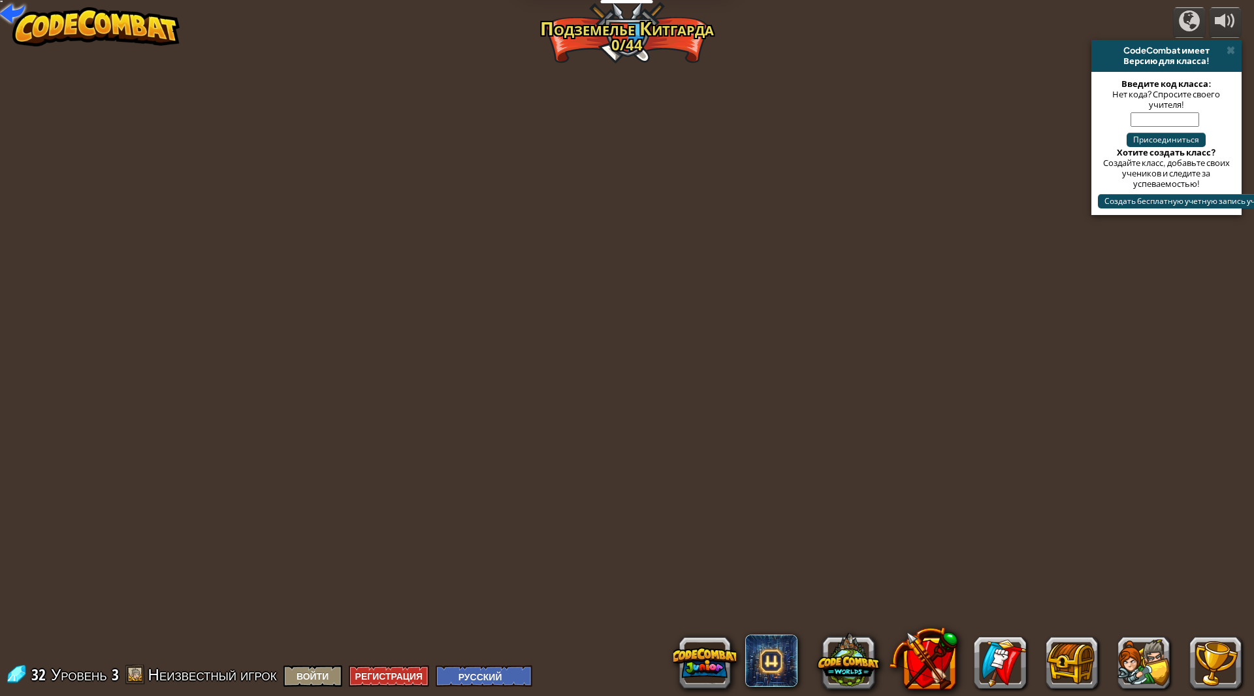
select select "ru"
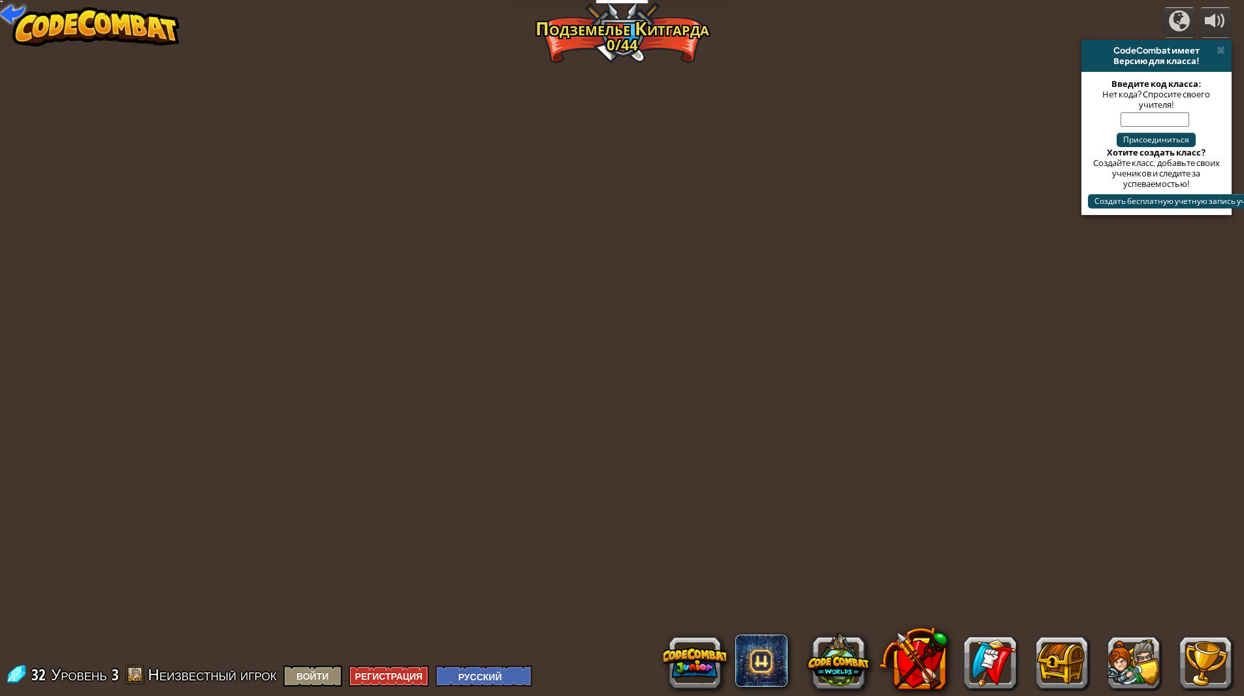
select select "ru"
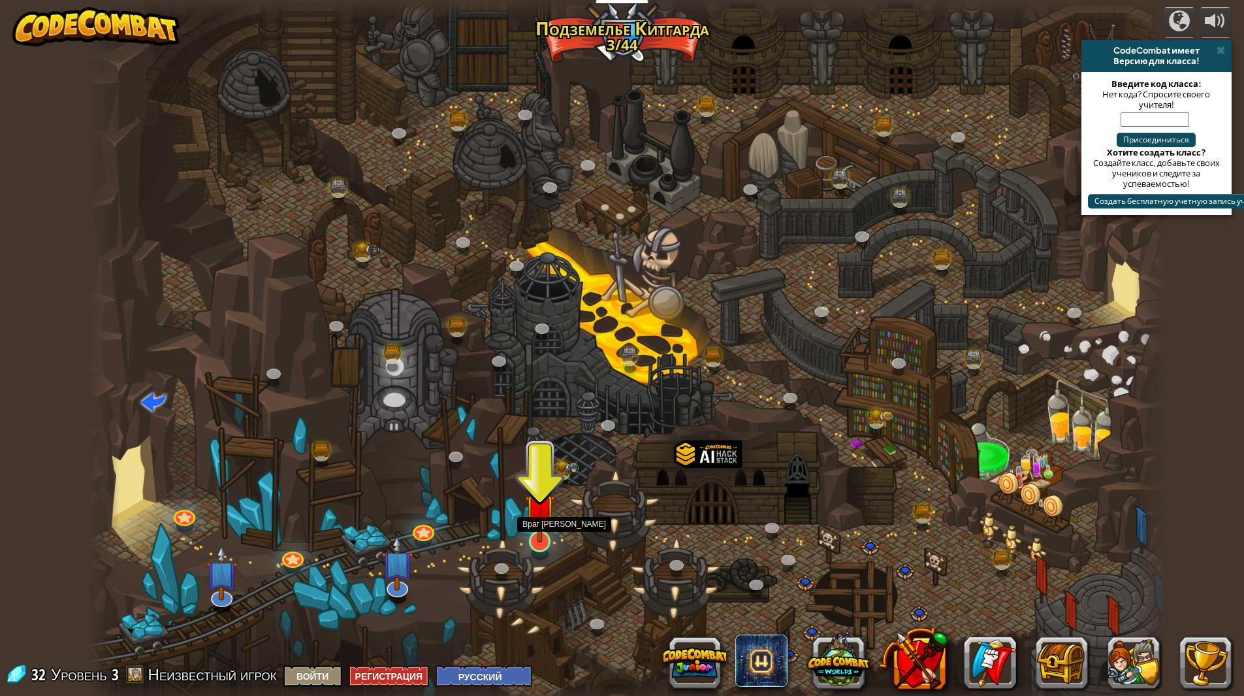
click at [537, 517] on img at bounding box center [540, 508] width 30 height 69
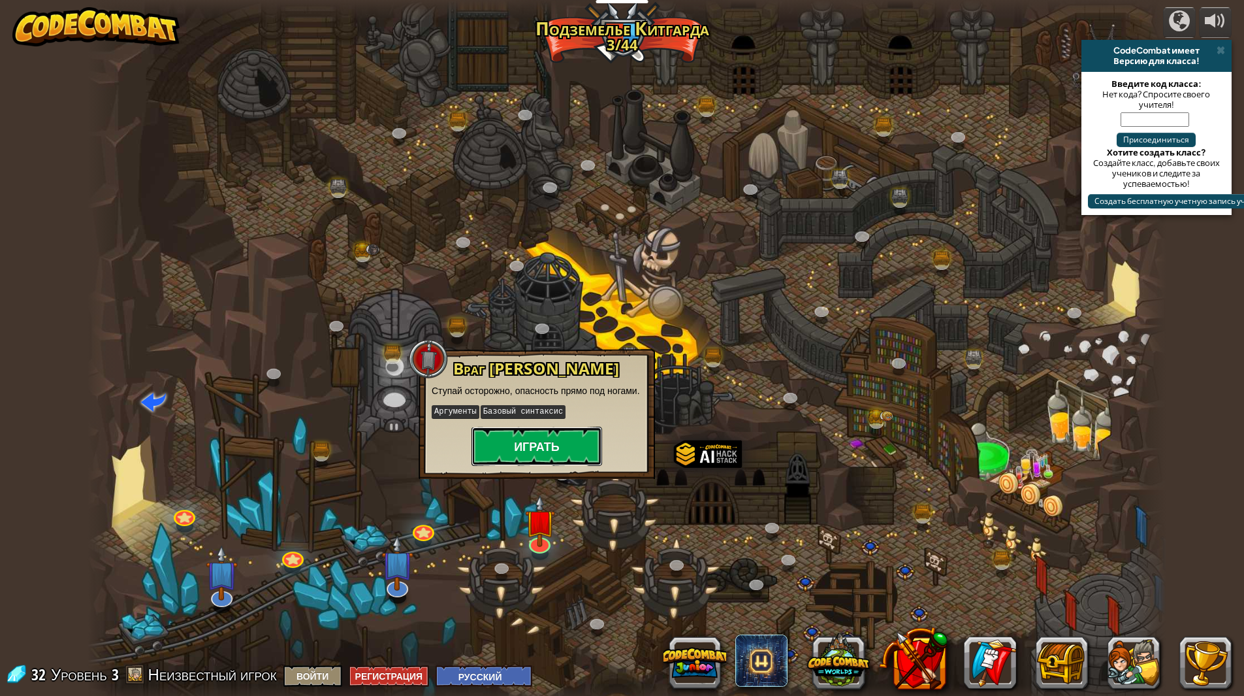
click at [539, 443] on button "Играть" at bounding box center [537, 445] width 131 height 39
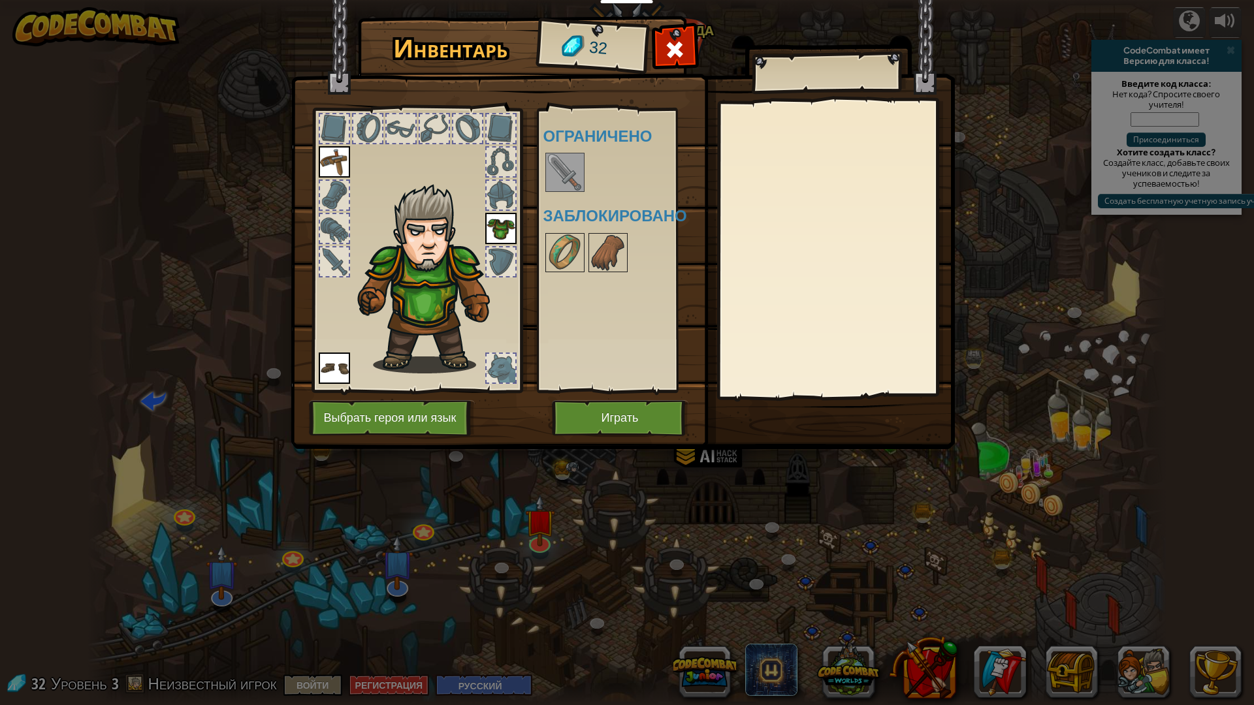
click at [559, 157] on img at bounding box center [565, 172] width 37 height 37
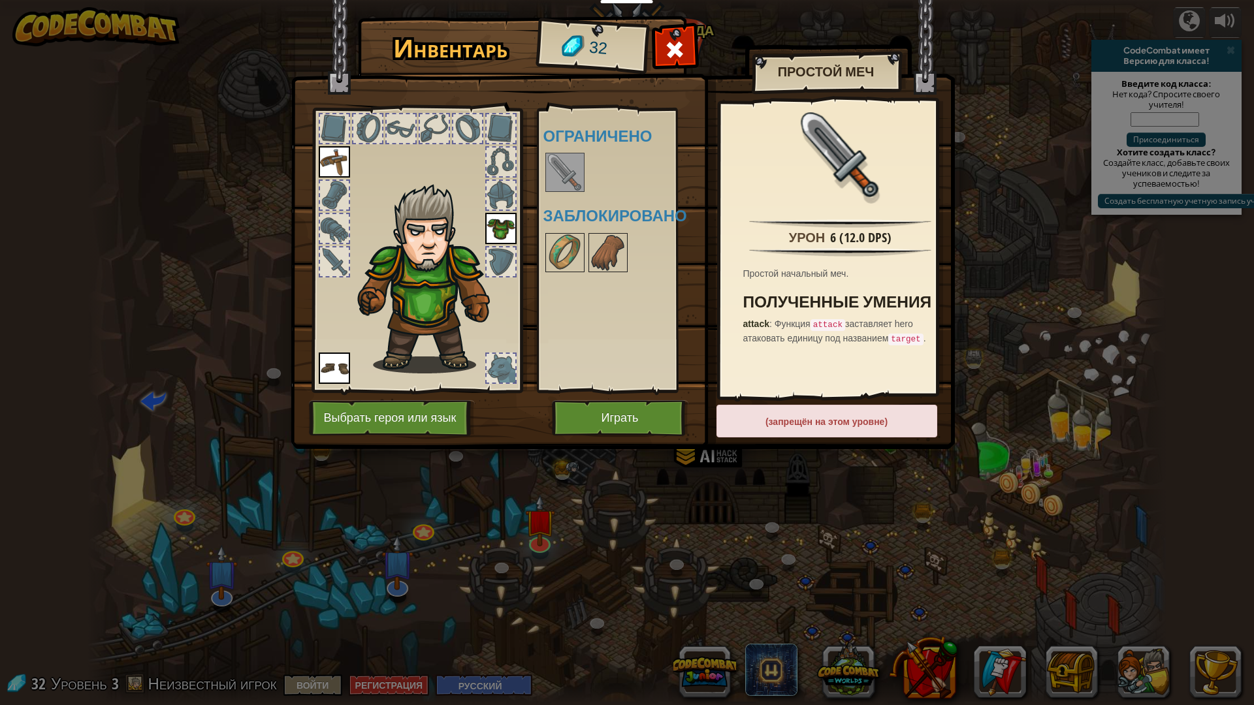
drag, startPoint x: 548, startPoint y: 231, endPoint x: 544, endPoint y: 238, distance: 8.2
click at [536, 233] on div "Инвентарь 32 Доступно Надеть Надеть Надеть (двойной клик, чтобы надеть) Огранич…" at bounding box center [627, 235] width 664 height 431
click at [565, 252] on img at bounding box center [565, 252] width 37 height 37
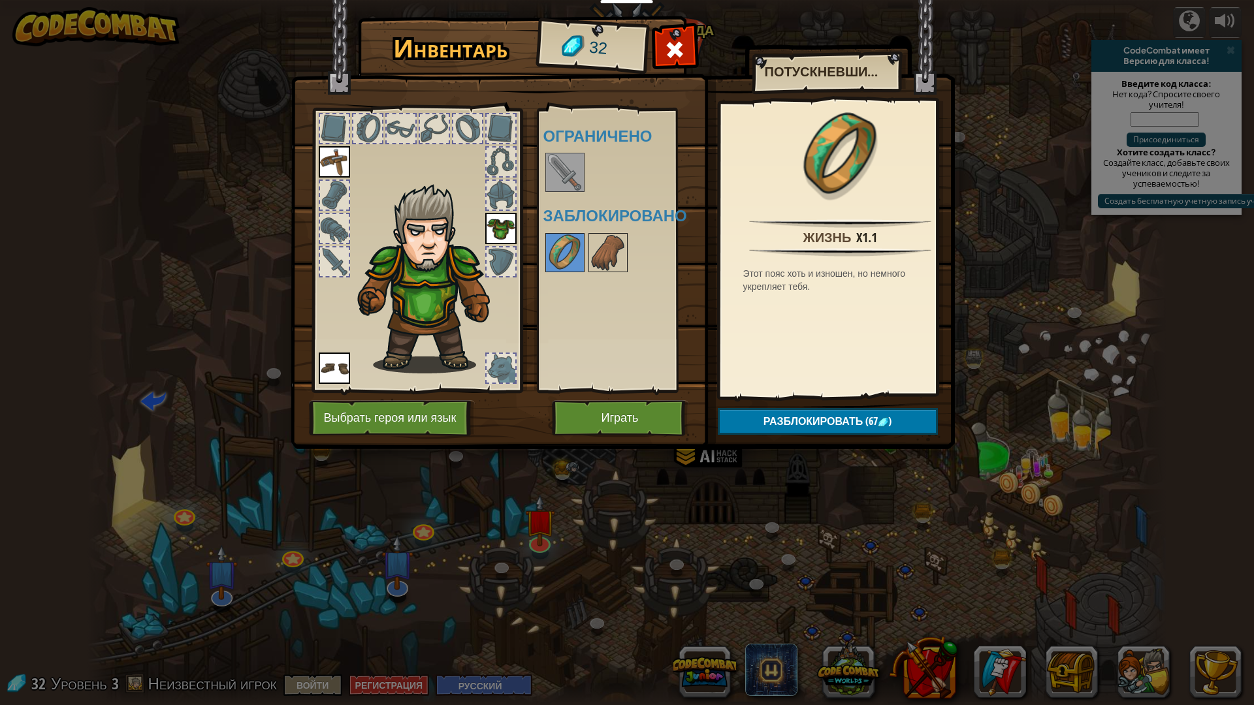
click at [596, 255] on div at bounding box center [625, 252] width 164 height 43
click at [596, 233] on div at bounding box center [607, 252] width 39 height 39
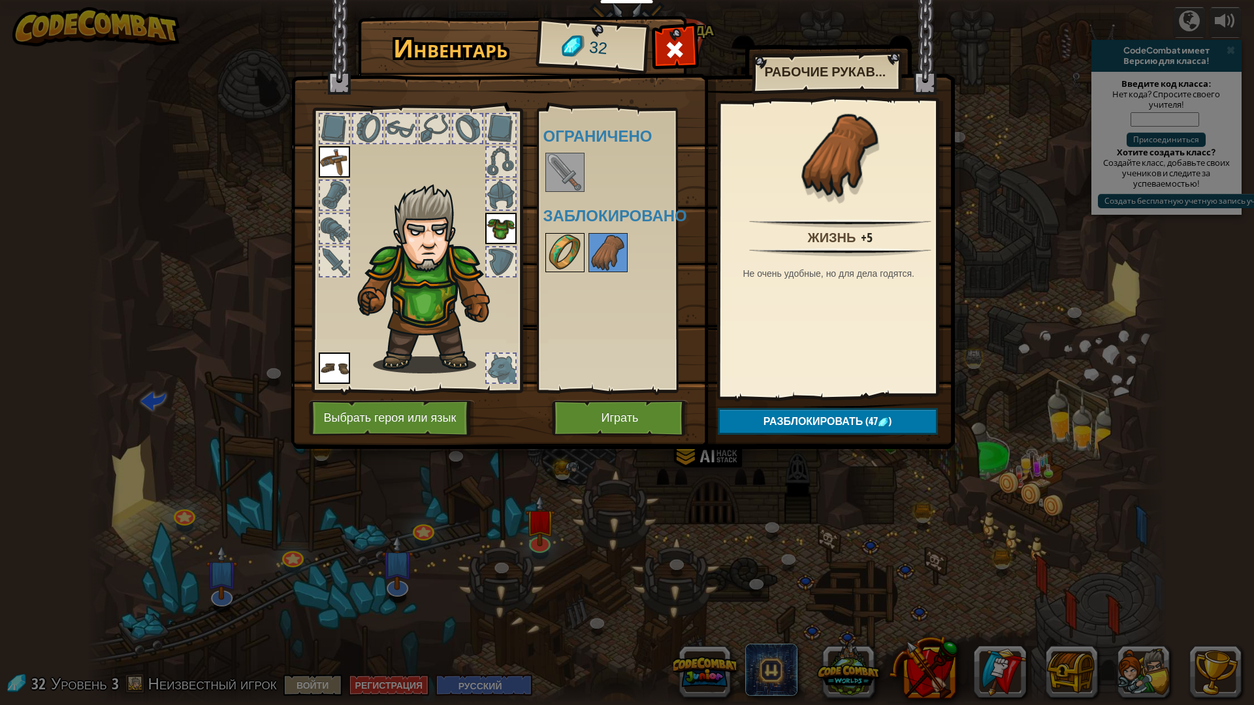
click at [562, 234] on img at bounding box center [565, 252] width 37 height 37
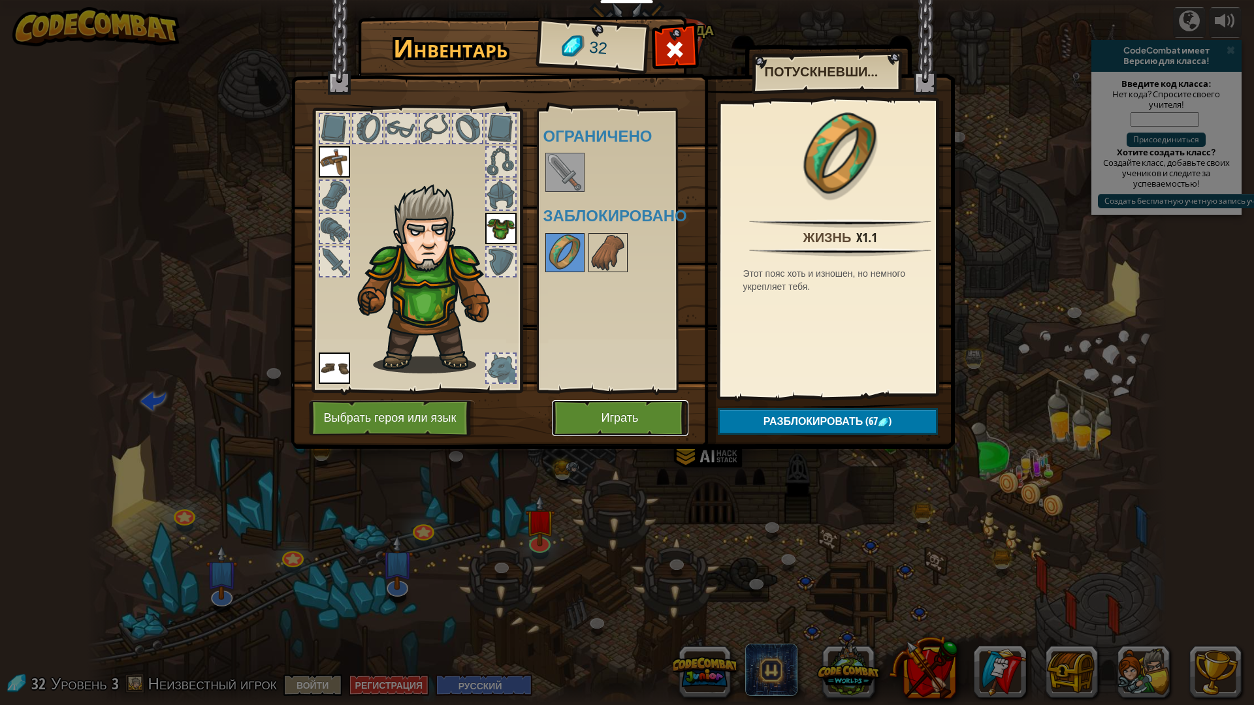
click at [582, 423] on button "Играть" at bounding box center [620, 418] width 136 height 36
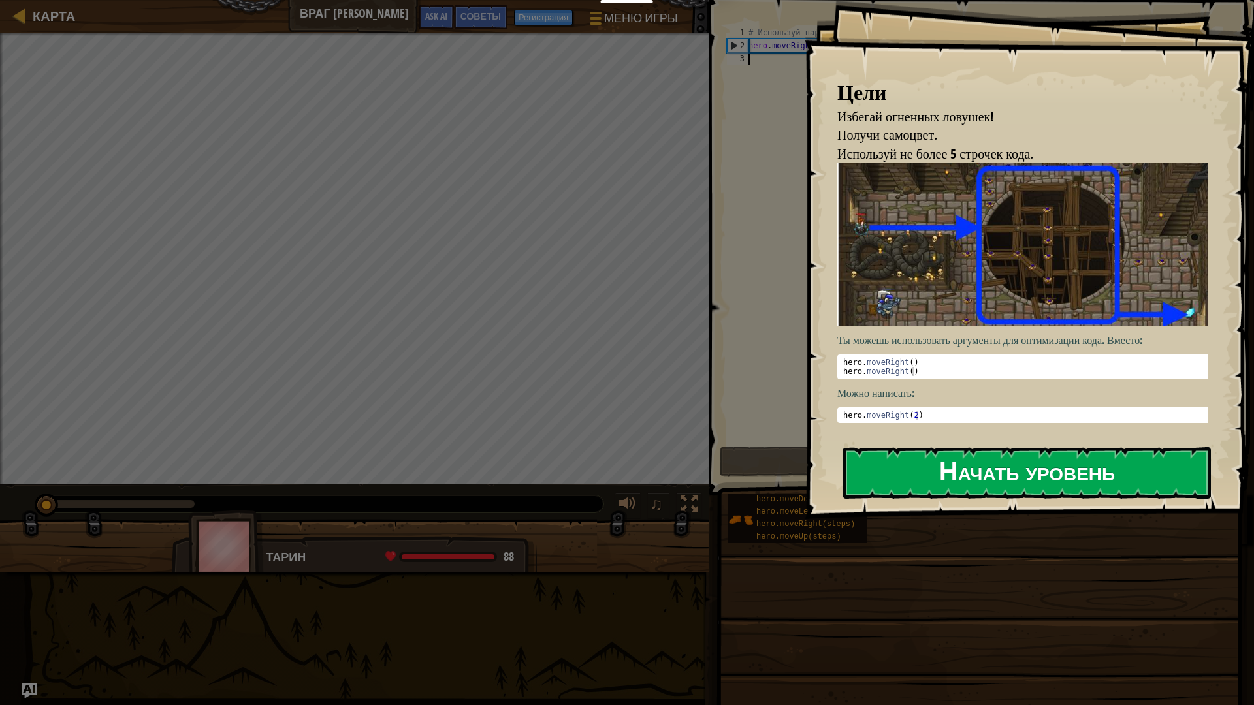
click at [596, 480] on button "Начать уровень" at bounding box center [1027, 473] width 368 height 52
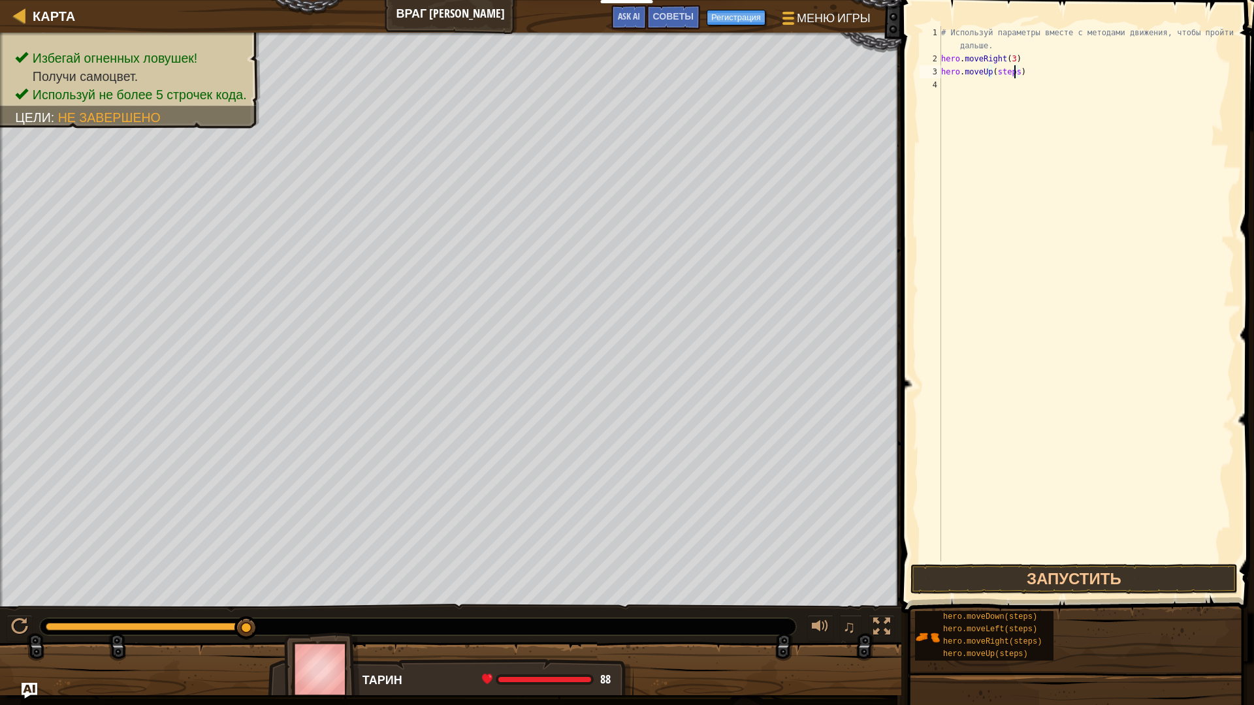
click at [596, 74] on div "# Используй параметры вместе с методами движения, чтобы пройти дальше. hero . m…" at bounding box center [1086, 313] width 296 height 575
click at [596, 78] on div "# Используй параметры вместе с методами движения, чтобы пройти дальше. hero . m…" at bounding box center [1086, 313] width 296 height 575
click at [596, 95] on div "# Используй параметры вместе с методами движения, чтобы пройти дальше. hero . m…" at bounding box center [1086, 313] width 296 height 575
click at [596, 97] on div "# Используй параметры вместе с методами движения, чтобы пройти дальше. hero . m…" at bounding box center [1086, 313] width 296 height 575
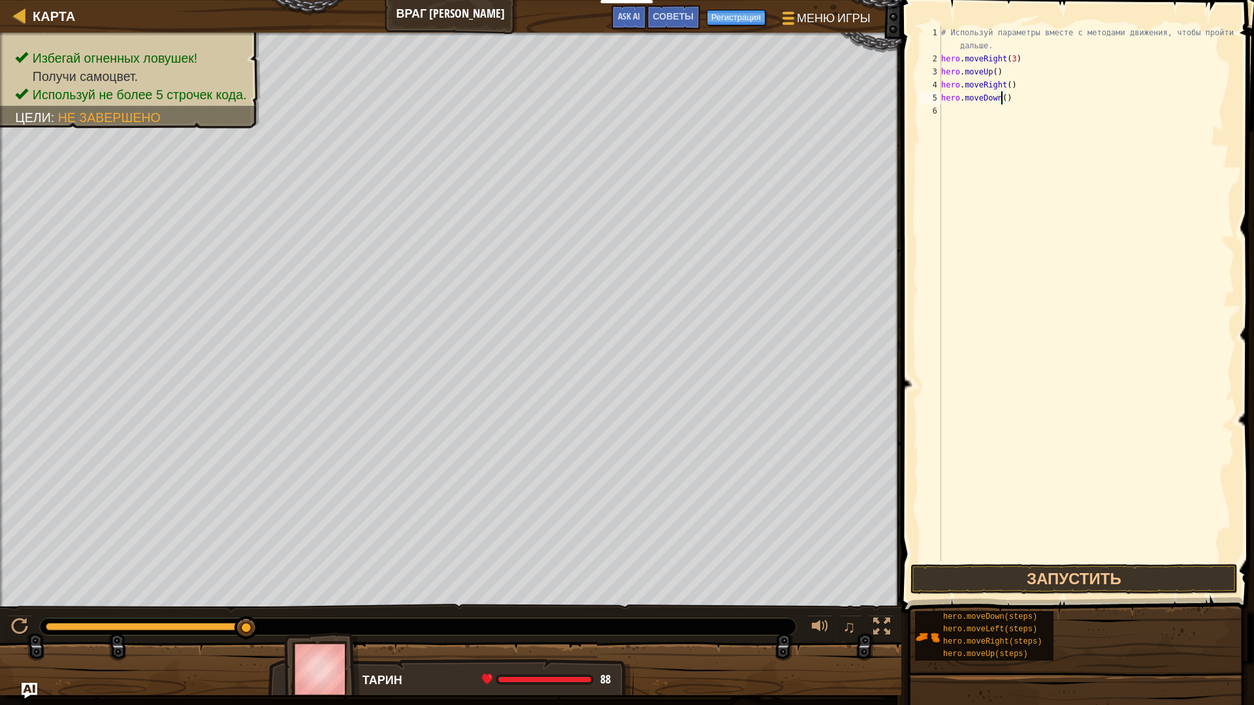
scroll to position [6, 5]
click at [596, 575] on button "Запустить" at bounding box center [1073, 579] width 327 height 30
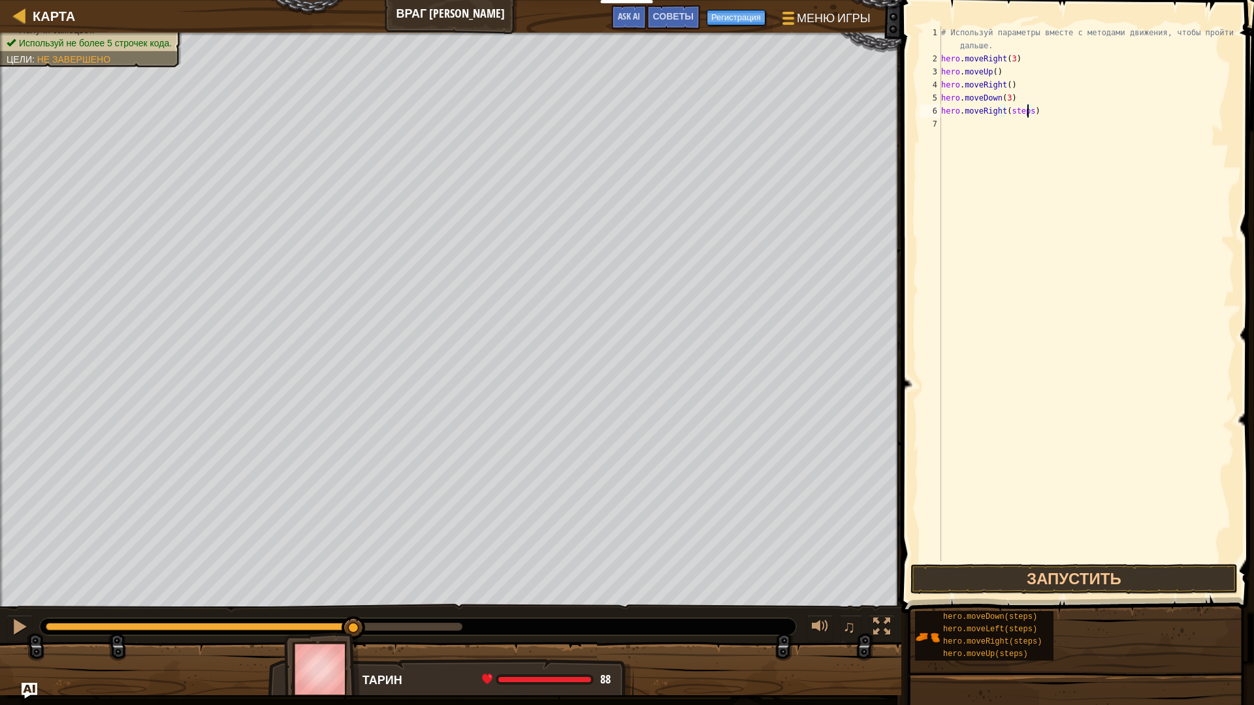
click at [596, 107] on div "# Используй параметры вместе с методами движения, чтобы пройти дальше. hero . m…" at bounding box center [1086, 313] width 296 height 575
click at [596, 587] on button "Запустить" at bounding box center [1073, 579] width 327 height 30
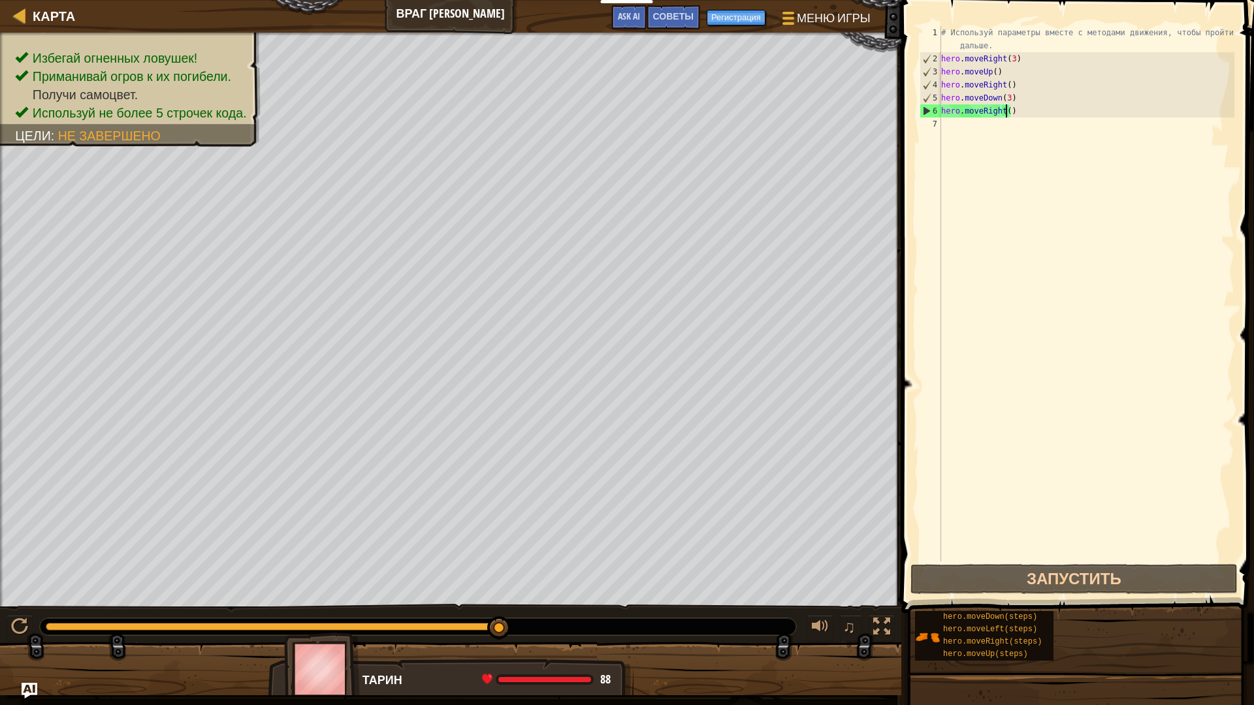
scroll to position [6, 5]
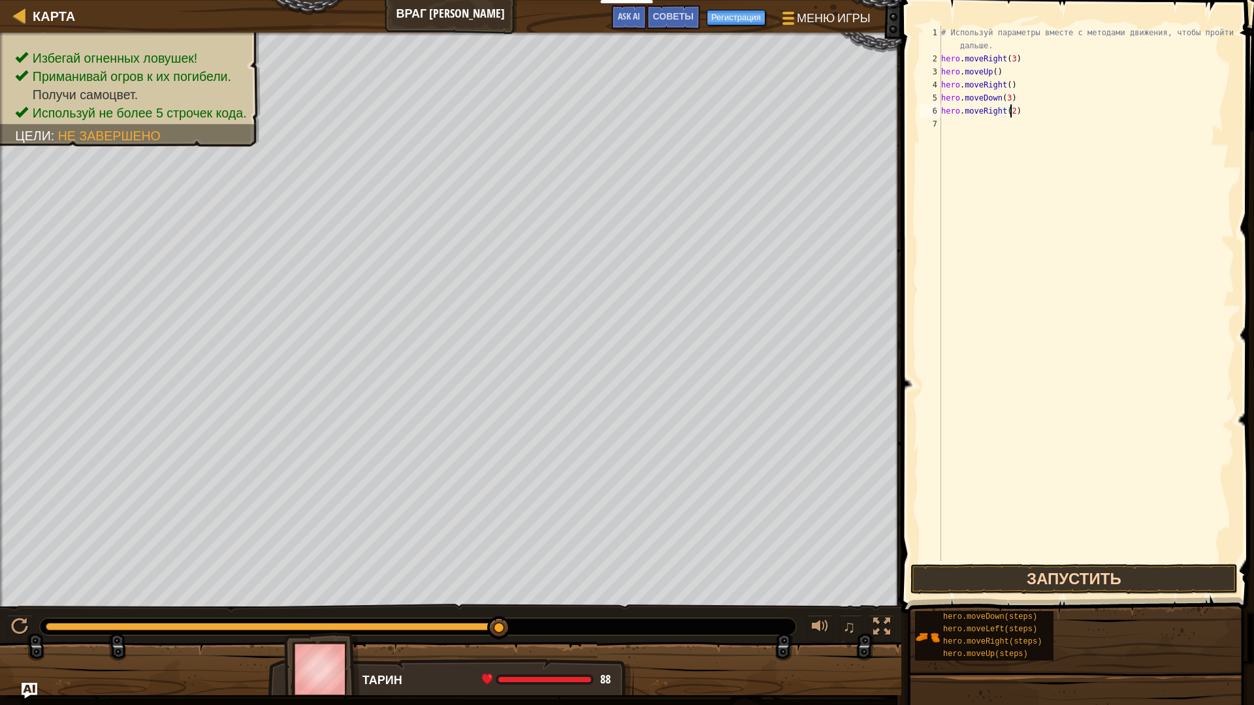
type textarea "hero.moveRight(2)"
click at [596, 569] on button "Запустить" at bounding box center [1073, 579] width 327 height 30
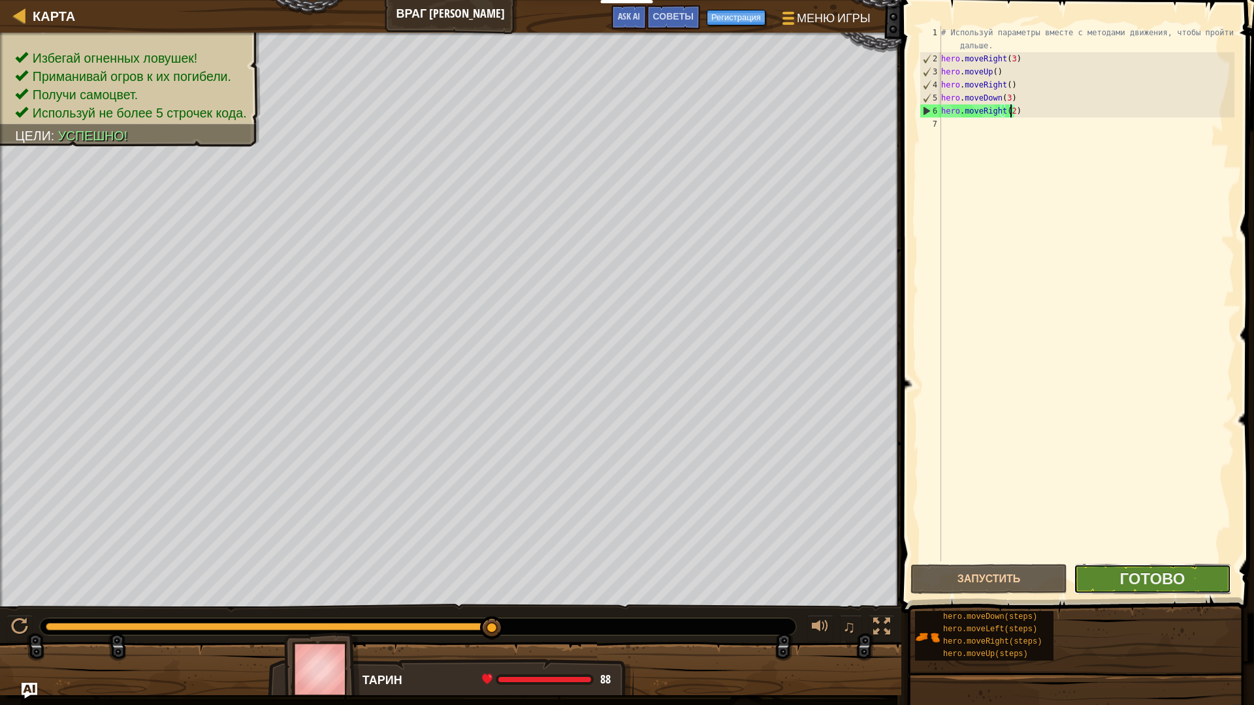
click at [596, 592] on button "Готово" at bounding box center [1152, 579] width 157 height 30
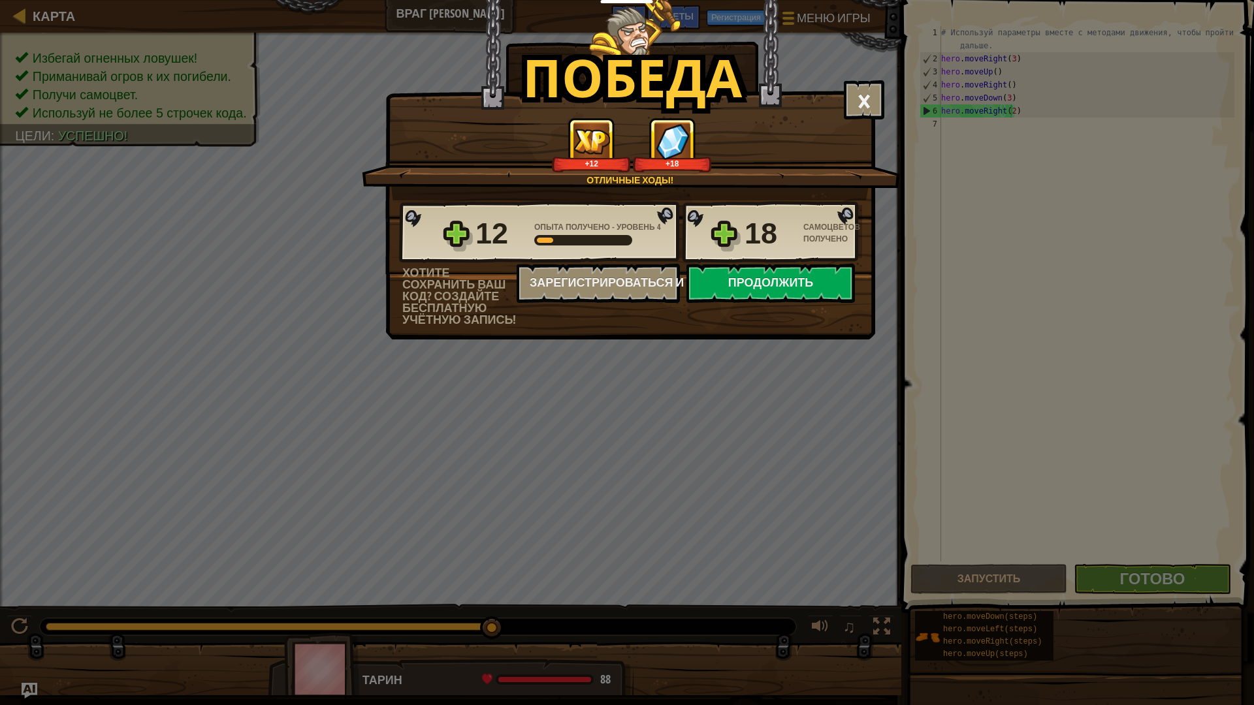
click at [596, 255] on div "18" at bounding box center [770, 234] width 51 height 42
drag, startPoint x: 782, startPoint y: 268, endPoint x: 775, endPoint y: 283, distance: 16.7
click at [596, 283] on button "Продолжить" at bounding box center [770, 283] width 168 height 39
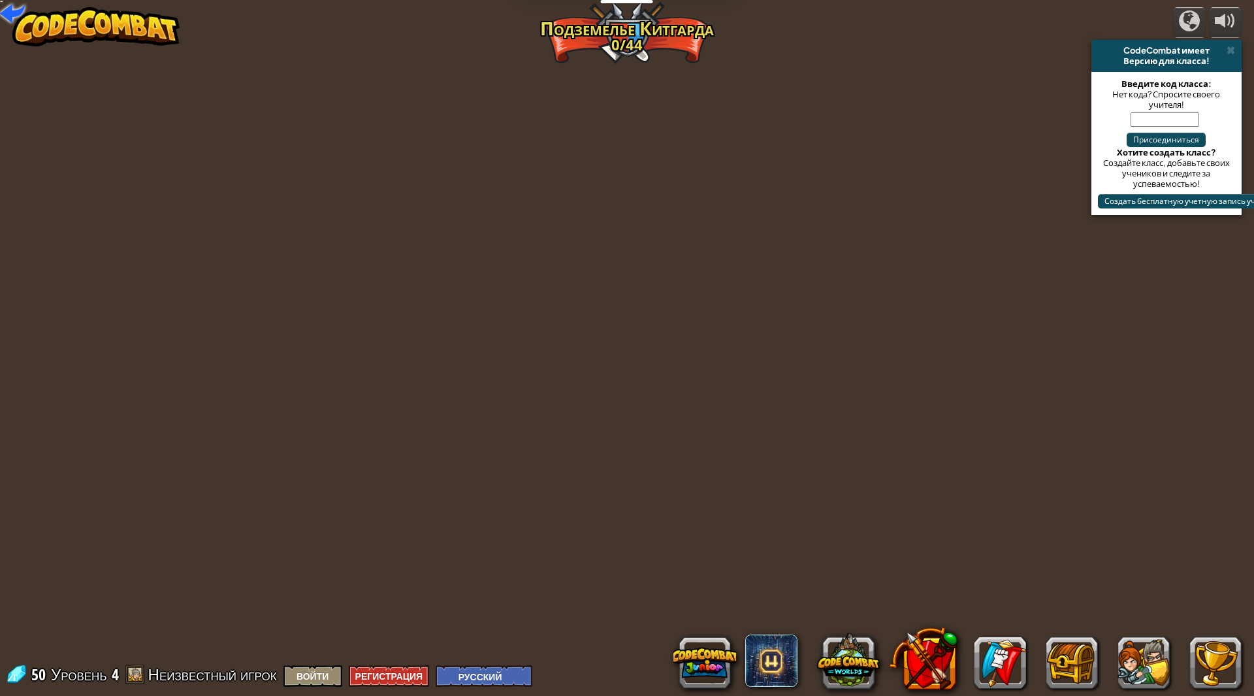
select select "ru"
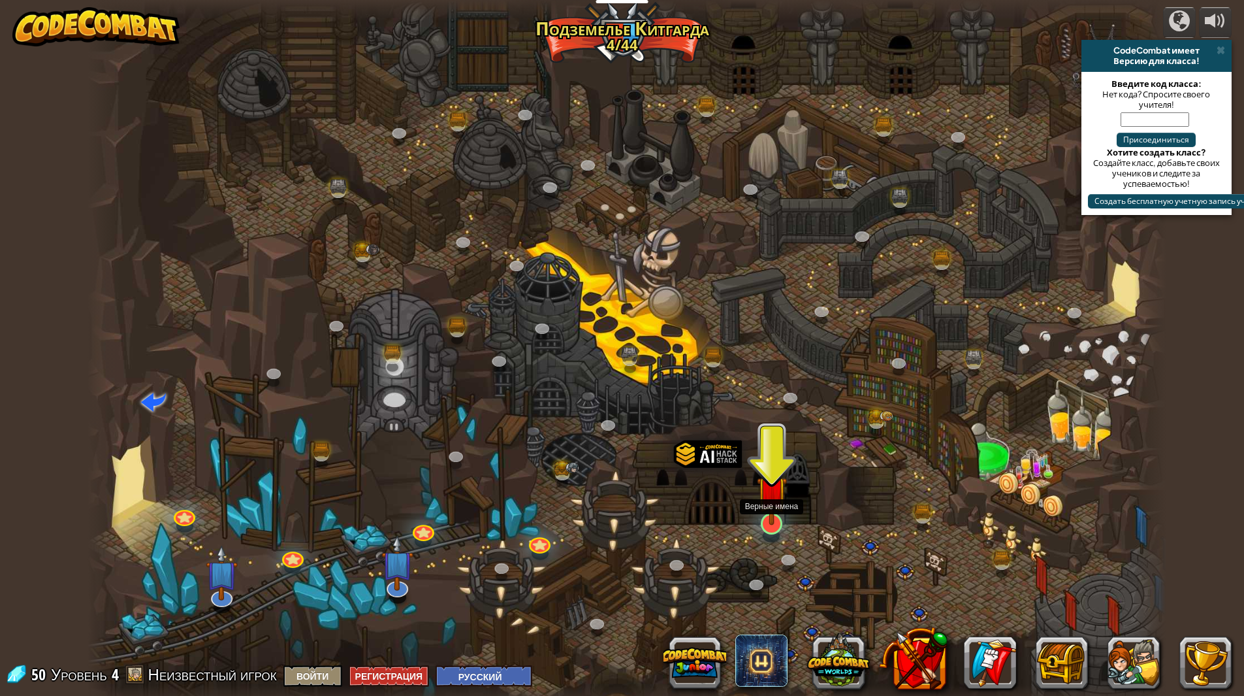
click at [596, 522] on img at bounding box center [772, 491] width 30 height 69
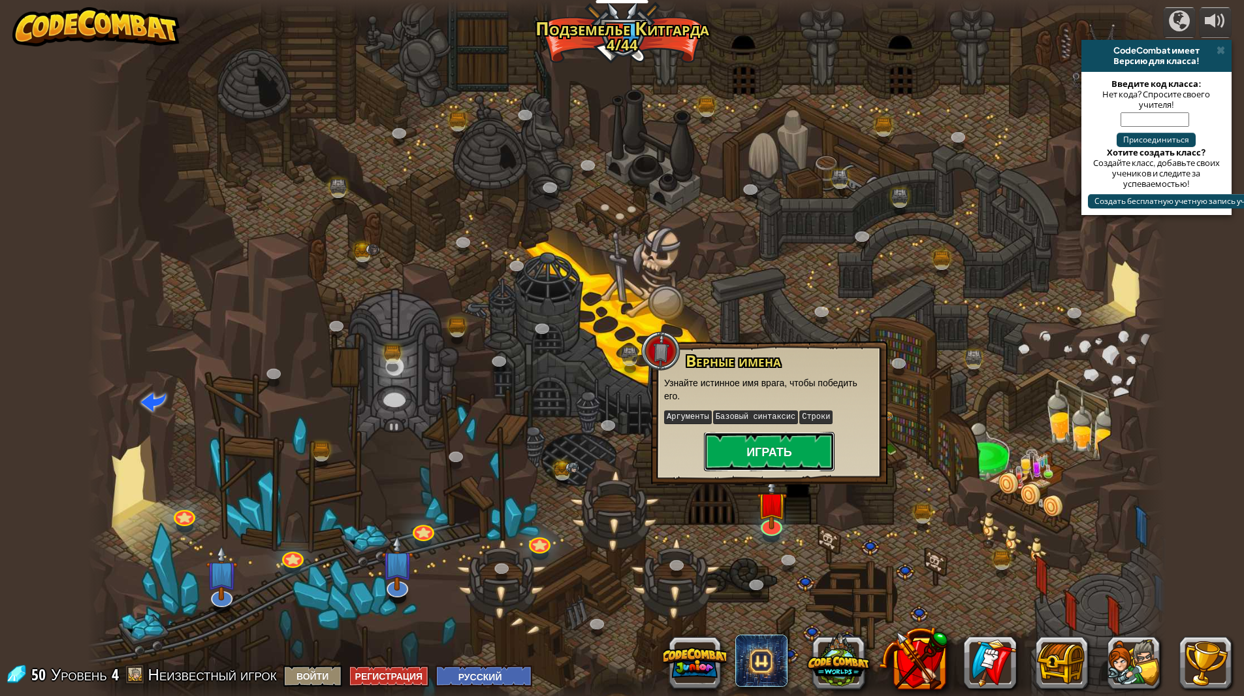
click at [596, 443] on button "Играть" at bounding box center [769, 451] width 131 height 39
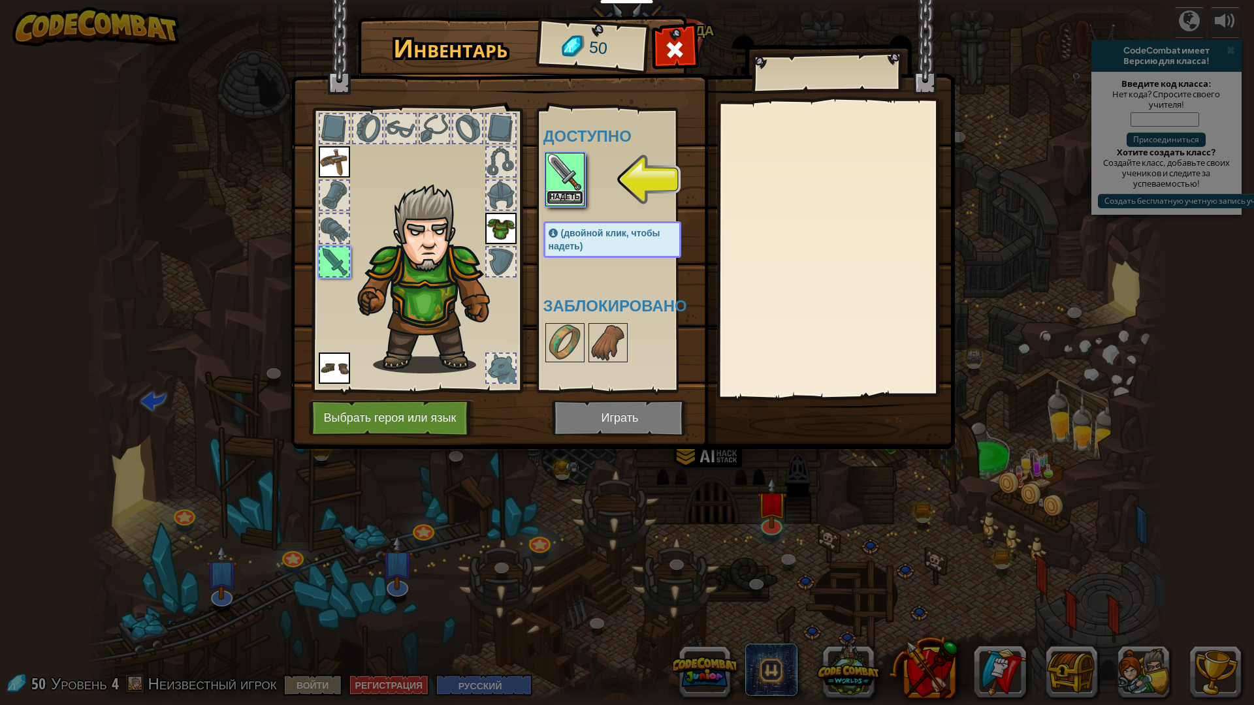
click at [577, 199] on button "Надеть" at bounding box center [565, 198] width 37 height 14
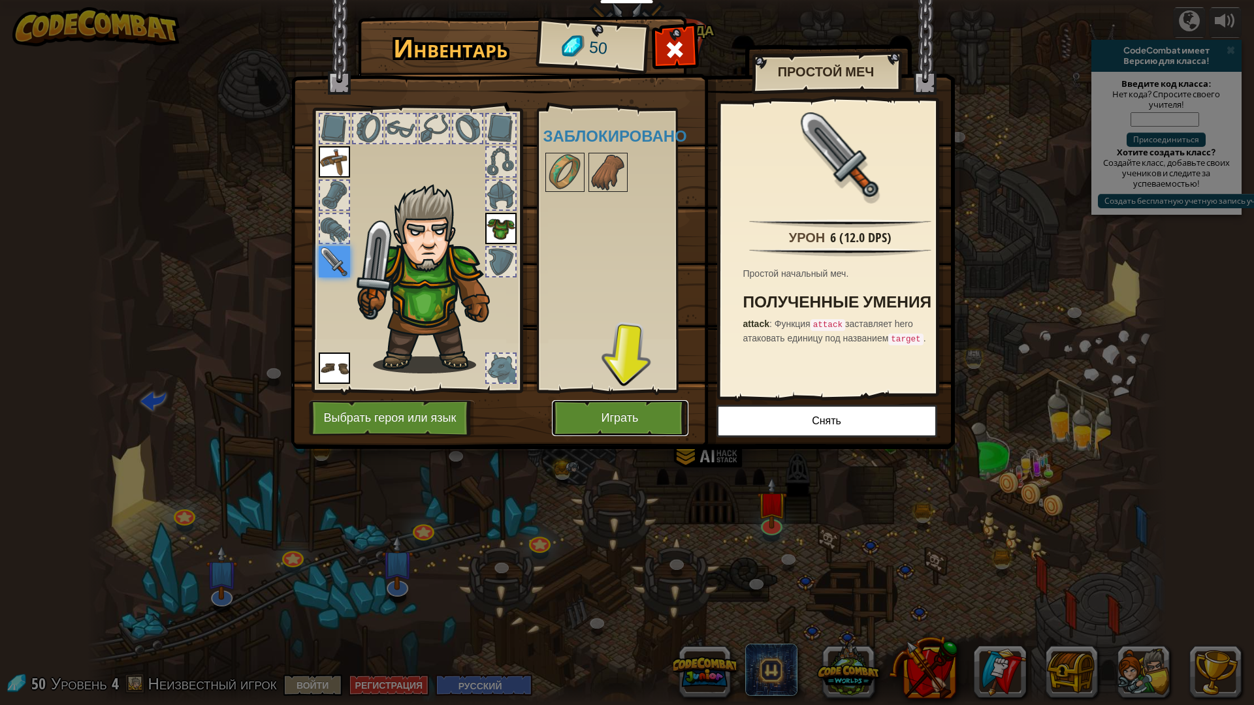
click at [596, 423] on button "Играть" at bounding box center [620, 418] width 136 height 36
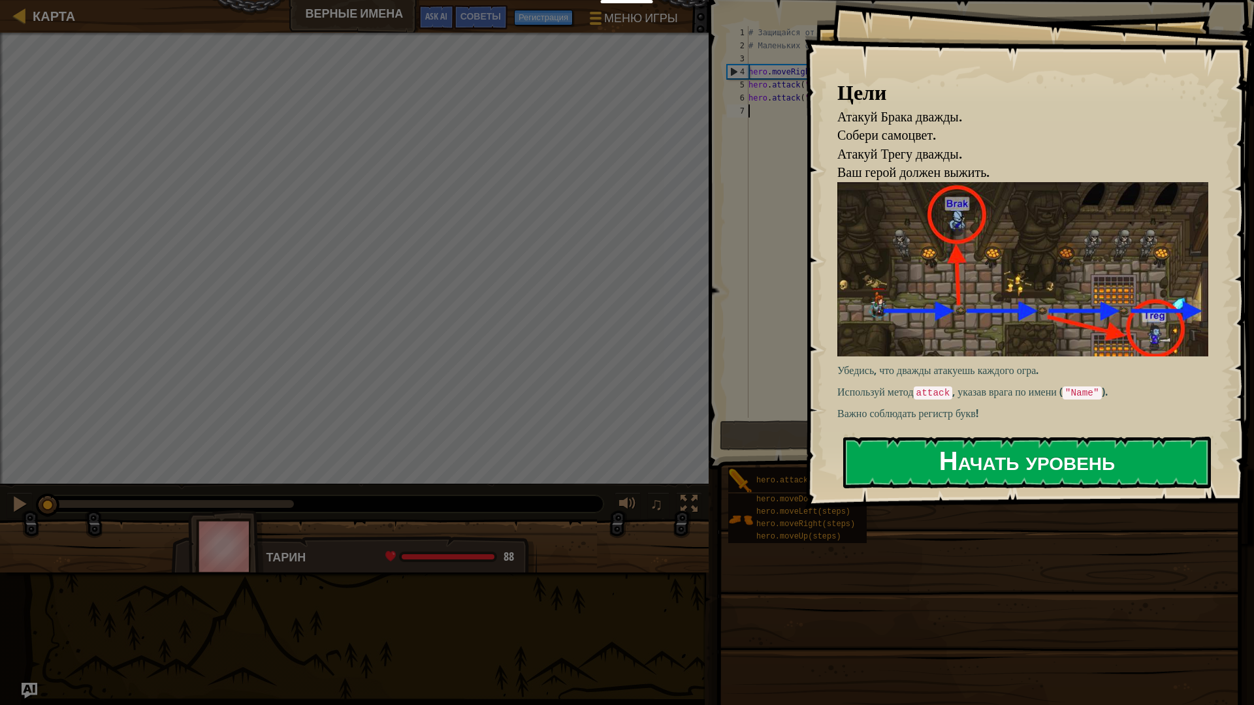
click at [596, 481] on button "Начать уровень" at bounding box center [1027, 463] width 368 height 52
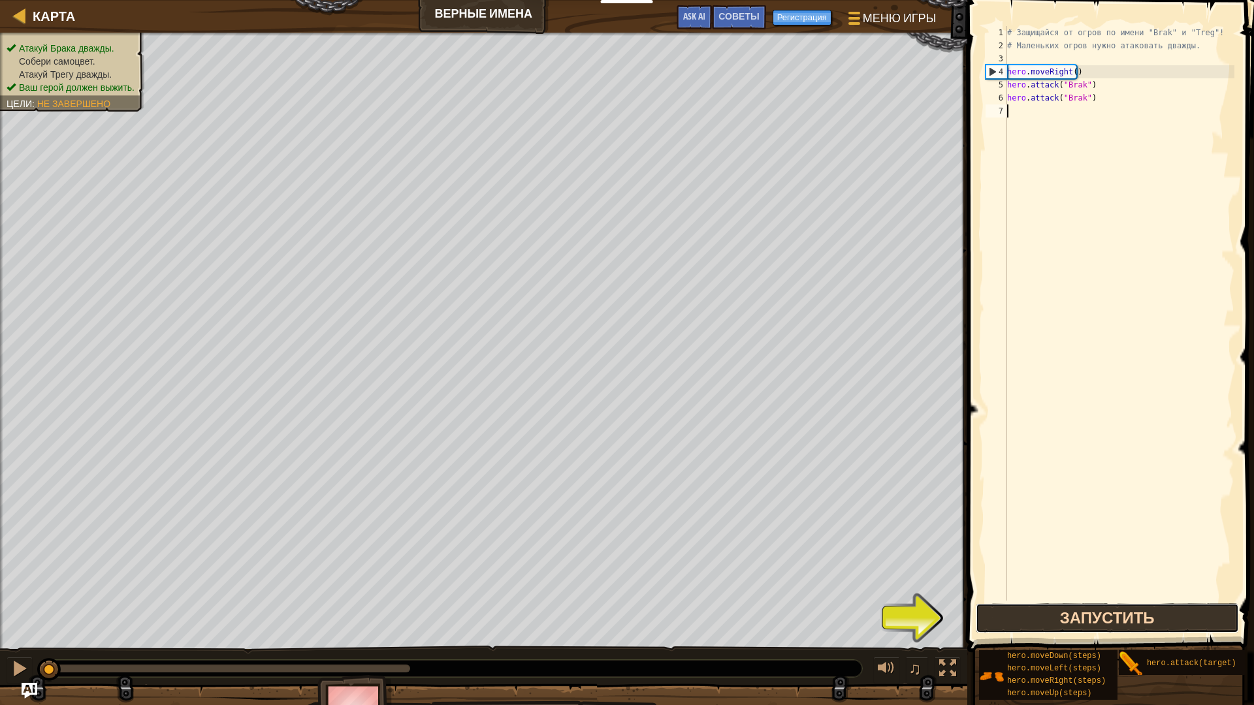
click at [596, 603] on button "Запустить" at bounding box center [1107, 618] width 263 height 30
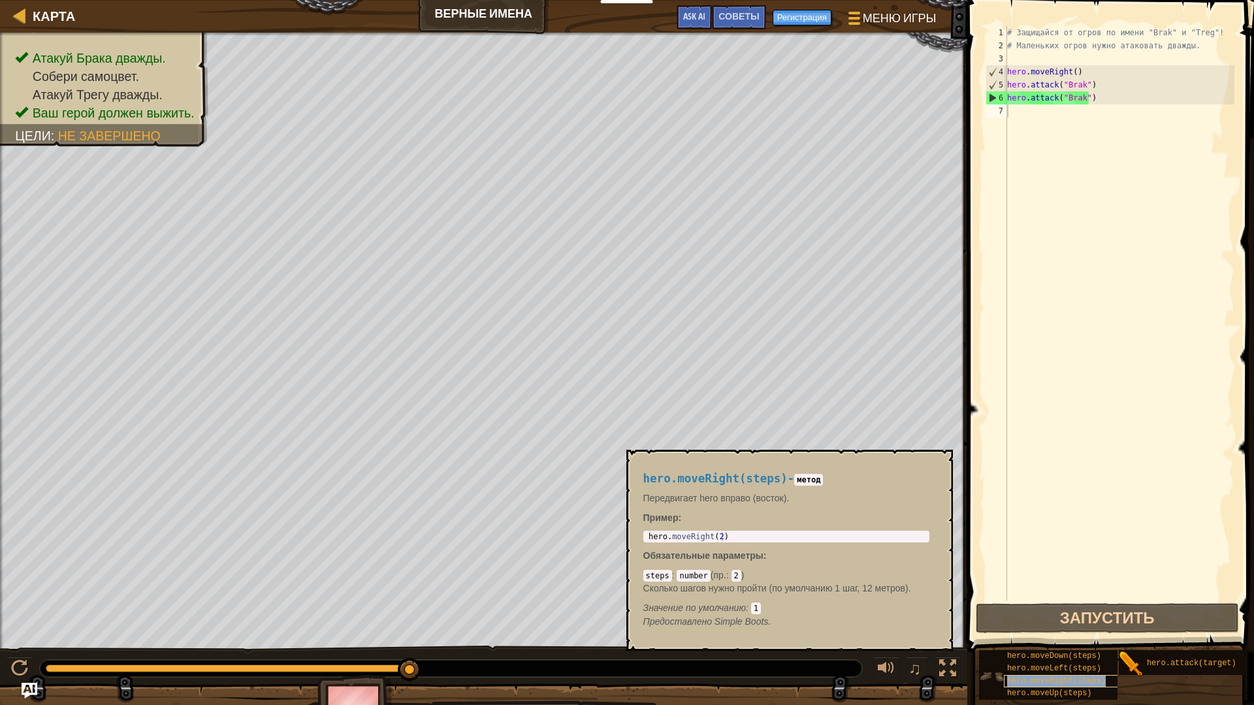
click at [596, 603] on span "hero.moveRight(steps)" at bounding box center [1056, 681] width 99 height 9
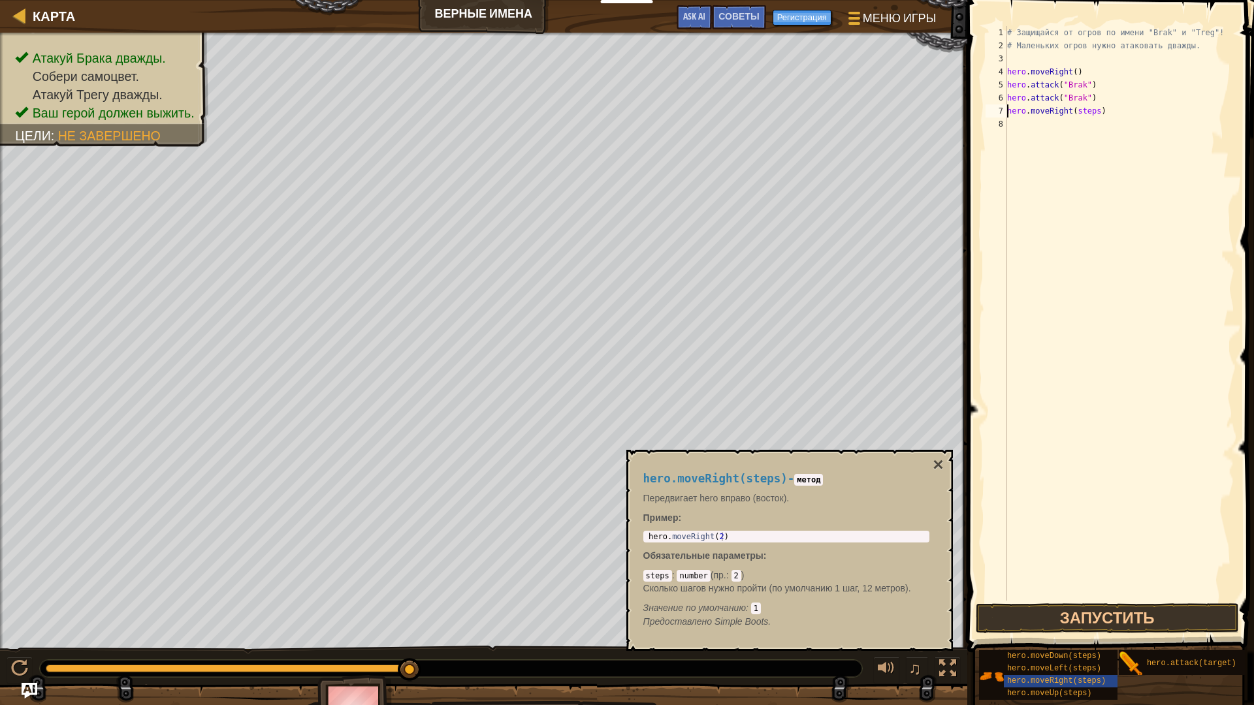
click at [596, 108] on div "# Защищайся от огров по имени "Brak" и "Treg"! # Маленьких огров нужно атаковат…" at bounding box center [1119, 326] width 230 height 601
type textarea "hero.moveRight(step)"
click at [596, 107] on div "# Защищайся от огров по имени "Brak" и "Treg"! # Маленьких огров нужно атаковат…" at bounding box center [1119, 326] width 230 height 601
click at [596, 106] on div "# Защищайся от огров по имени "Brak" и "Treg"! # Маленьких огров нужно атаковат…" at bounding box center [1119, 326] width 230 height 601
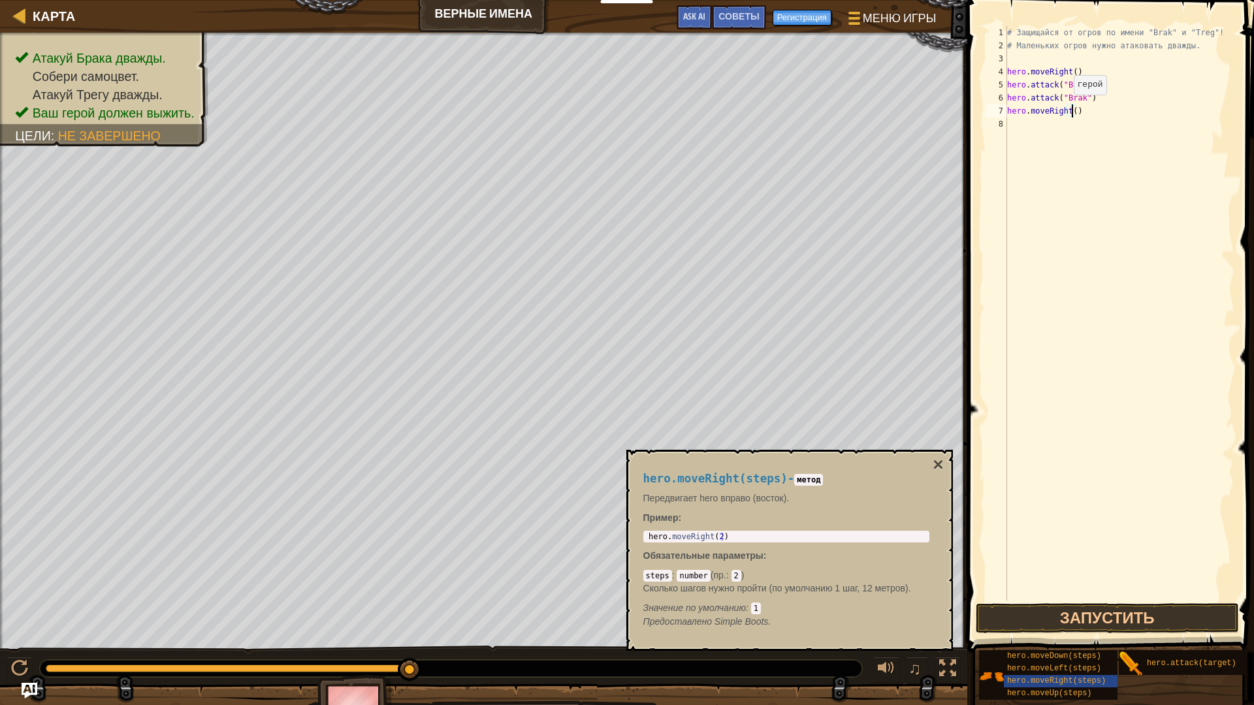
scroll to position [6, 5]
type textarea "hero.attack(target)"
click at [596, 235] on div "# Защищайся от огров по имени "Brak" и "Treg"! # Маленьких огров нужно атаковат…" at bounding box center [1119, 326] width 230 height 601
click at [596, 603] on button "Запустить" at bounding box center [1107, 618] width 263 height 30
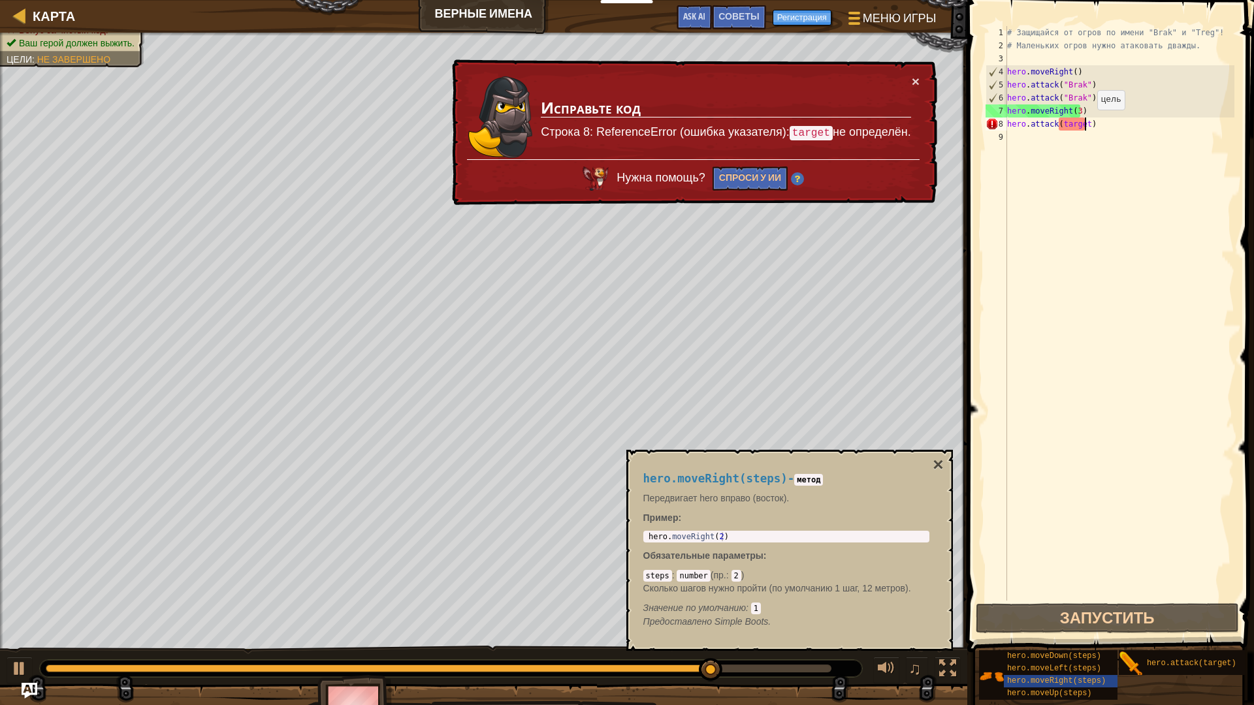
click at [596, 123] on div "# Защищайся от огров по имени "Brak" и "Treg"! # Маленьких огров нужно атаковат…" at bounding box center [1119, 326] width 230 height 601
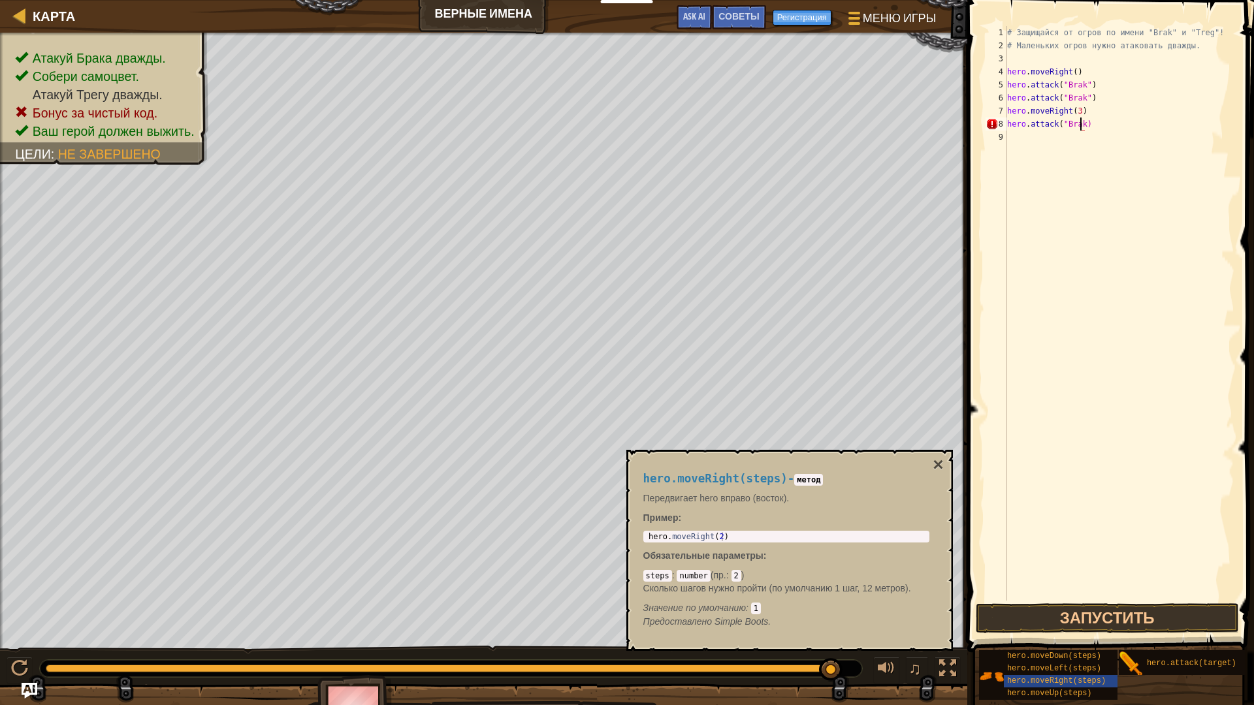
scroll to position [6, 6]
click at [596, 603] on button "Запустить" at bounding box center [1107, 618] width 263 height 30
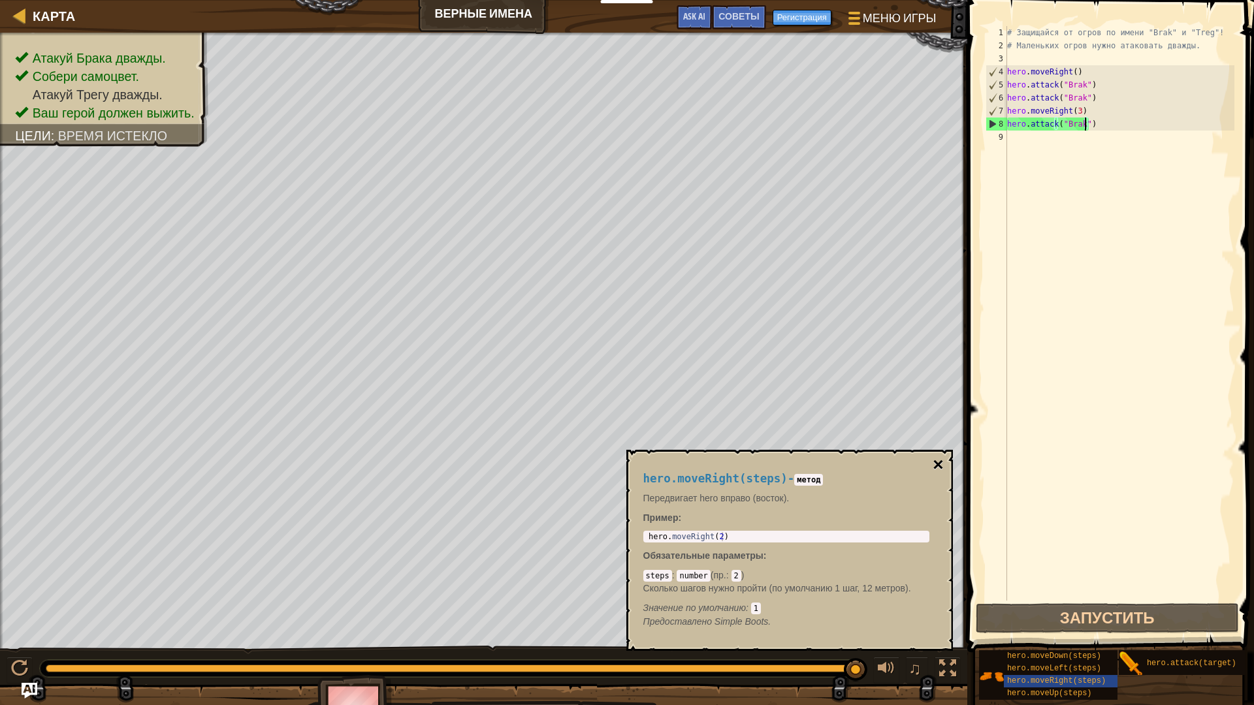
click at [596, 470] on button "×" at bounding box center [938, 465] width 10 height 18
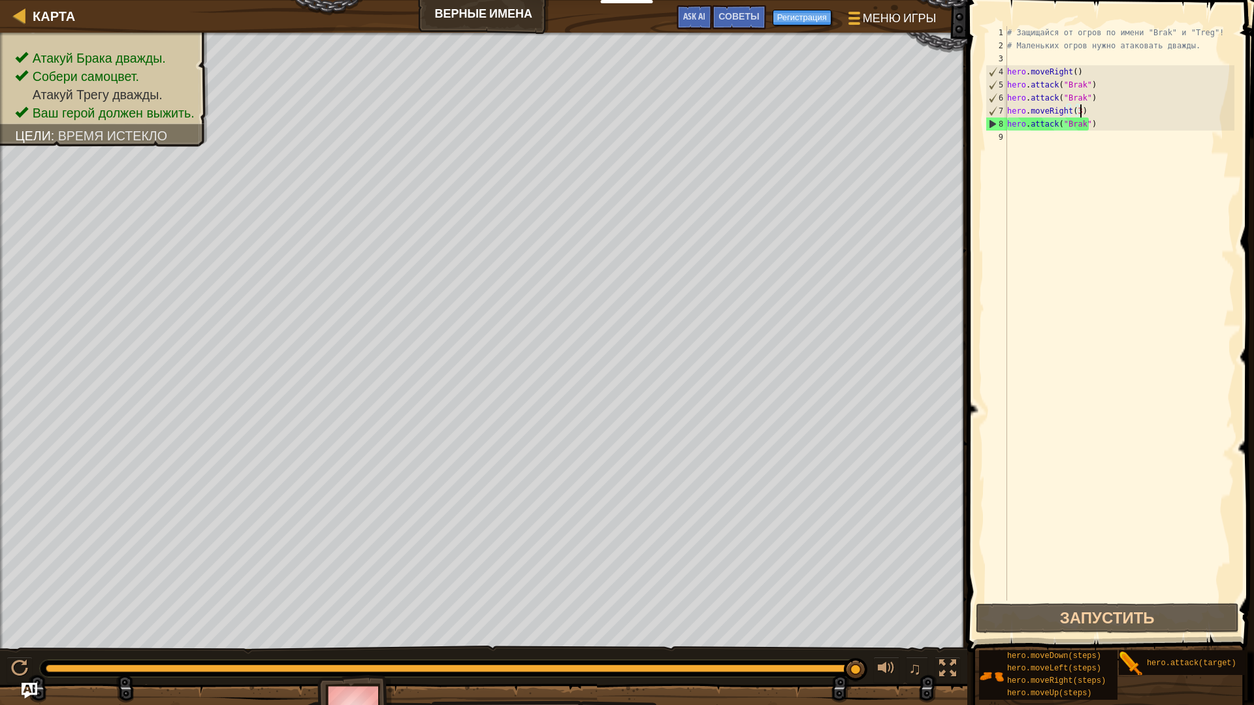
scroll to position [6, 5]
click at [596, 111] on div "# Защищайся от огров по имени "Brak" и "Treg"! # Маленьких огров нужно атаковат…" at bounding box center [1119, 326] width 230 height 601
click at [596, 109] on div "# Защищайся от огров по имени "Brak" и "Treg"! # Маленьких огров нужно атаковат…" at bounding box center [1119, 326] width 230 height 601
click at [596, 112] on div "# Защищайся от огров по имени "Brak" и "Treg"! # Маленьких огров нужно атаковат…" at bounding box center [1119, 326] width 230 height 601
type textarea "hero.moveRight()"
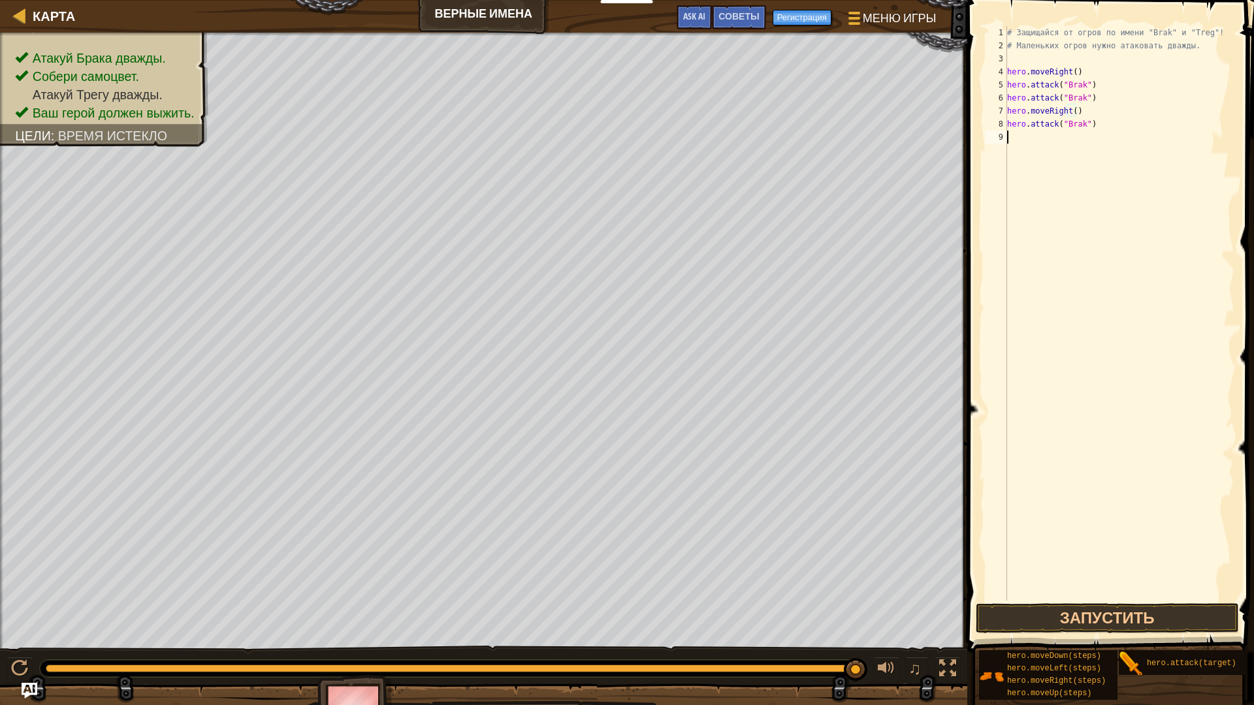
click at [596, 133] on div "# Защищайся от огров по имени "Brak" и "Treg"! # Маленьких огров нужно атаковат…" at bounding box center [1119, 326] width 230 height 601
click at [596, 125] on div "# Защищайся от огров по имени "Brak" и "Treg"! # Маленьких огров нужно атаковат…" at bounding box center [1119, 326] width 230 height 601
click at [596, 122] on div "# Защищайся от огров по имени "Brak" и "Treg"! # Маленьких огров нужно атаковат…" at bounding box center [1119, 326] width 230 height 601
type textarea ")"
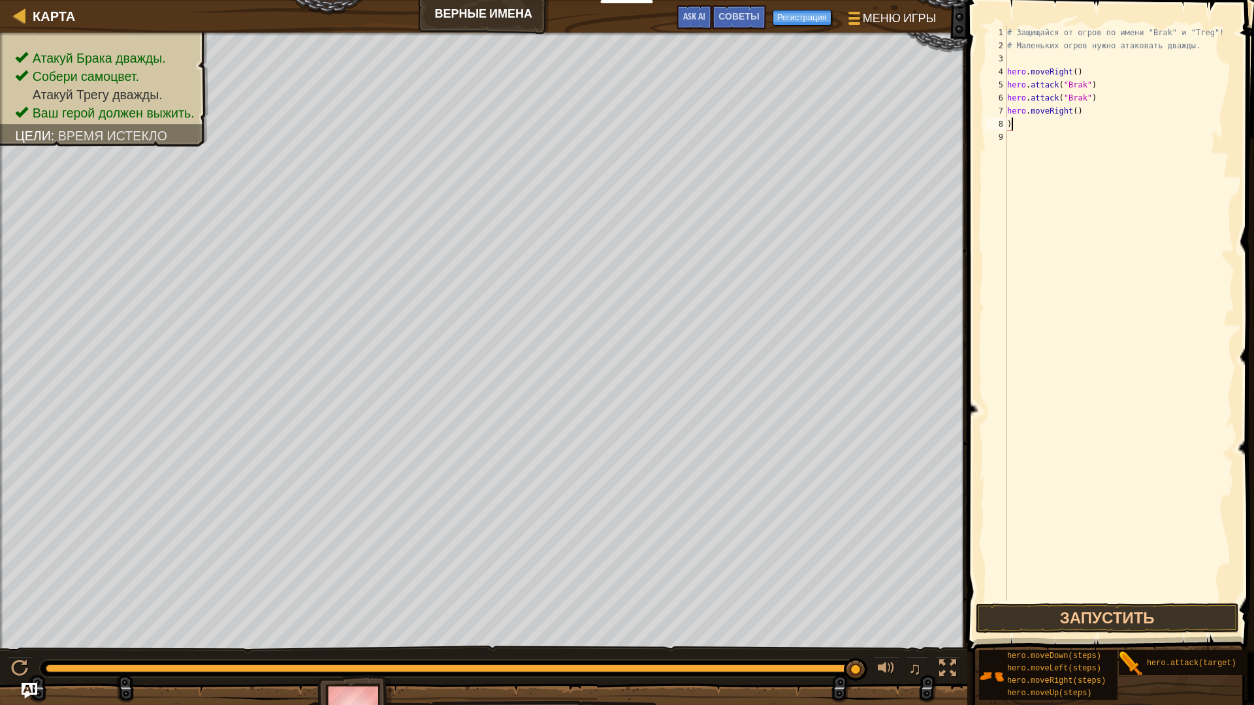
click at [596, 126] on div "# Защищайся от огров по имени "Brak" и "Treg"! # Маленьких огров нужно атаковат…" at bounding box center [1119, 326] width 230 height 601
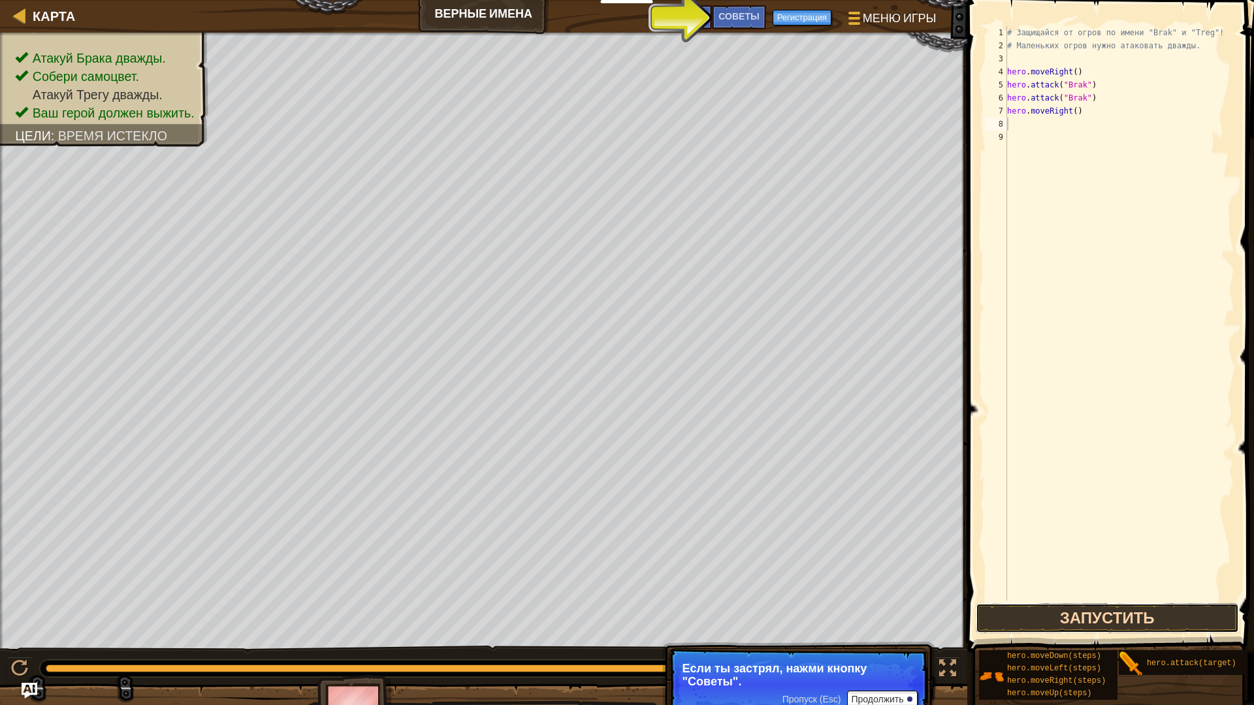
click at [596, 603] on button "Запустить" at bounding box center [1107, 618] width 263 height 30
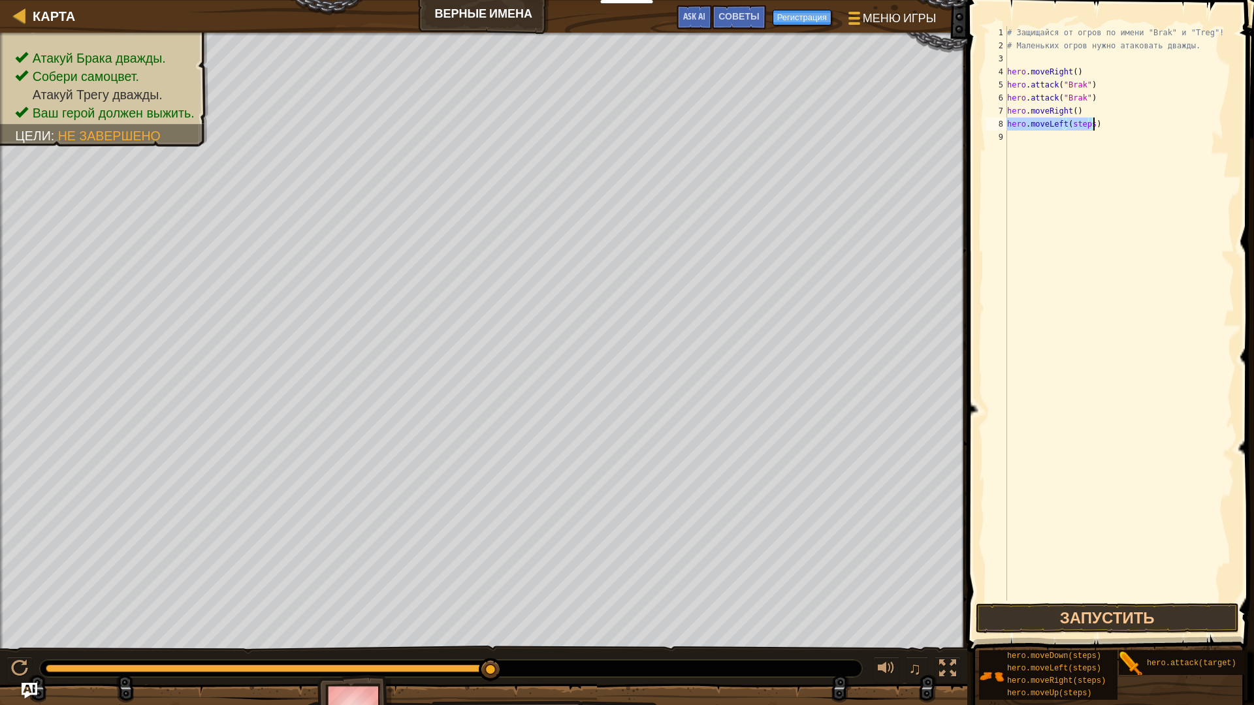
click at [596, 120] on div "# Защищайся от огров по имени "Brak" и "Treg"! # Маленьких огров нужно атаковат…" at bounding box center [1119, 313] width 230 height 575
click at [596, 120] on div "# Защищайся от огров по имени "Brak" и "Treg"! # Маленьких огров нужно атаковат…" at bounding box center [1119, 326] width 230 height 601
click at [596, 126] on div "# Защищайся от огров по имени "Brak" и "Treg"! # Маленьких огров нужно атаковат…" at bounding box center [1119, 326] width 230 height 601
type textarea "h"
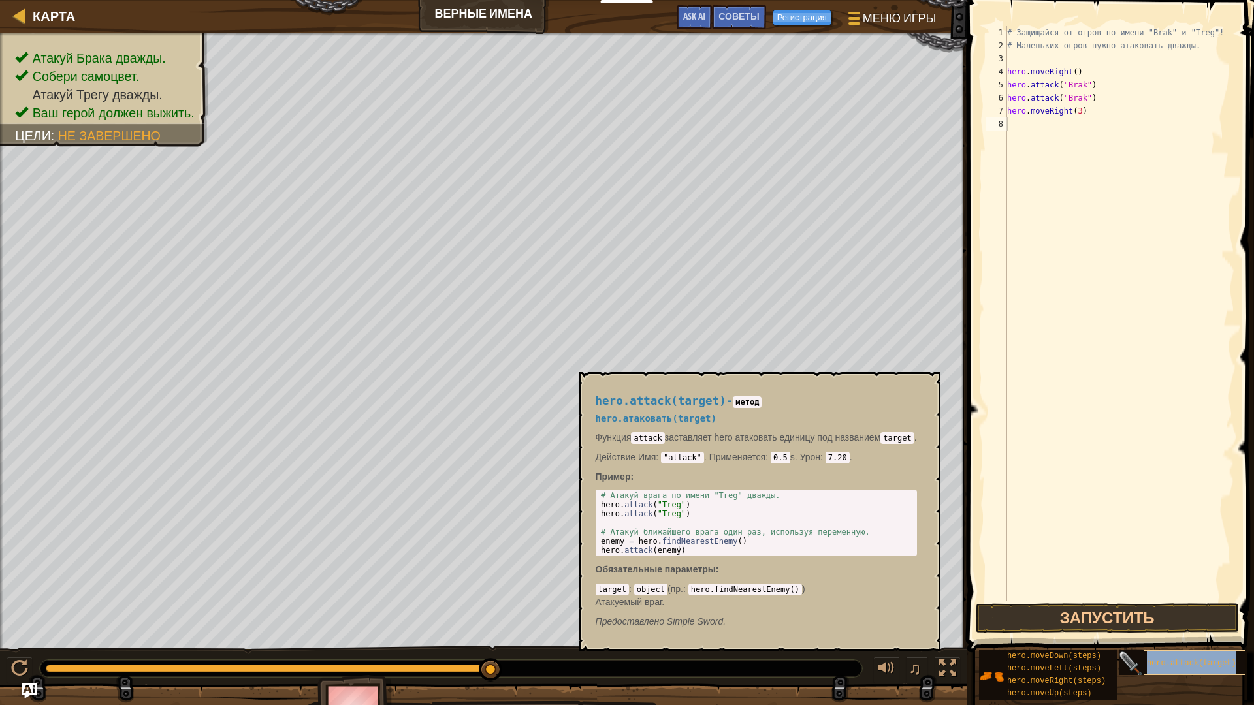
type textarea "hero.attack(target)"
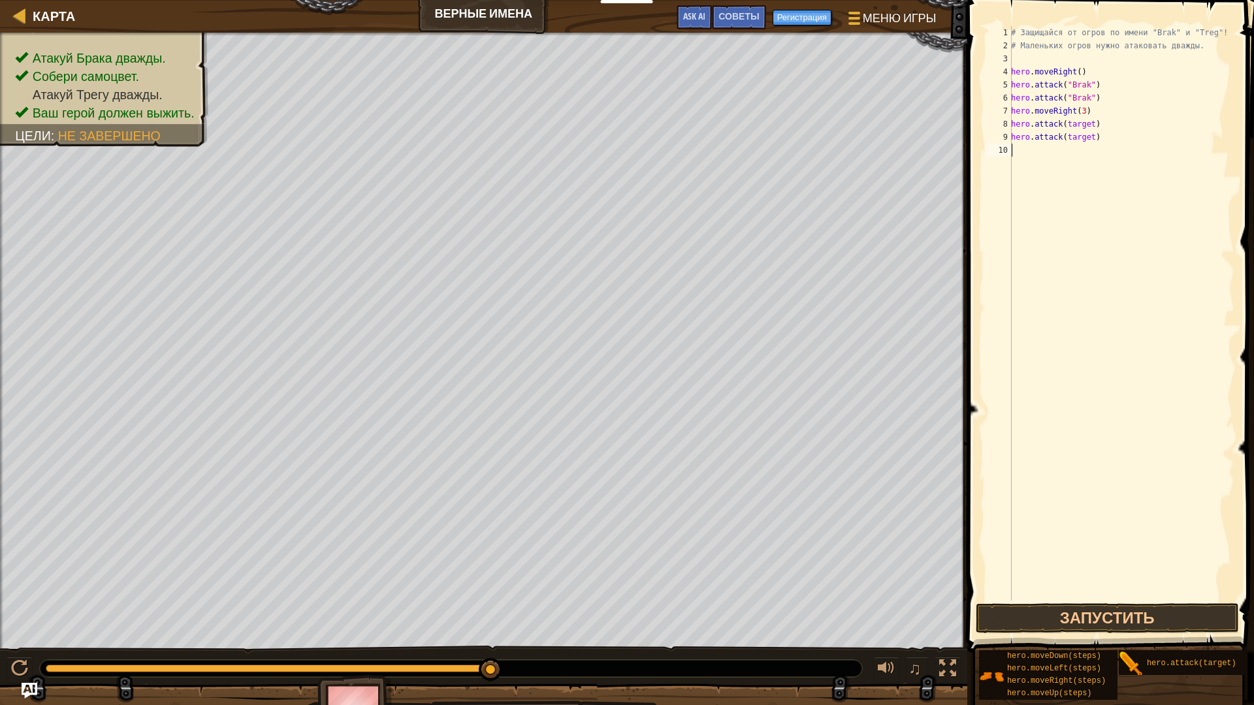
click at [596, 144] on div "# Защищайся от огров по имени "Brak" и "Treg"! # Маленьких огров нужно атаковат…" at bounding box center [1121, 326] width 226 height 601
drag, startPoint x: 1089, startPoint y: 144, endPoint x: 1102, endPoint y: 127, distance: 21.3
click at [596, 140] on div "# Защищайся от огров по имени "Brak" и "Treg"! # Маленьких огров нужно атаковат…" at bounding box center [1121, 326] width 226 height 601
click at [596, 136] on div "# Защищайся от огров по имени "Brak" и "Treg"! # Маленьких огров нужно атаковат…" at bounding box center [1121, 326] width 226 height 601
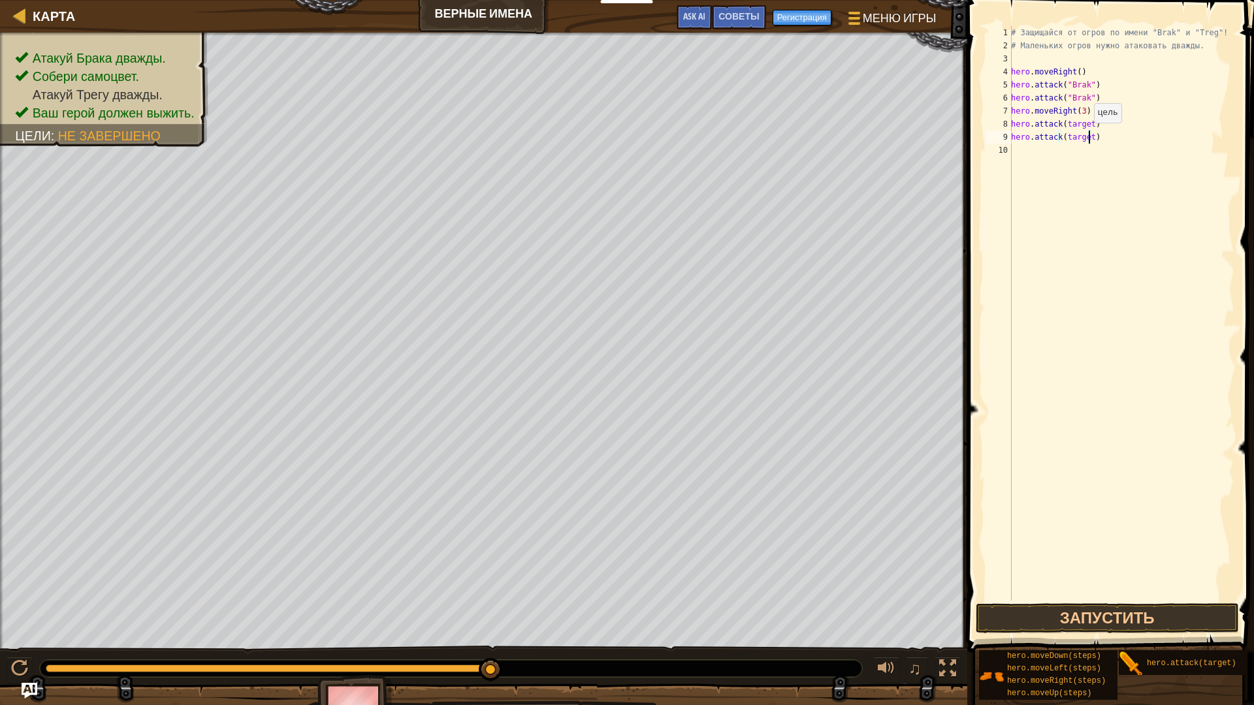
click at [596, 136] on div "# Защищайся от огров по имени "Brak" и "Treg"! # Маленьких огров нужно атаковат…" at bounding box center [1121, 326] width 226 height 601
click at [596, 123] on div "# Защищайся от огров по имени "Brak" и "Treg"! # Маленьких огров нужно атаковат…" at bounding box center [1121, 326] width 226 height 601
click at [596, 137] on div "# Защищайся от огров по имени "Brak" и "Treg"! # Маленьких огров нужно атаковат…" at bounding box center [1121, 326] width 226 height 601
click at [596, 603] on button "Запустить" at bounding box center [1107, 618] width 263 height 30
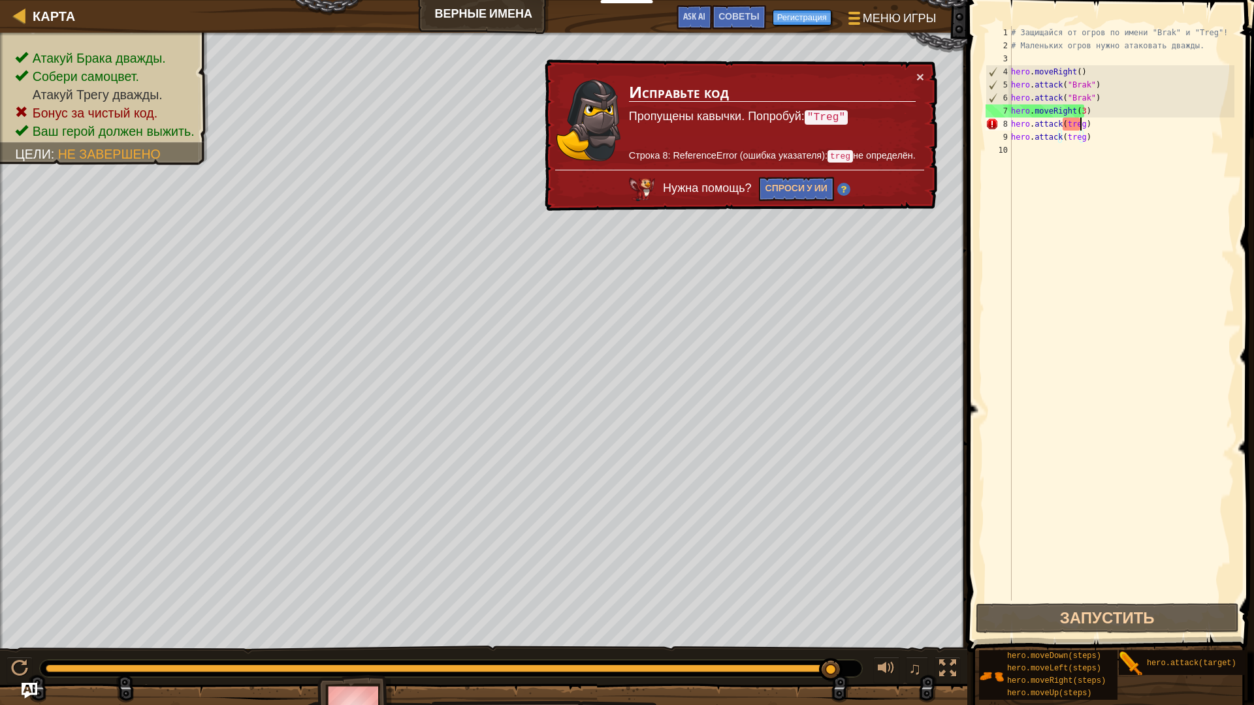
click at [596, 121] on div "# Защищайся от огров по имени "Brak" и "Treg"! # Маленьких огров нужно атаковат…" at bounding box center [1121, 326] width 226 height 601
click at [596, 124] on div "# Защищайся от огров по имени "Brak" и "Treg"! # Маленьких огров нужно атаковат…" at bounding box center [1121, 326] width 226 height 601
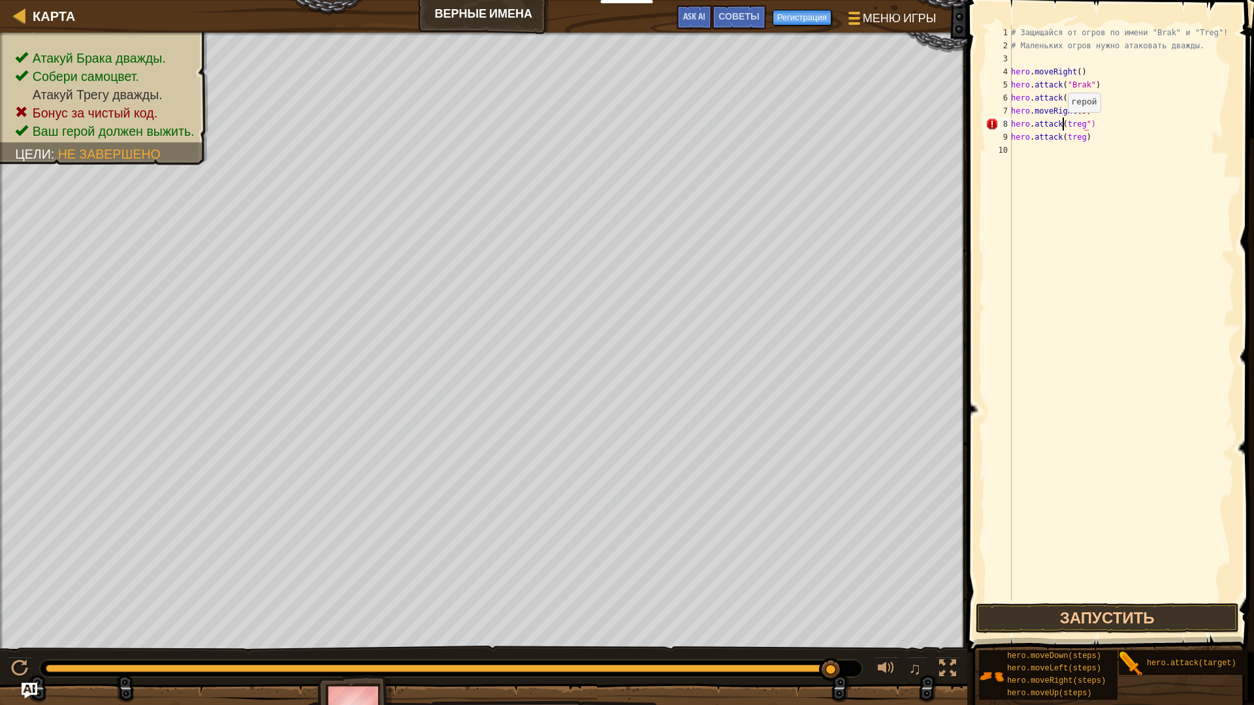
click at [596, 125] on div "# Защищайся от огров по имени "Brak" и "Treg"! # Маленьких огров нужно атаковат…" at bounding box center [1121, 326] width 226 height 601
click at [596, 137] on div "# Защищайся от огров по имени "Brak" и "Treg"! # Маленьких огров нужно атаковат…" at bounding box center [1121, 326] width 226 height 601
click at [596, 133] on div "# Защищайся от огров по имени "Brak" и "Treg"! # Маленьких огров нужно атаковат…" at bounding box center [1121, 326] width 226 height 601
click at [596, 136] on div "# Защищайся от огров по имени "Brak" и "Treg"! # Маленьких огров нужно атаковат…" at bounding box center [1121, 326] width 226 height 601
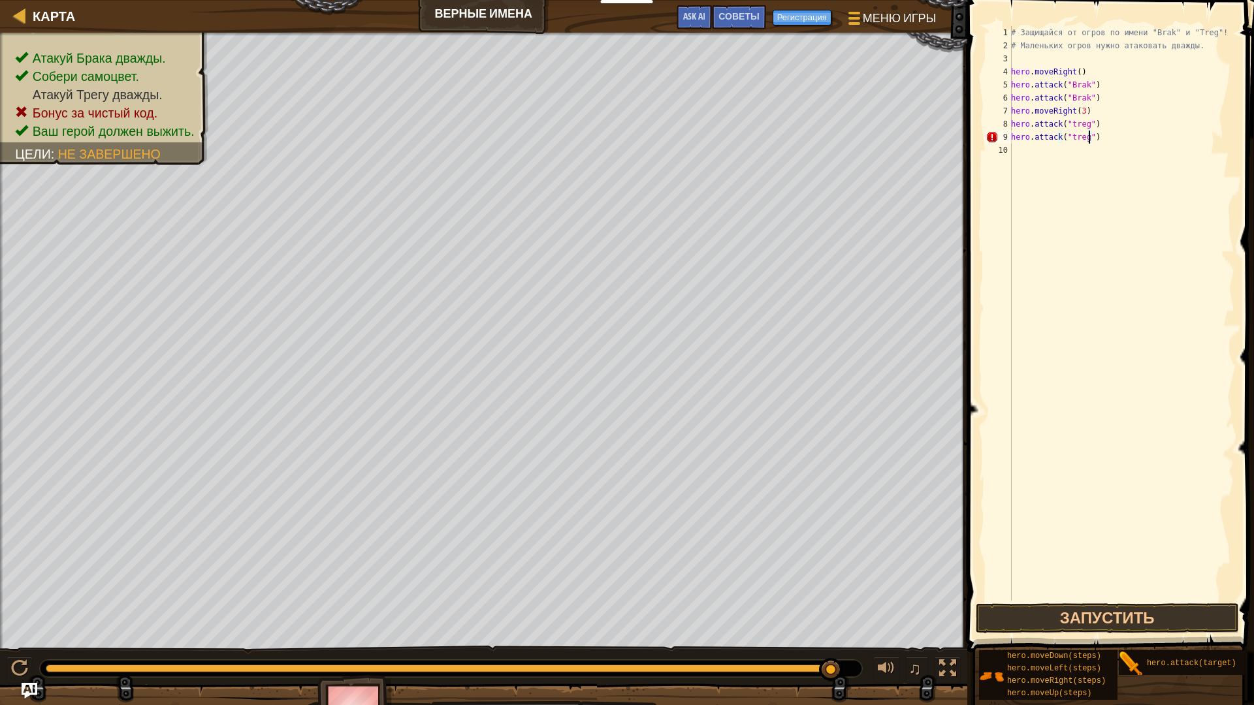
scroll to position [6, 6]
type textarea "hero.attack("treg")"
click at [596, 603] on span at bounding box center [1111, 307] width 297 height 691
click at [596, 603] on button "Запустить" at bounding box center [1107, 618] width 263 height 30
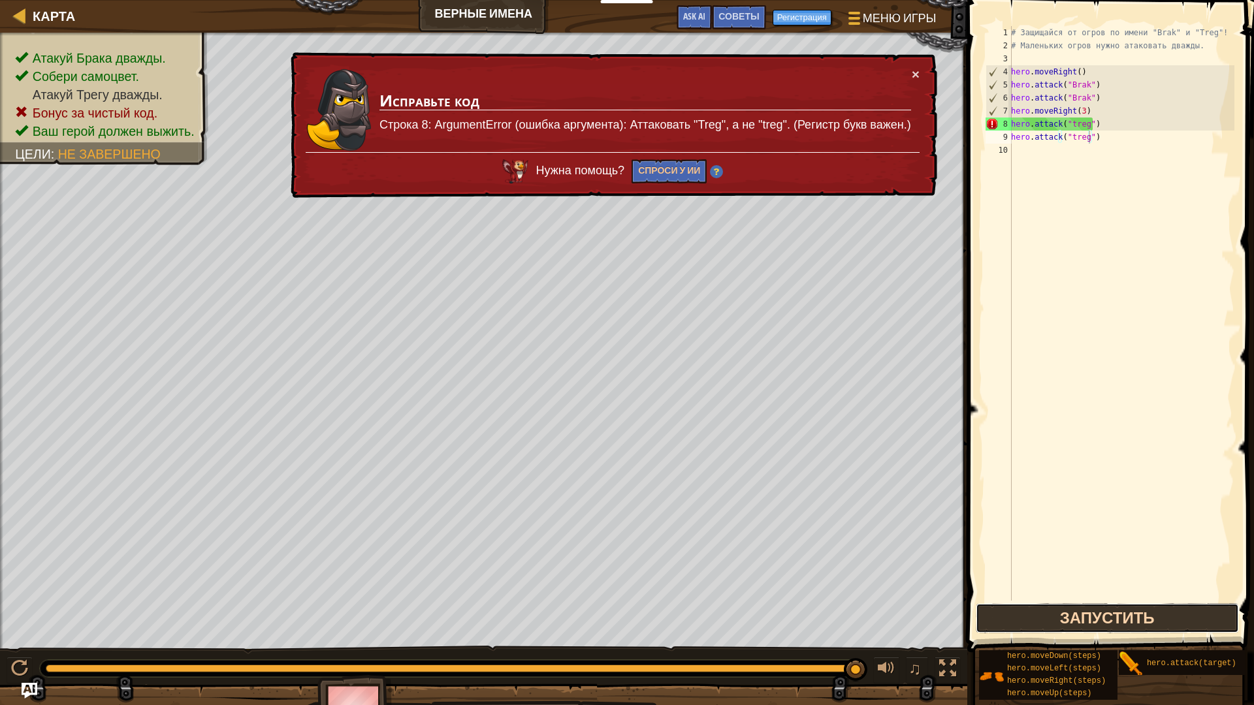
click at [596, 603] on button "Запустить" at bounding box center [1107, 618] width 263 height 30
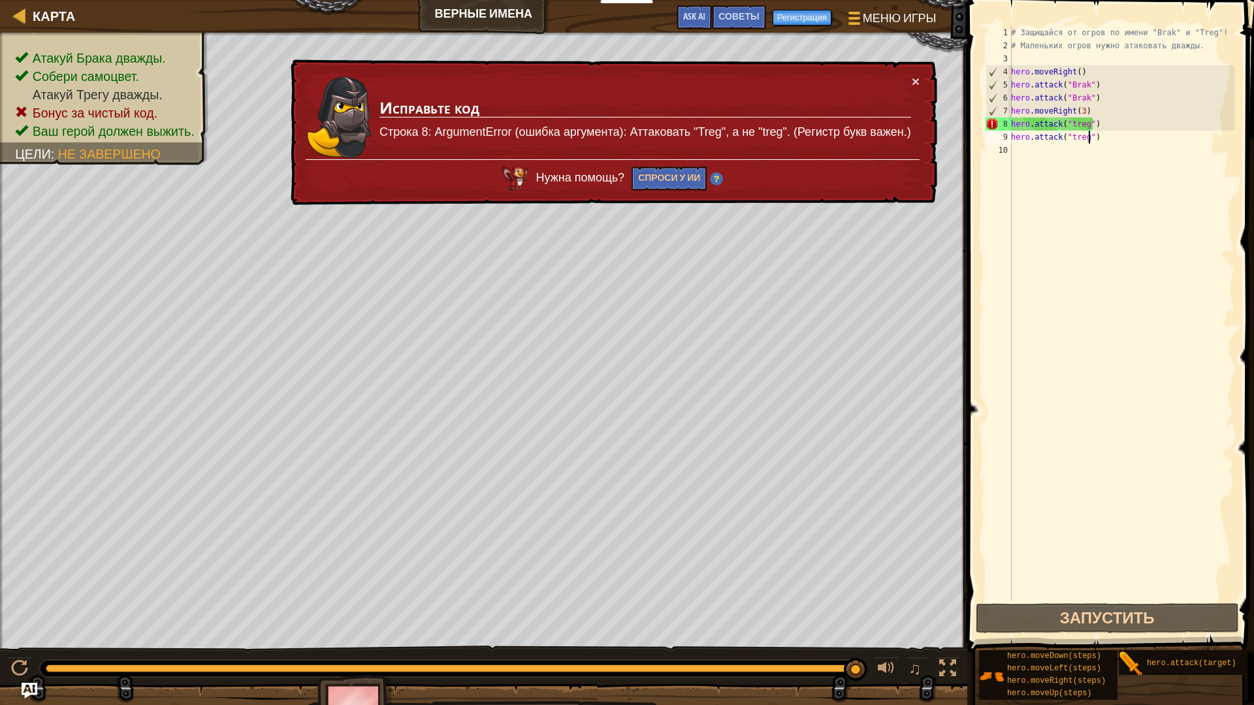
click at [596, 146] on div "# Защищайся от огров по имени "Brak" и "Treg"! # Маленьких огров нужно атаковат…" at bounding box center [1121, 326] width 226 height 601
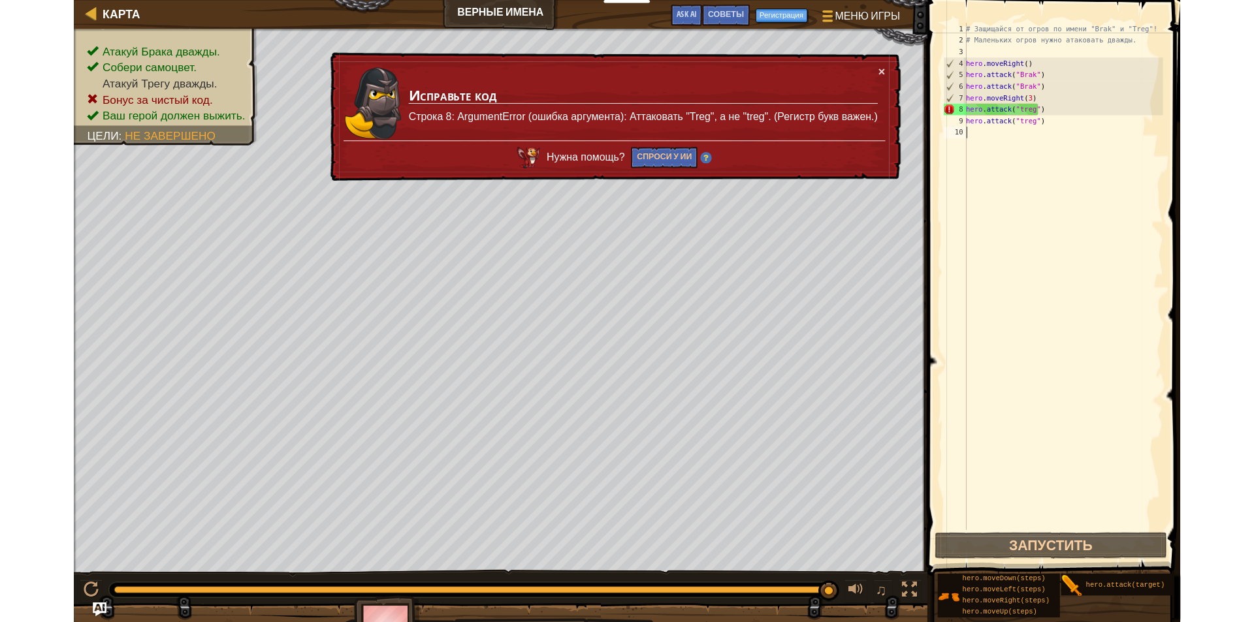
scroll to position [6, 0]
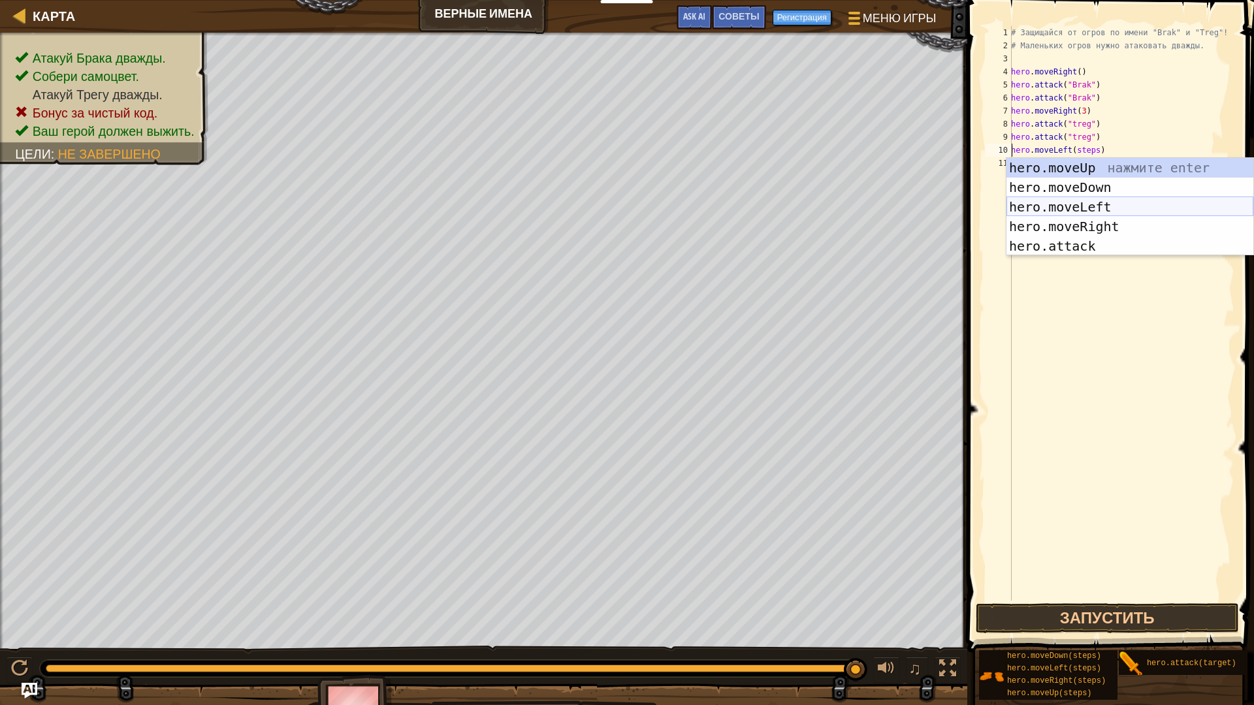
click at [596, 203] on div "hero.moveUp нажмите enter hero.moveDown нажмите enter hero.moveLeft нажмите ent…" at bounding box center [1129, 226] width 247 height 137
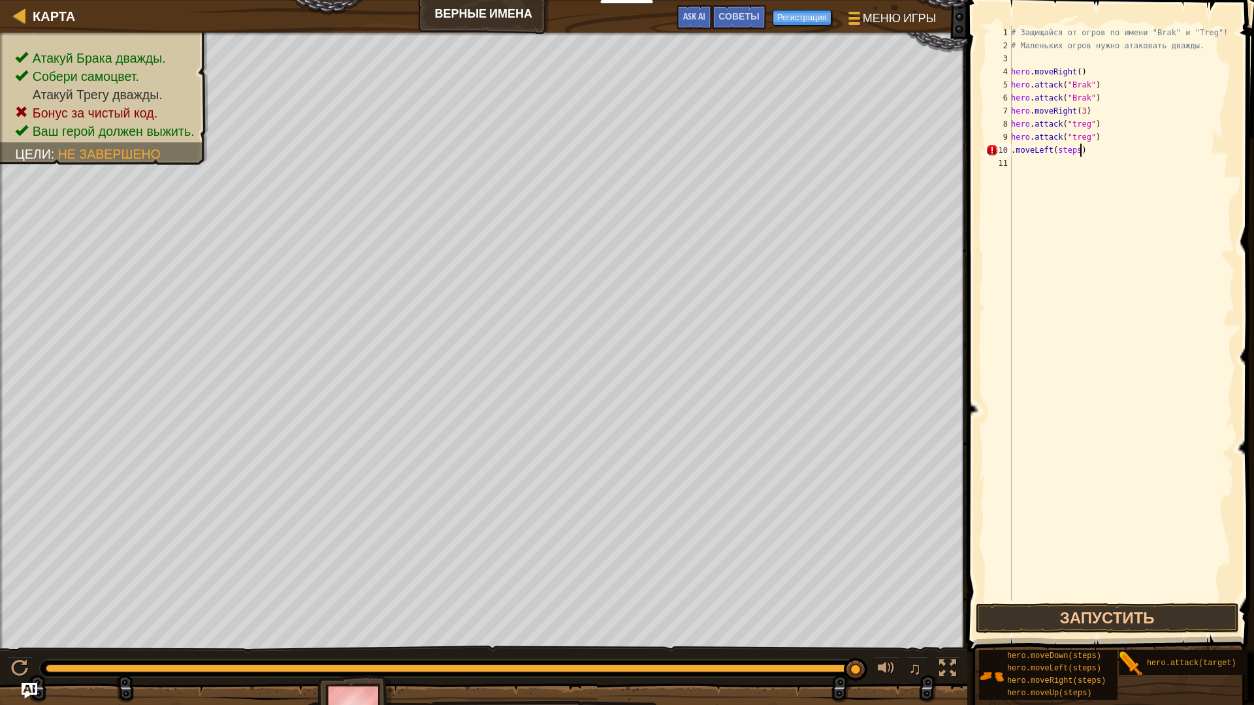
click at [596, 148] on div "# Защищайся от огров по имени "Brak" и "Treg"! # Маленьких огров нужно атаковат…" at bounding box center [1121, 326] width 226 height 601
click at [596, 144] on div "# Защищайся от огров по имени "Brak" и "Treg"! # Маленьких огров нужно атаковат…" at bounding box center [1121, 326] width 226 height 601
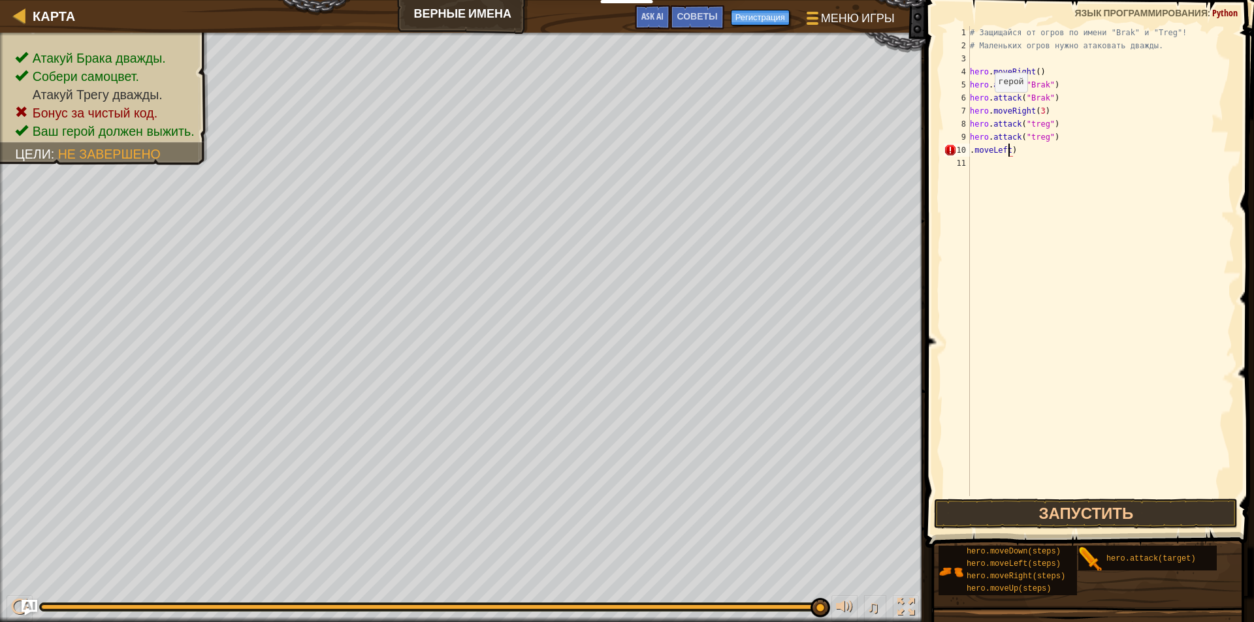
scroll to position [6, 3]
click at [596, 511] on button "Запустить" at bounding box center [1086, 514] width 304 height 30
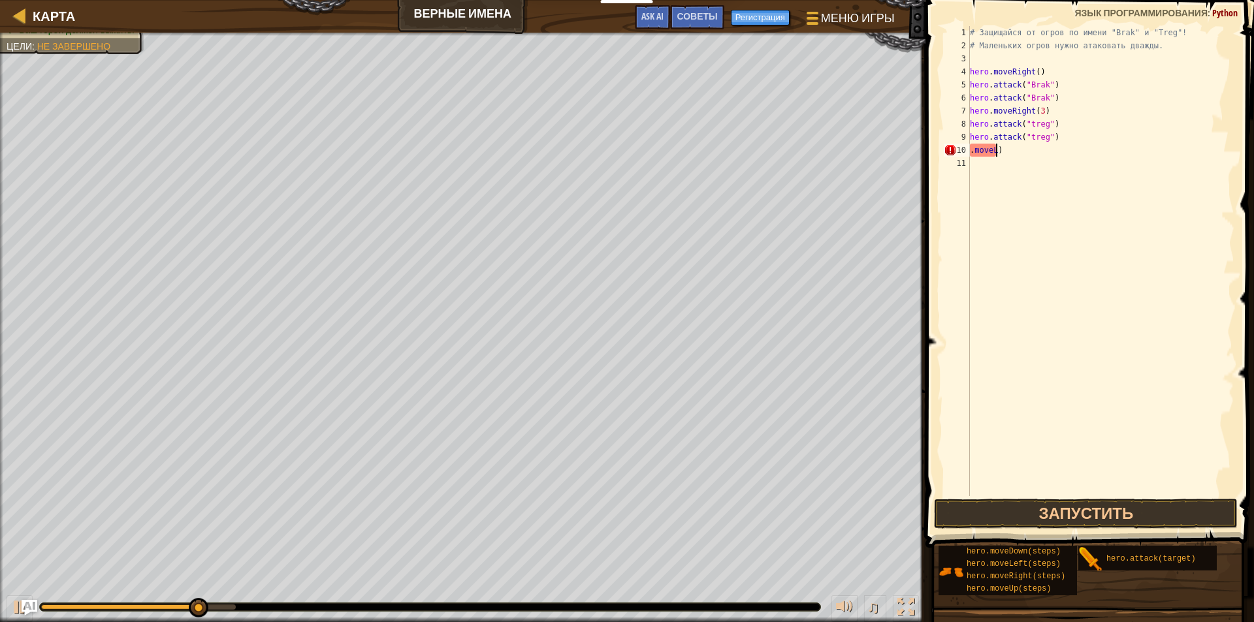
scroll to position [6, 0]
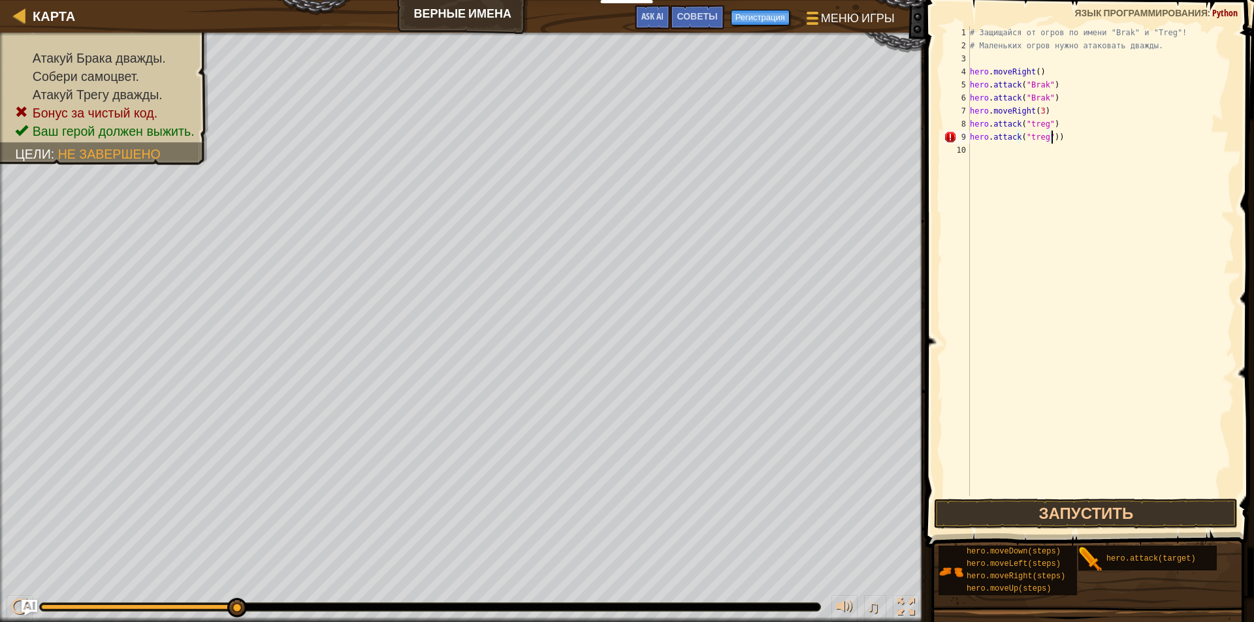
type textarea "hero.attack("treg")"
click at [596, 147] on div "# Защищайся от огров по имени "Brak" и "Treg"! # Маленьких огров нужно атаковат…" at bounding box center [1100, 274] width 267 height 496
click at [596, 143] on div "# Защищайся от огров по имени "Brak" и "Treg"! # Маленьких огров нужно атаковат…" at bounding box center [1100, 274] width 267 height 496
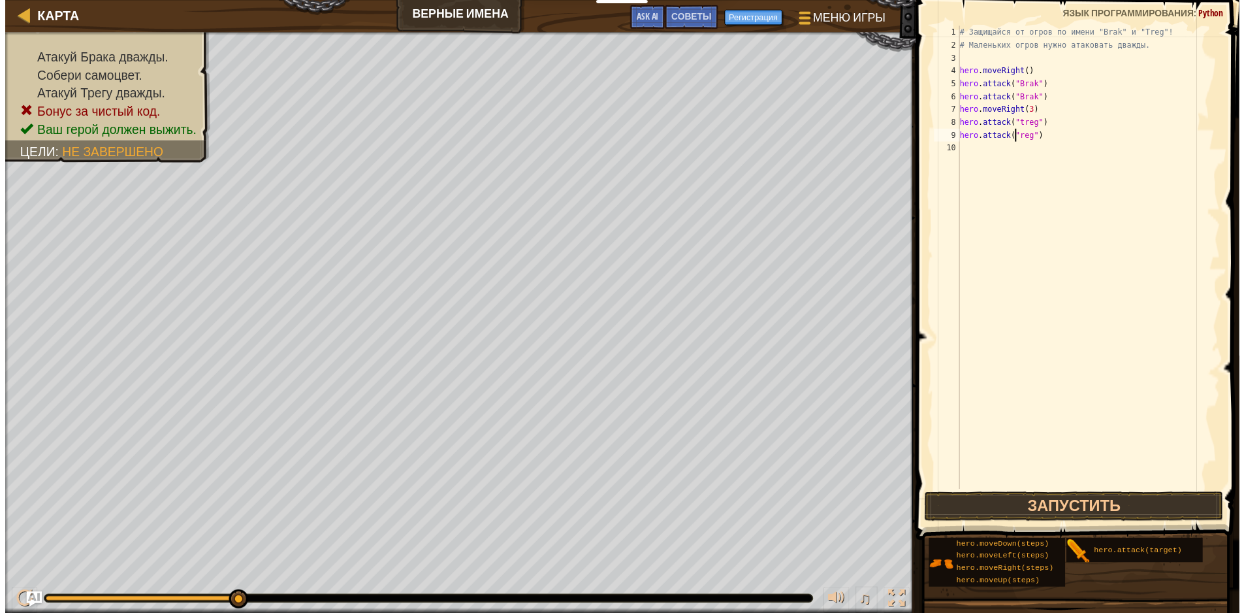
scroll to position [6, 5]
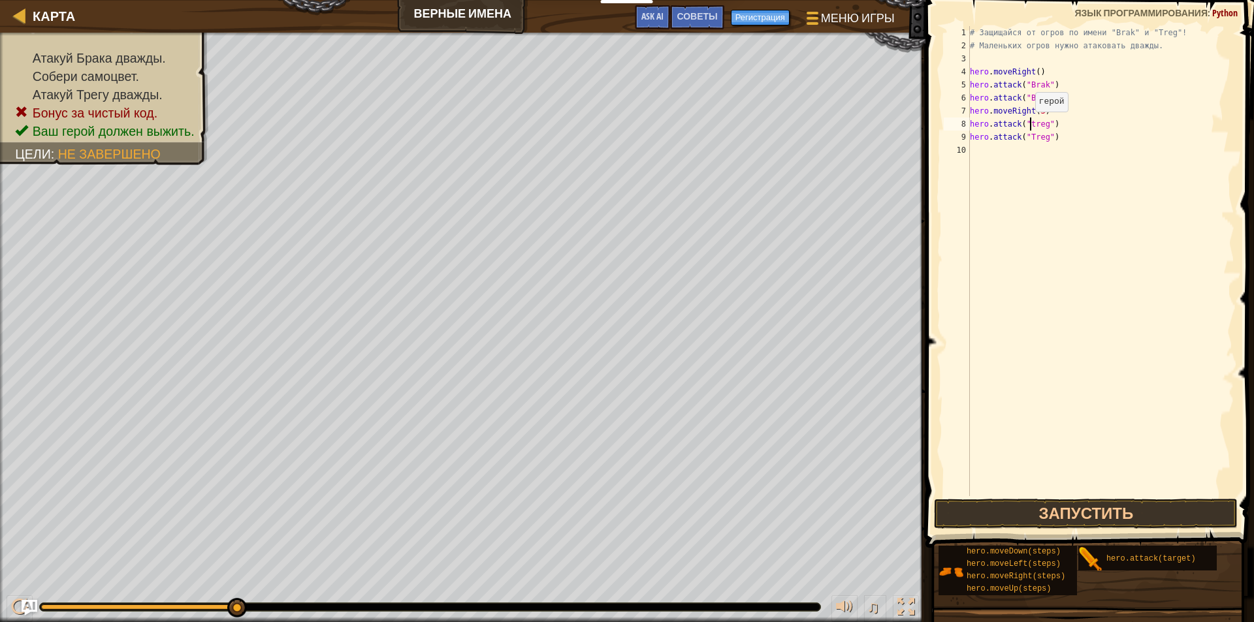
click at [596, 125] on div "# Защищайся от огров по имени "Brak" и "Treg"! # Маленьких огров нужно атаковат…" at bounding box center [1100, 274] width 267 height 496
type textarea "hero.attack("Treg")"
click at [596, 510] on button "Запустить" at bounding box center [1086, 514] width 304 height 30
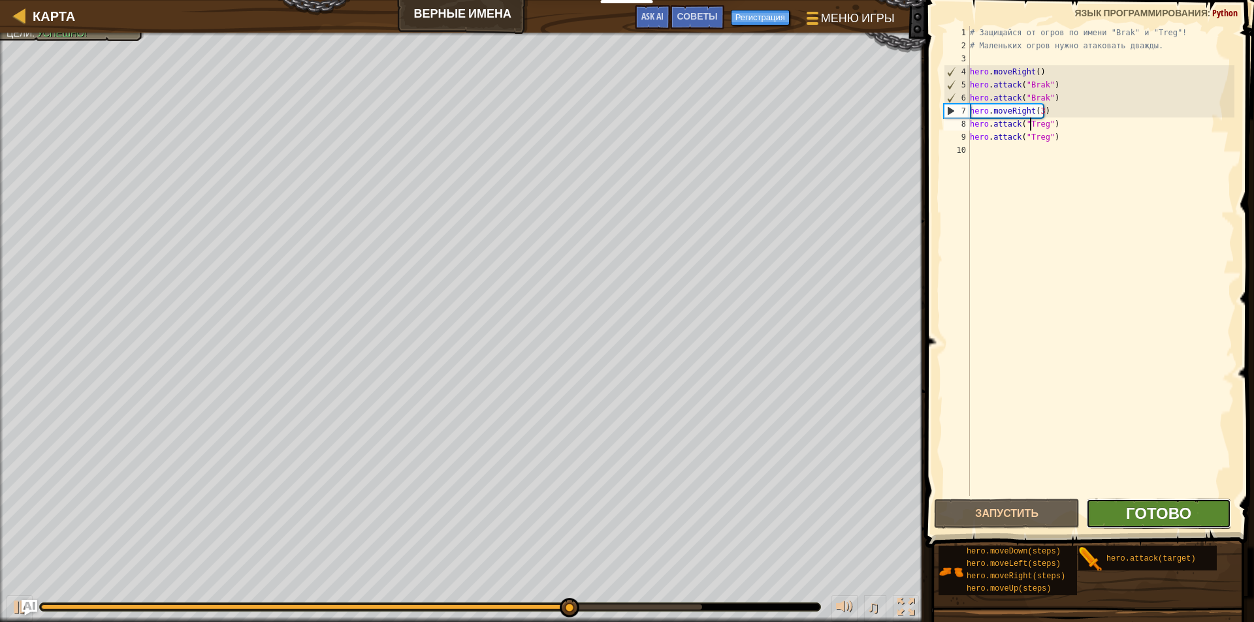
click at [596, 520] on span "Готово" at bounding box center [1158, 513] width 65 height 21
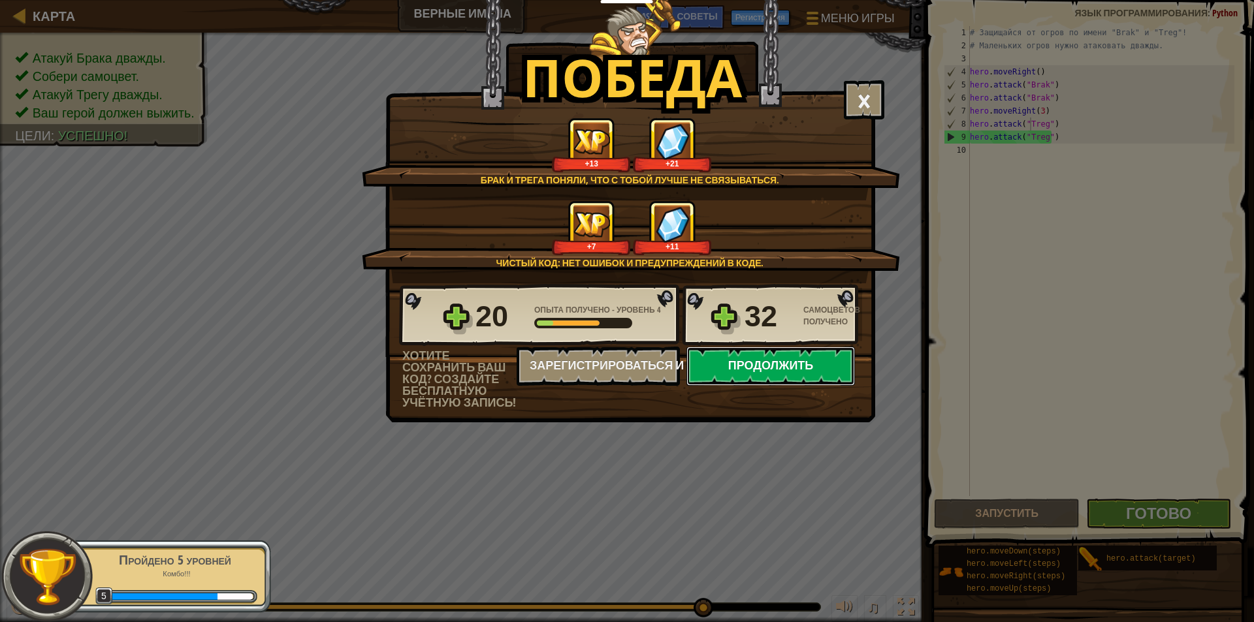
click at [596, 377] on button "Продолжить" at bounding box center [770, 366] width 168 height 39
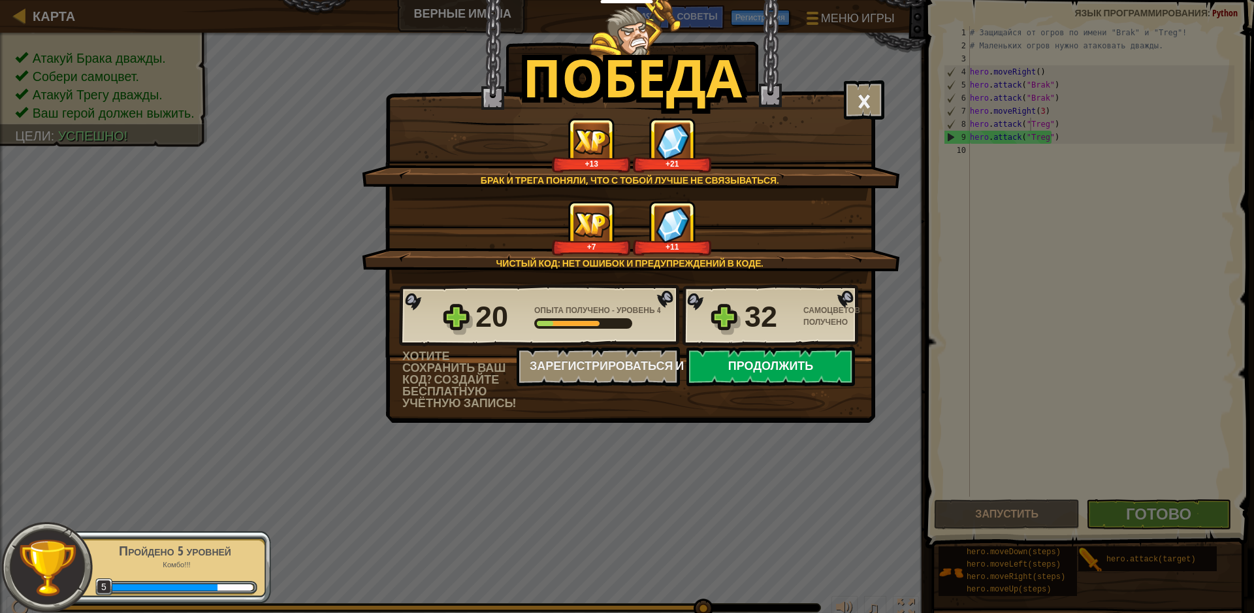
select select "ru"
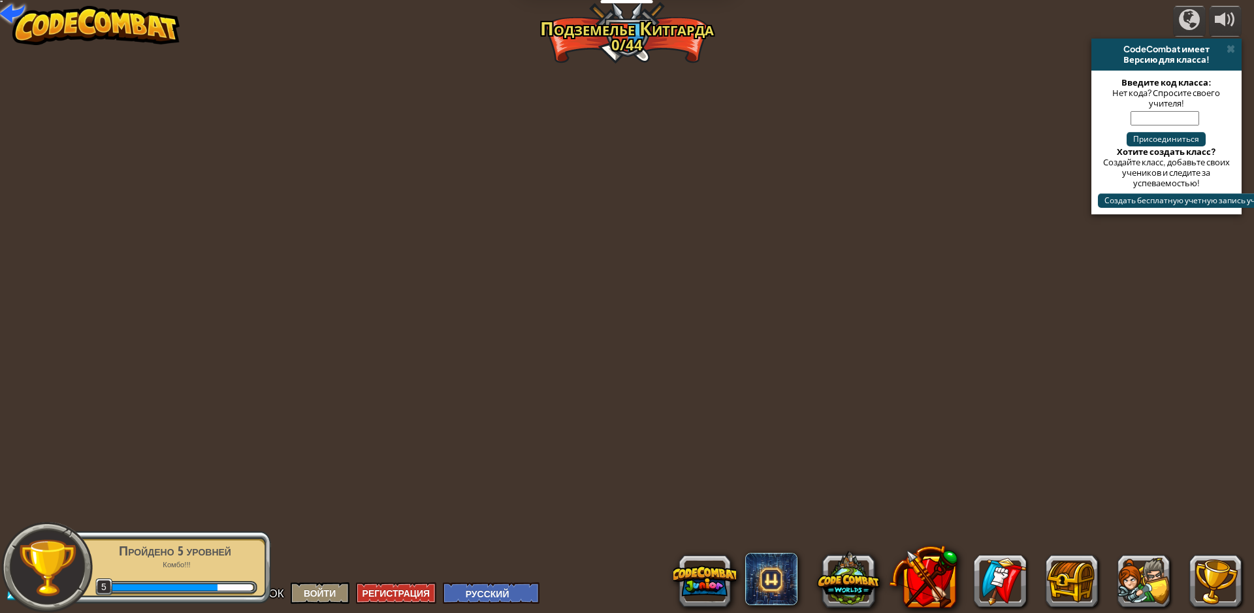
select select "ru"
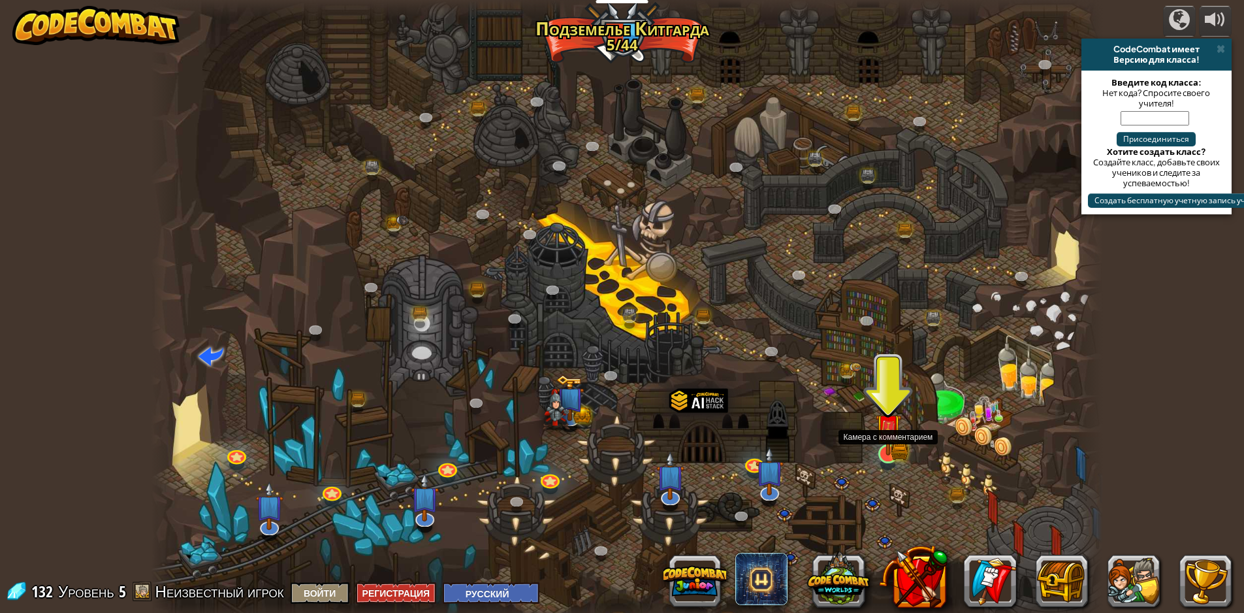
click at [596, 435] on img at bounding box center [887, 427] width 15 height 15
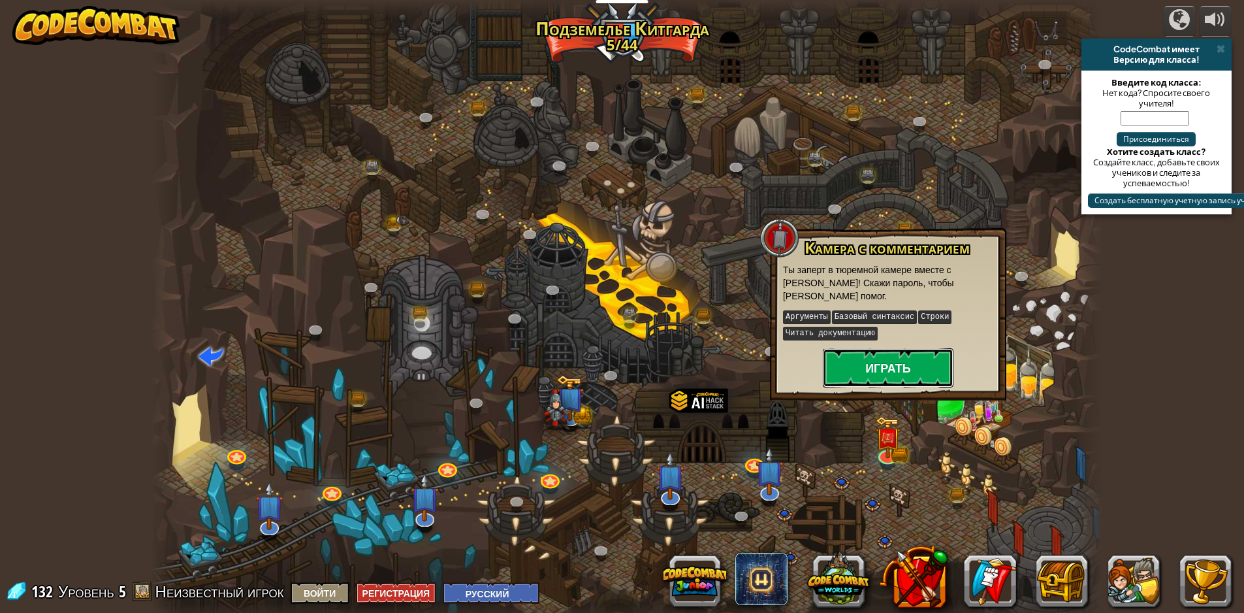
drag, startPoint x: 874, startPoint y: 356, endPoint x: 887, endPoint y: 359, distance: 12.7
click at [596, 359] on button "Играть" at bounding box center [888, 367] width 131 height 39
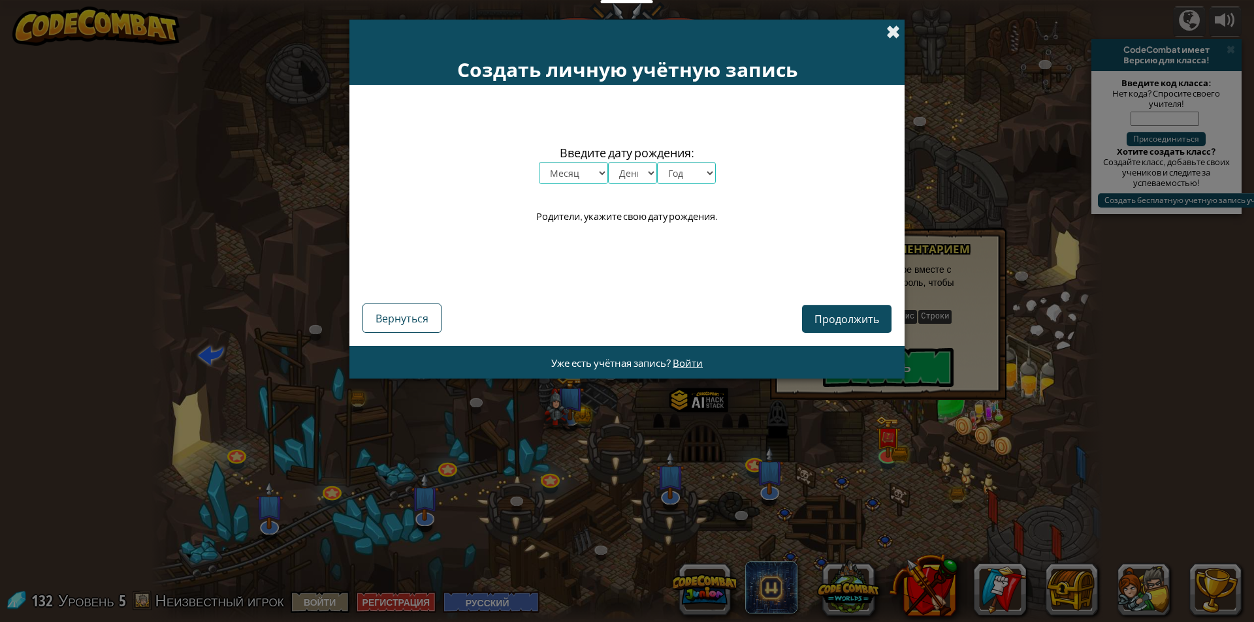
click at [596, 29] on span at bounding box center [893, 32] width 14 height 14
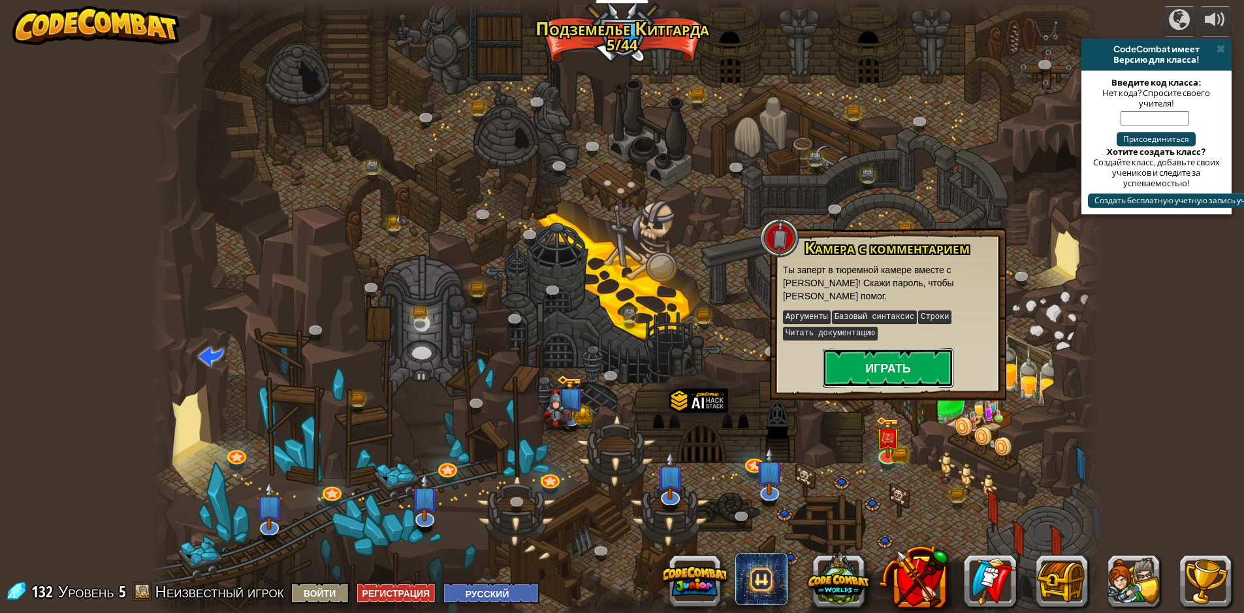
click at [596, 361] on button "Играть" at bounding box center [888, 367] width 131 height 39
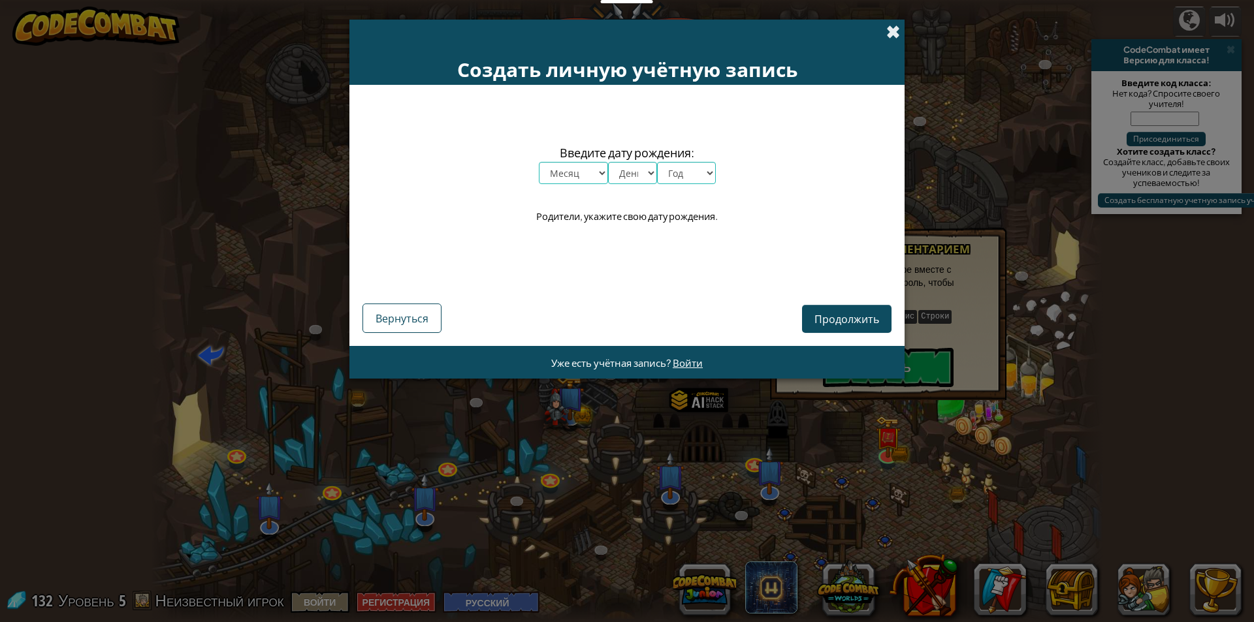
click at [596, 33] on span at bounding box center [893, 32] width 14 height 14
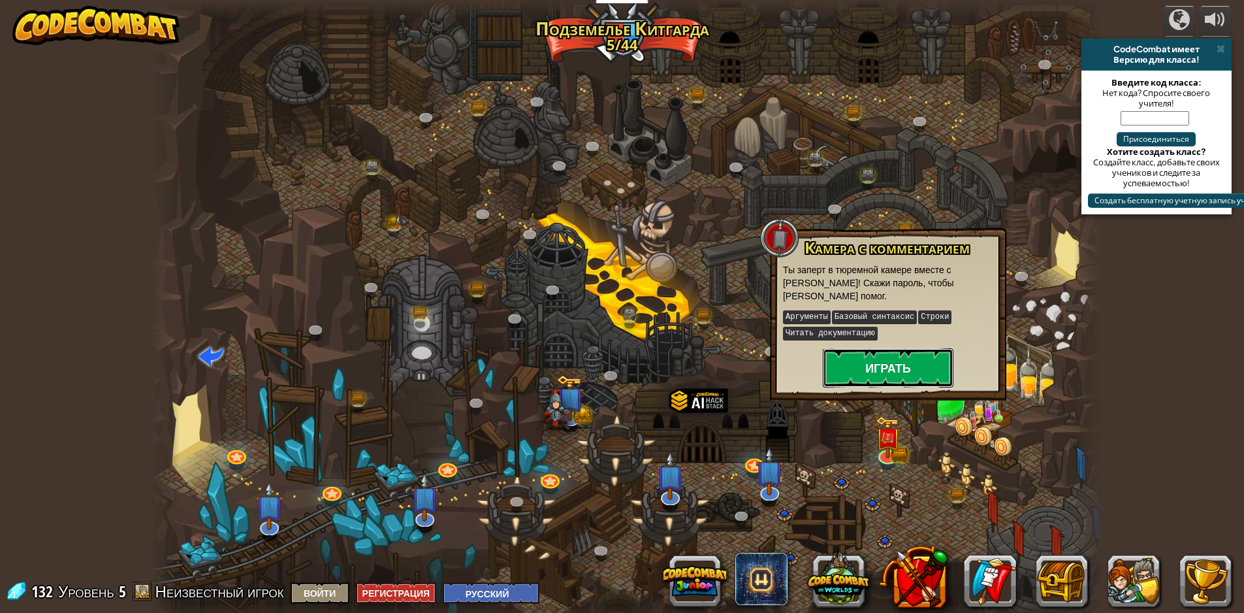
click at [596, 368] on button "Играть" at bounding box center [888, 367] width 131 height 39
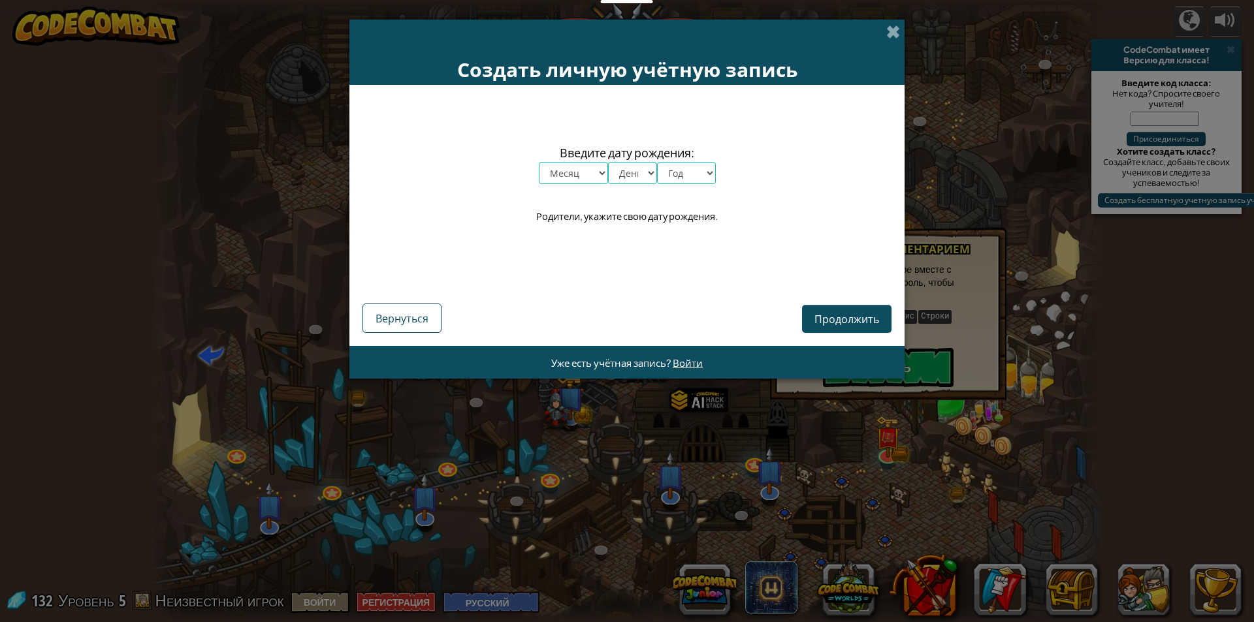
click at [596, 368] on div "Создать личную учётную запись Введите дату рождения: Месяц январь февраль март …" at bounding box center [627, 311] width 1254 height 622
click at [596, 32] on span at bounding box center [893, 32] width 14 height 14
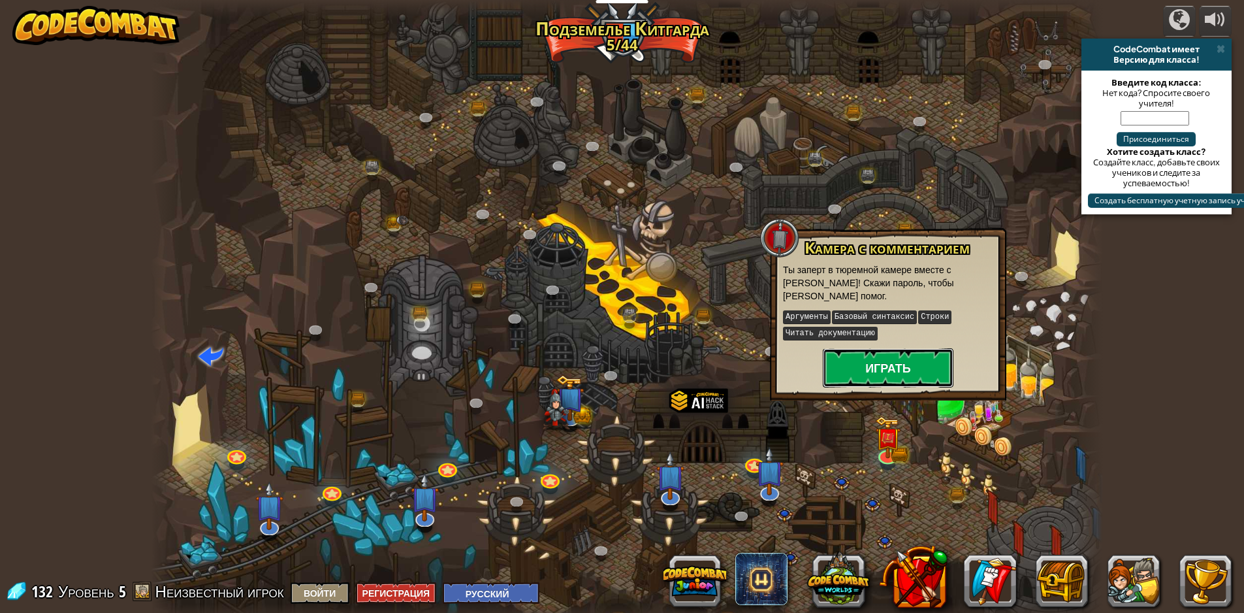
click at [596, 364] on button "Играть" at bounding box center [888, 367] width 131 height 39
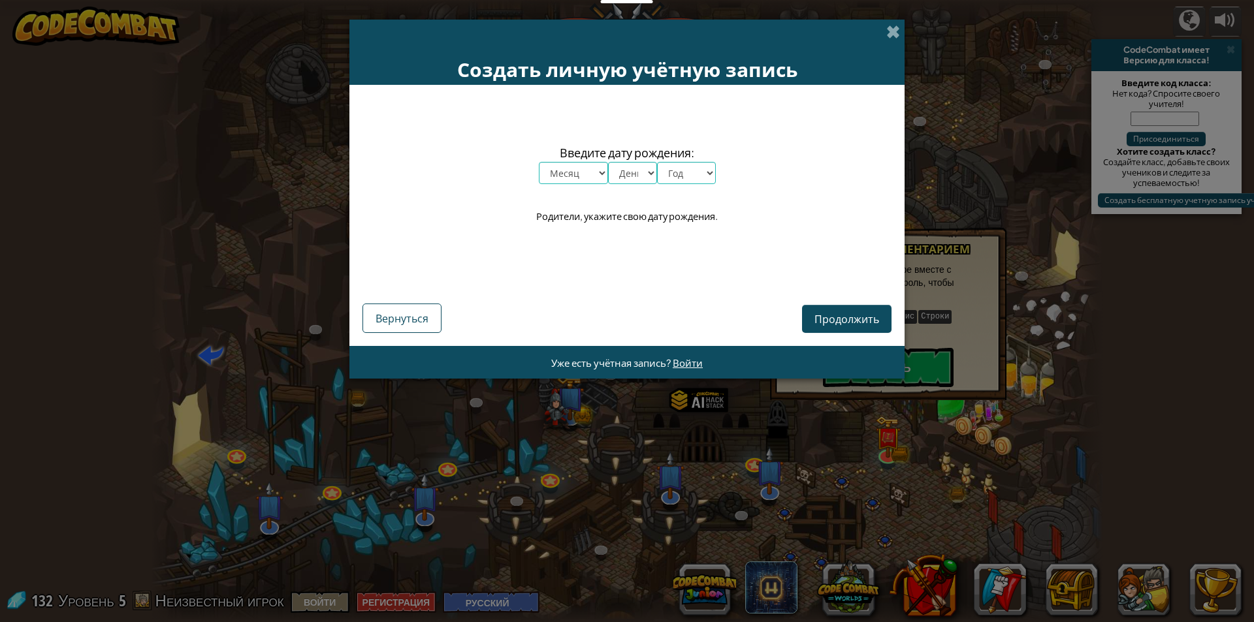
click at [596, 362] on div "Создать личную учётную запись Введите дату рождения: Месяц январь февраль март …" at bounding box center [627, 311] width 1254 height 622
drag, startPoint x: 884, startPoint y: 40, endPoint x: 892, endPoint y: 36, distance: 9.4
click at [596, 39] on div "Создать личную учётную запись" at bounding box center [626, 52] width 555 height 65
click at [596, 33] on span at bounding box center [893, 32] width 14 height 14
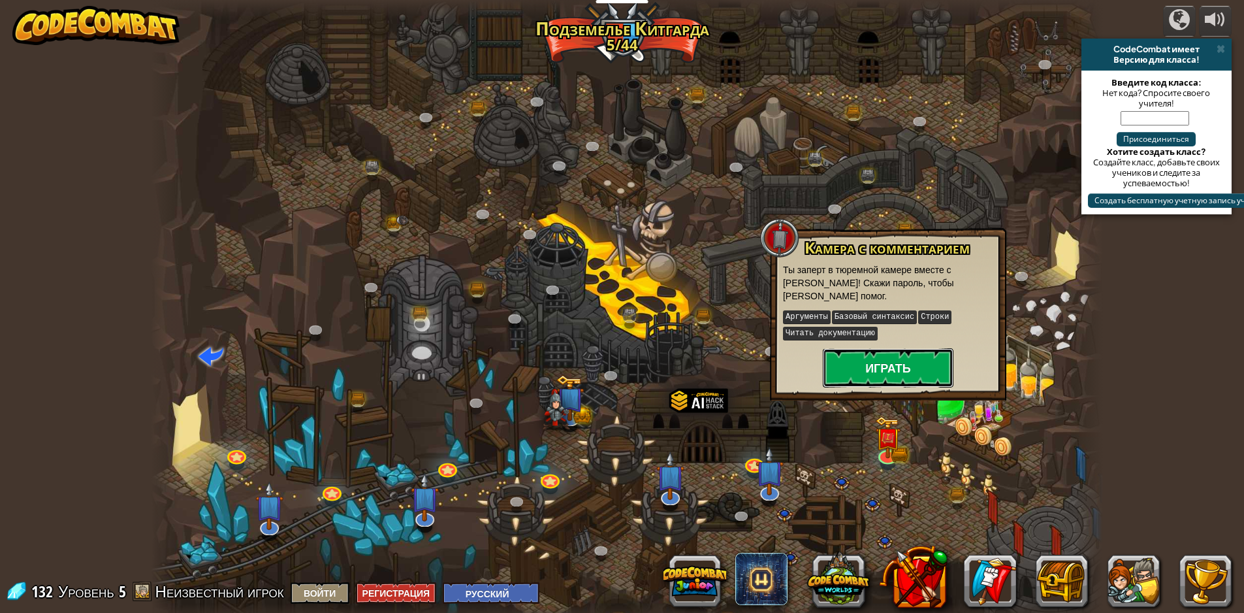
click at [596, 379] on button "Играть" at bounding box center [888, 367] width 131 height 39
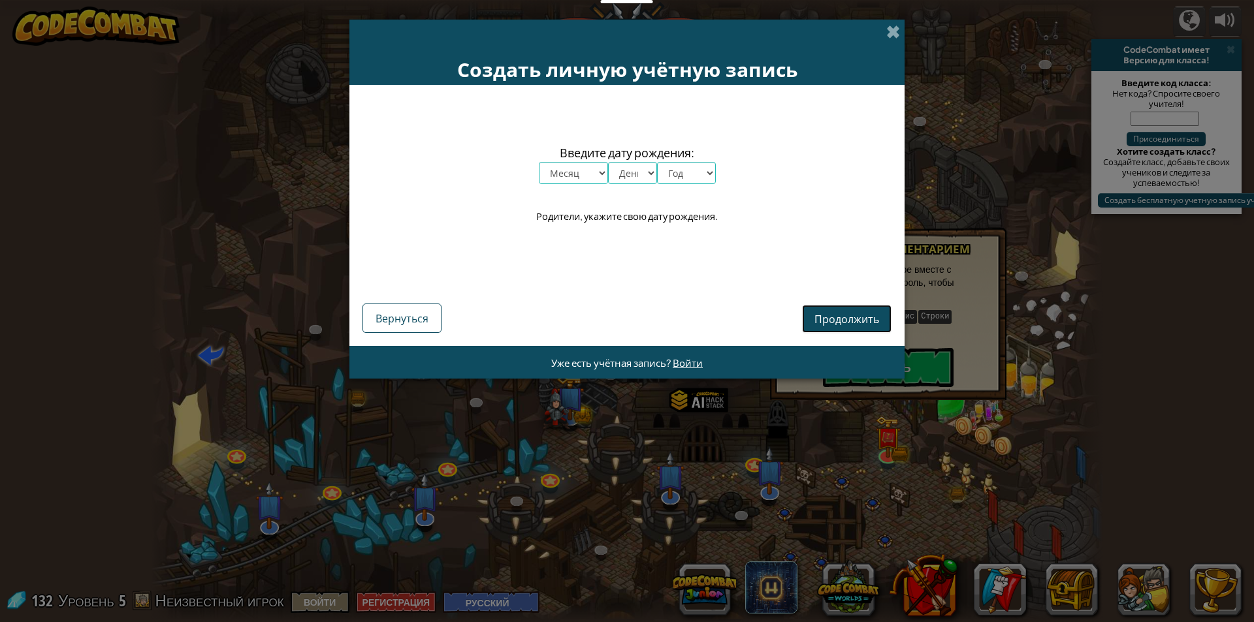
click at [596, 307] on button "Продолжить" at bounding box center [846, 319] width 89 height 28
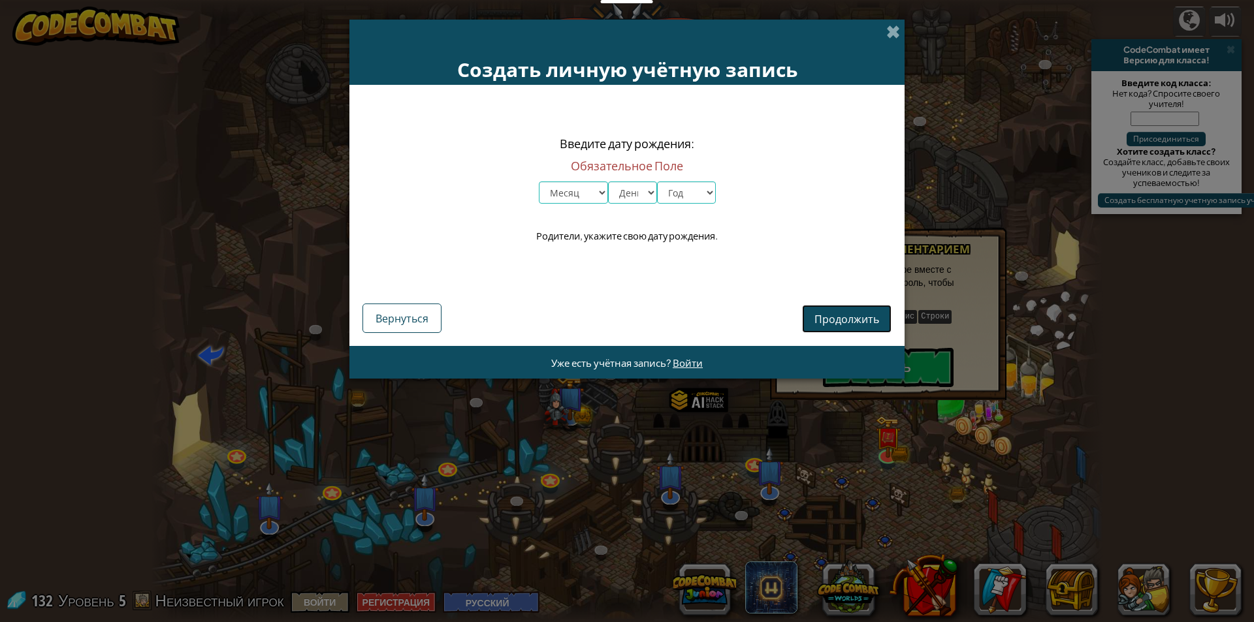
click at [596, 316] on span "Продолжить" at bounding box center [846, 319] width 65 height 14
drag, startPoint x: 1045, startPoint y: 255, endPoint x: 1065, endPoint y: 234, distance: 28.2
click at [596, 248] on div "Создать личную учётную запись Введите дату рождения: Обязательное [PERSON_NAME]…" at bounding box center [627, 311] width 1254 height 622
click at [596, 25] on span at bounding box center [893, 32] width 14 height 14
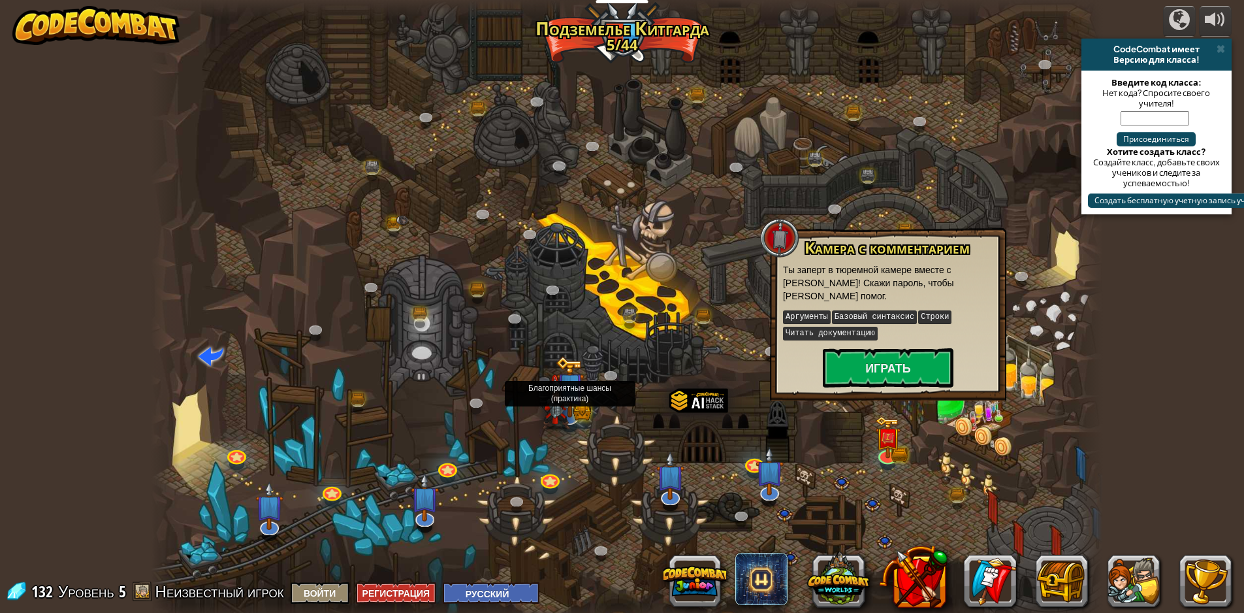
click at [553, 410] on img at bounding box center [556, 402] width 28 height 55
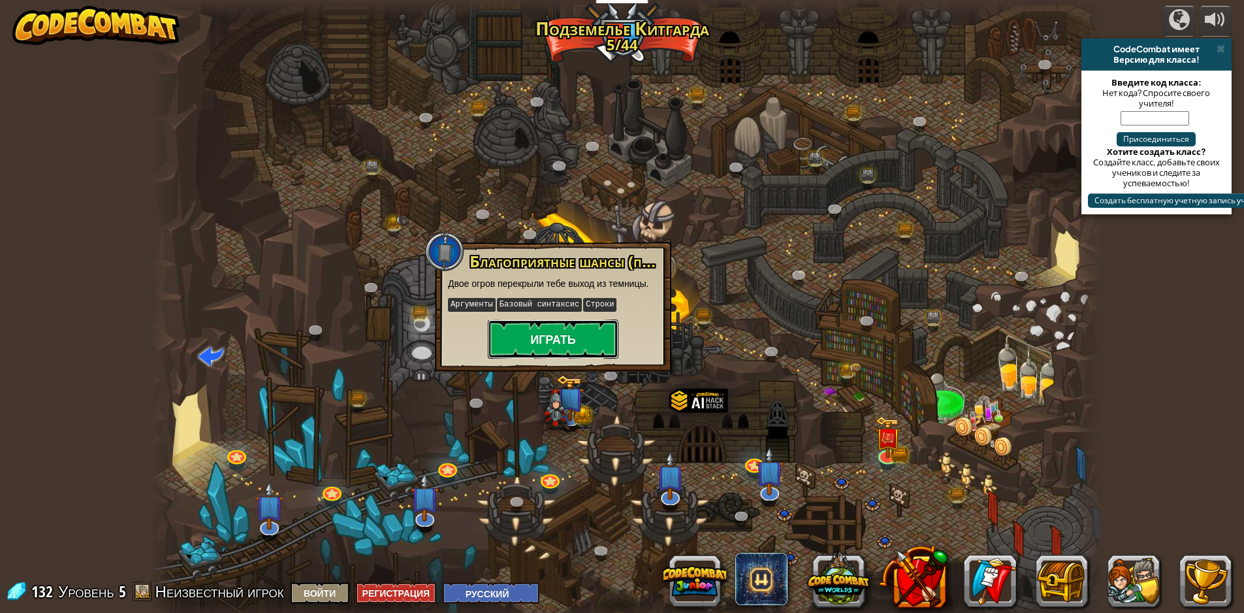
click at [564, 344] on button "Играть" at bounding box center [553, 338] width 131 height 39
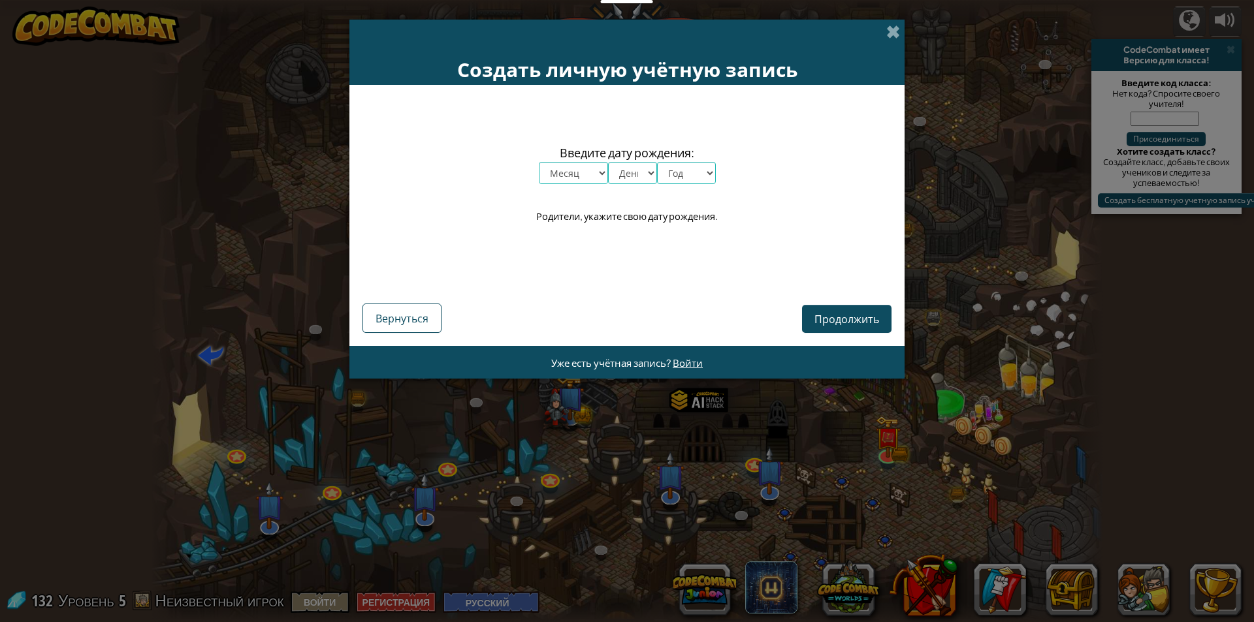
click at [596, 23] on div "Создать личную учётную запись" at bounding box center [626, 52] width 555 height 65
click at [596, 22] on div "Создать личную учётную запись" at bounding box center [626, 52] width 555 height 65
click at [596, 33] on span at bounding box center [893, 32] width 14 height 14
